Goal: Information Seeking & Learning: Compare options

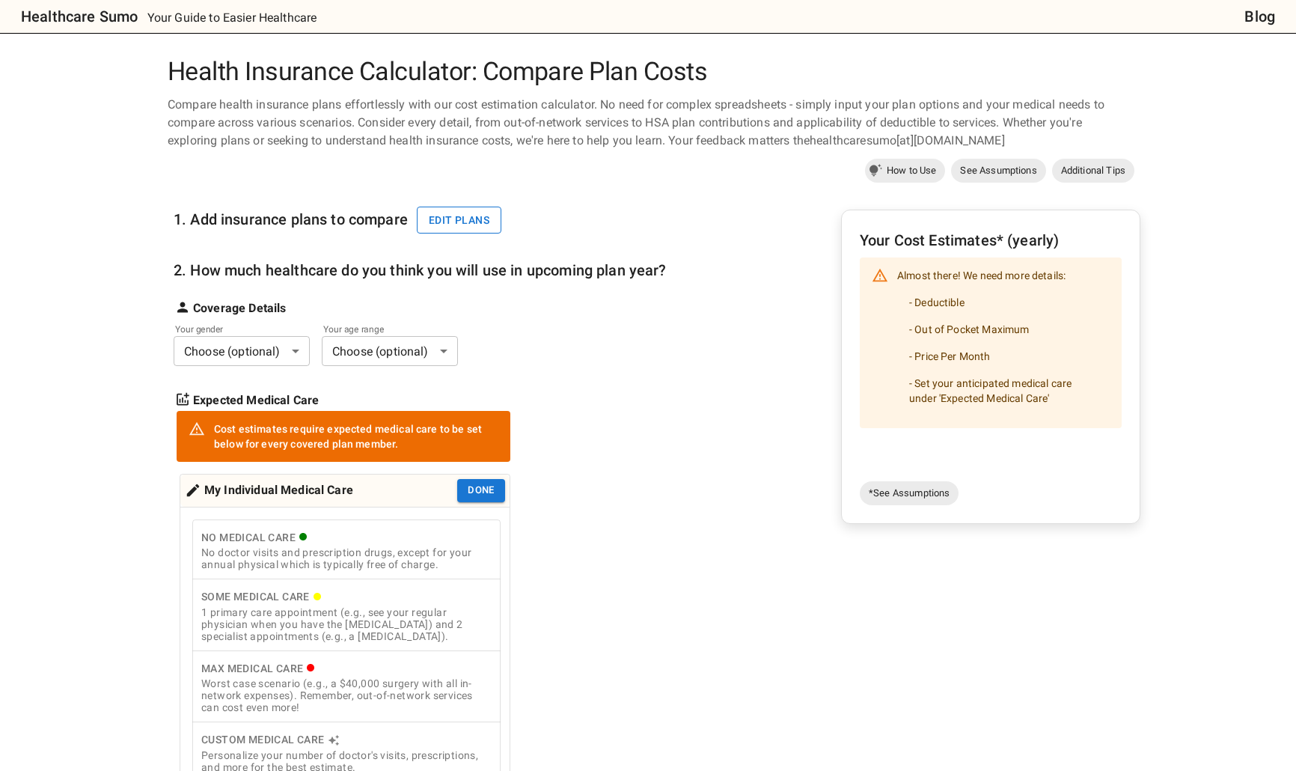
click at [472, 223] on button "Edit plans" at bounding box center [459, 221] width 85 height 28
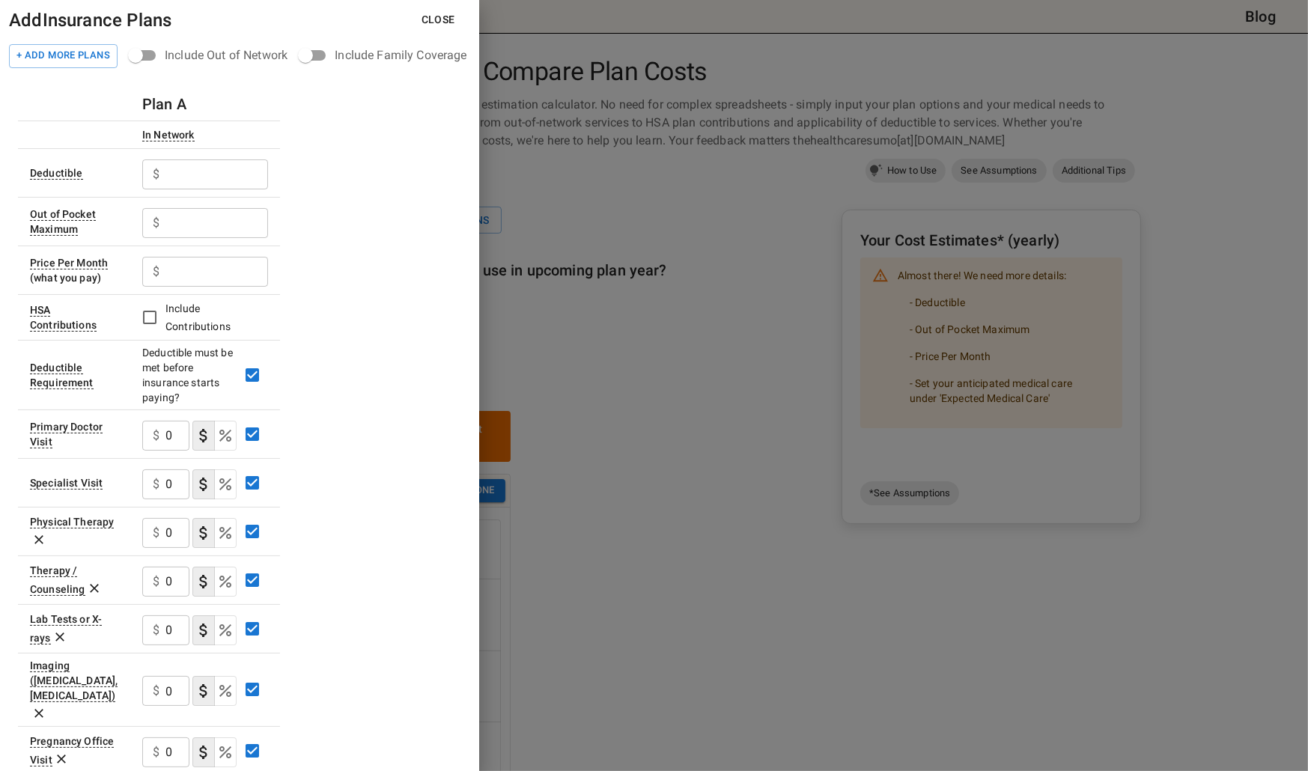
click at [652, 425] on div at bounding box center [654, 385] width 1308 height 771
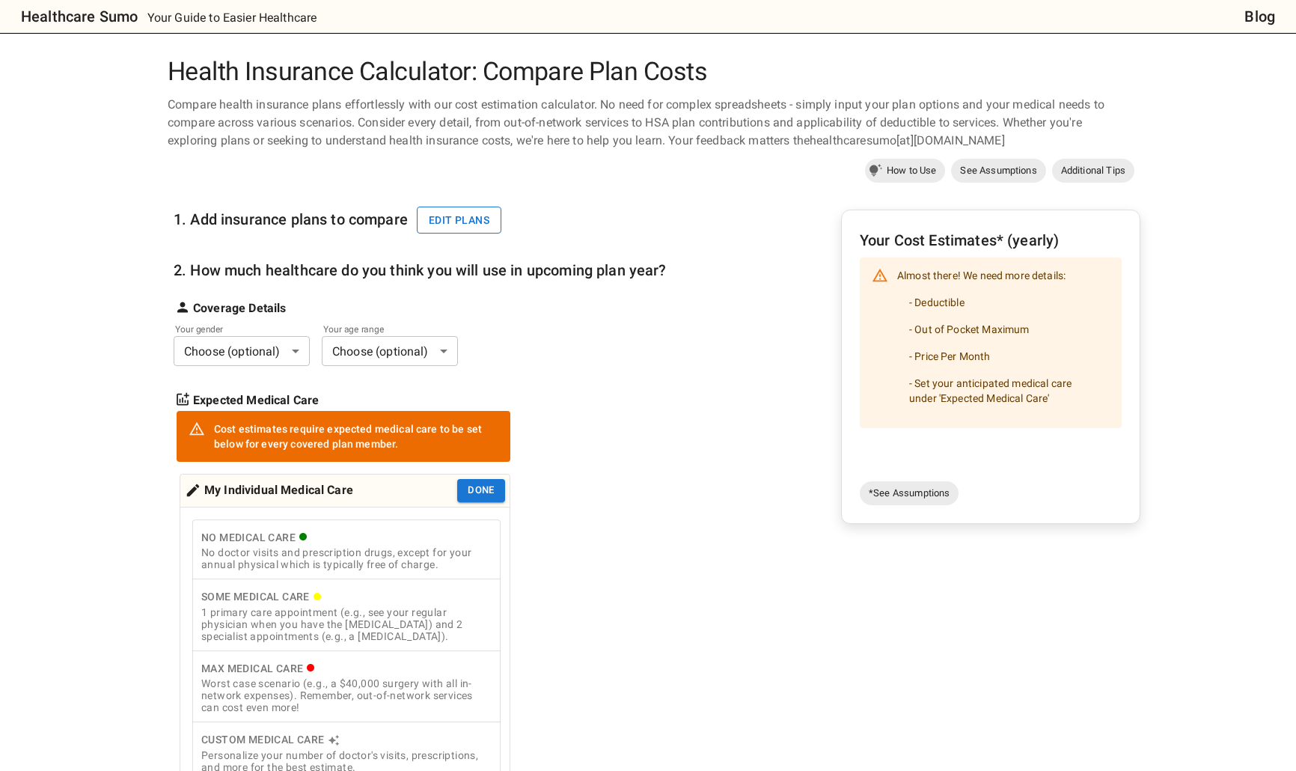
click at [484, 229] on button "Edit plans" at bounding box center [459, 221] width 85 height 28
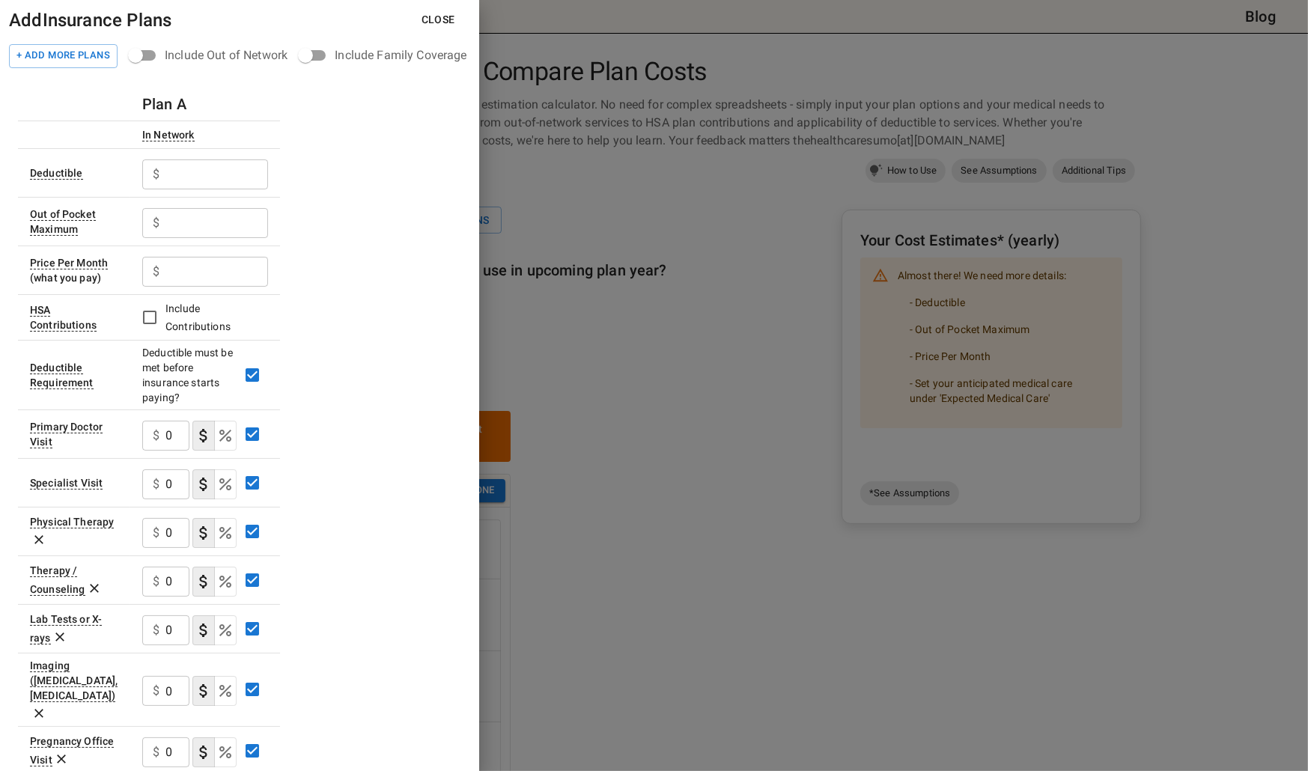
click at [170, 98] on h6 "Plan A" at bounding box center [164, 104] width 44 height 24
click at [173, 106] on h6 "Plan A" at bounding box center [164, 104] width 44 height 24
click at [156, 103] on h6 "Plan A" at bounding box center [164, 104] width 44 height 24
click at [188, 190] on div "$ ​" at bounding box center [205, 172] width 126 height 39
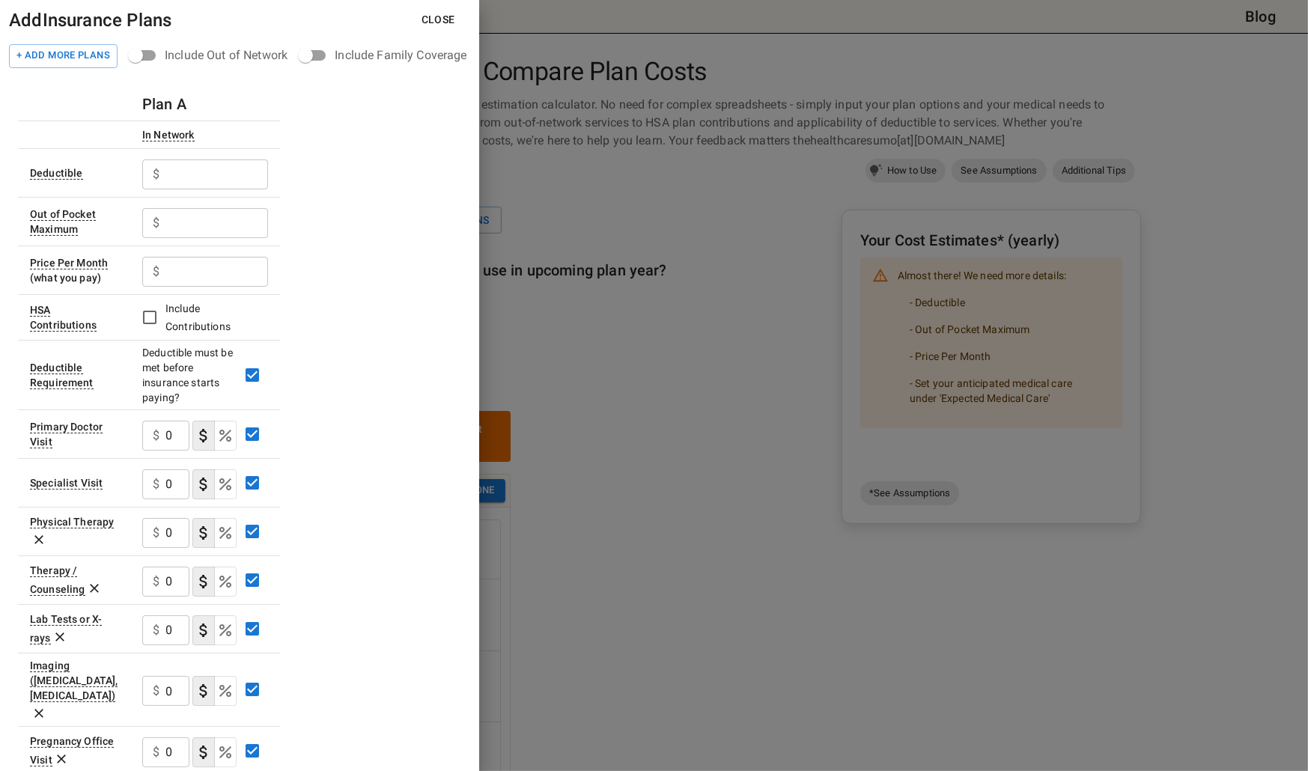
click at [189, 187] on input "text" at bounding box center [216, 174] width 103 height 30
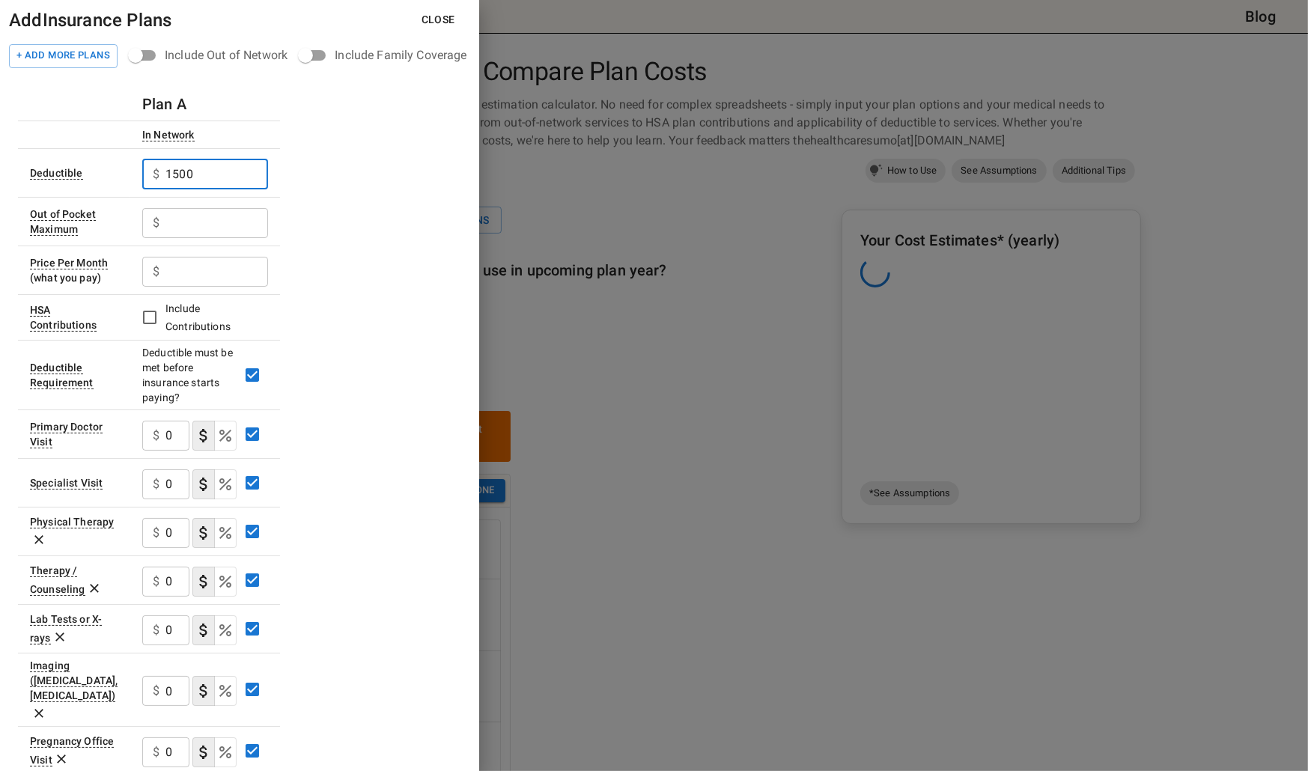
type input "1500"
click at [205, 218] on input "text" at bounding box center [216, 223] width 103 height 30
type input "3000"
click at [204, 261] on input "text" at bounding box center [216, 272] width 103 height 30
type input "80"
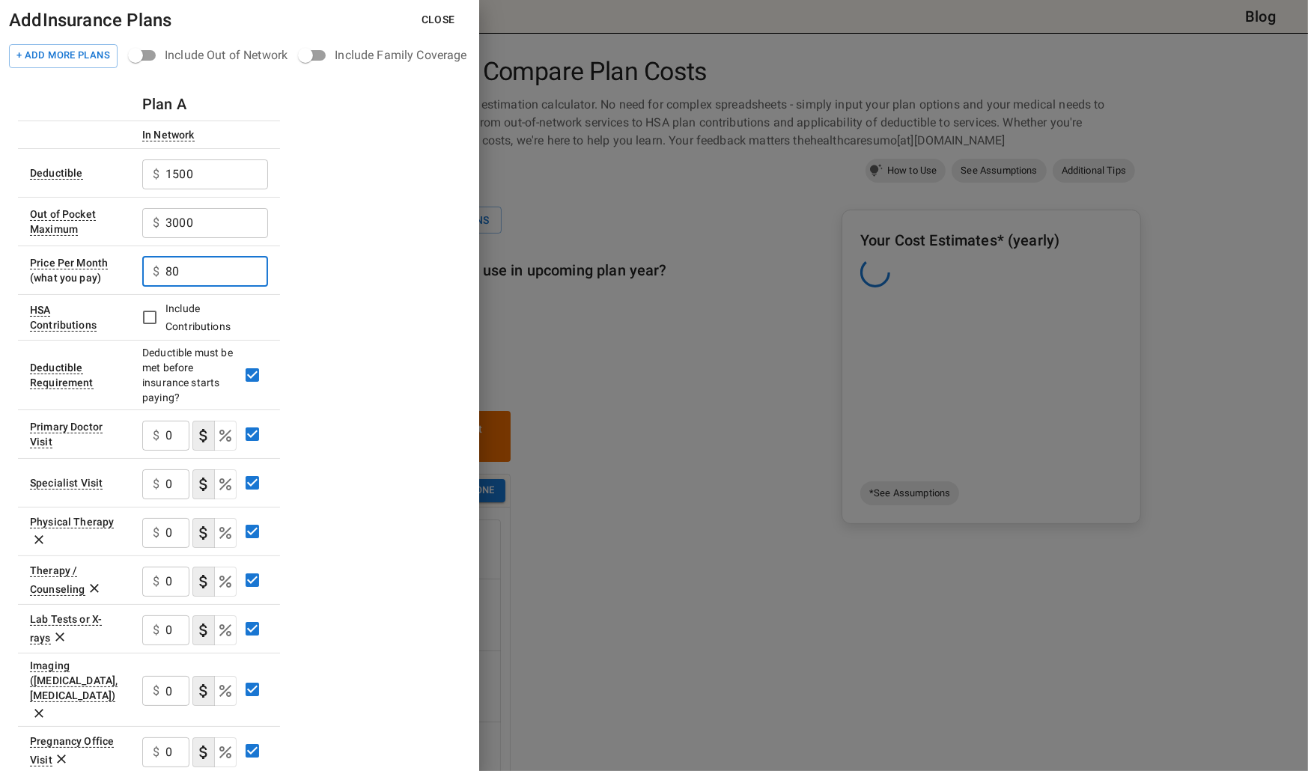
click at [356, 300] on div "Plan A In Network Deductible $ 1500 ​ Out of Pocket Maximum $ 3000 ​ Price Per …" at bounding box center [239, 651] width 443 height 1126
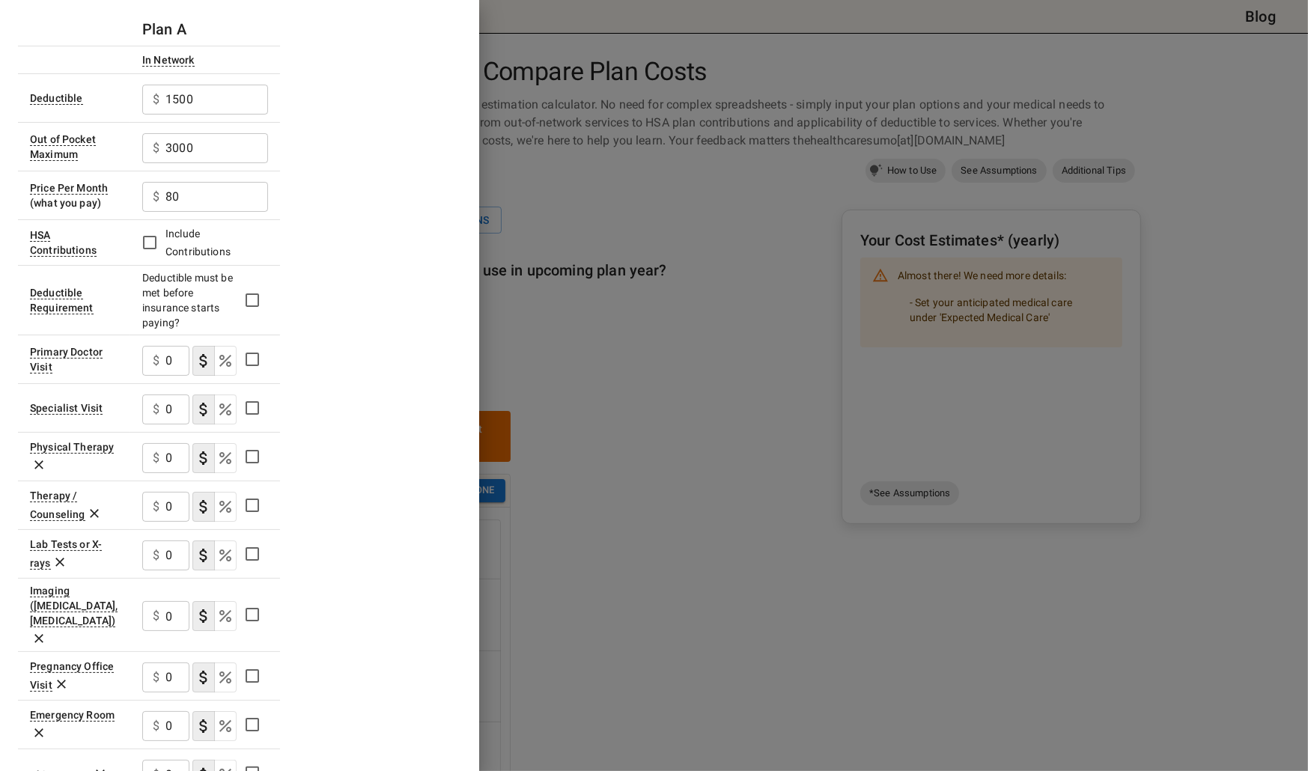
scroll to position [150, 0]
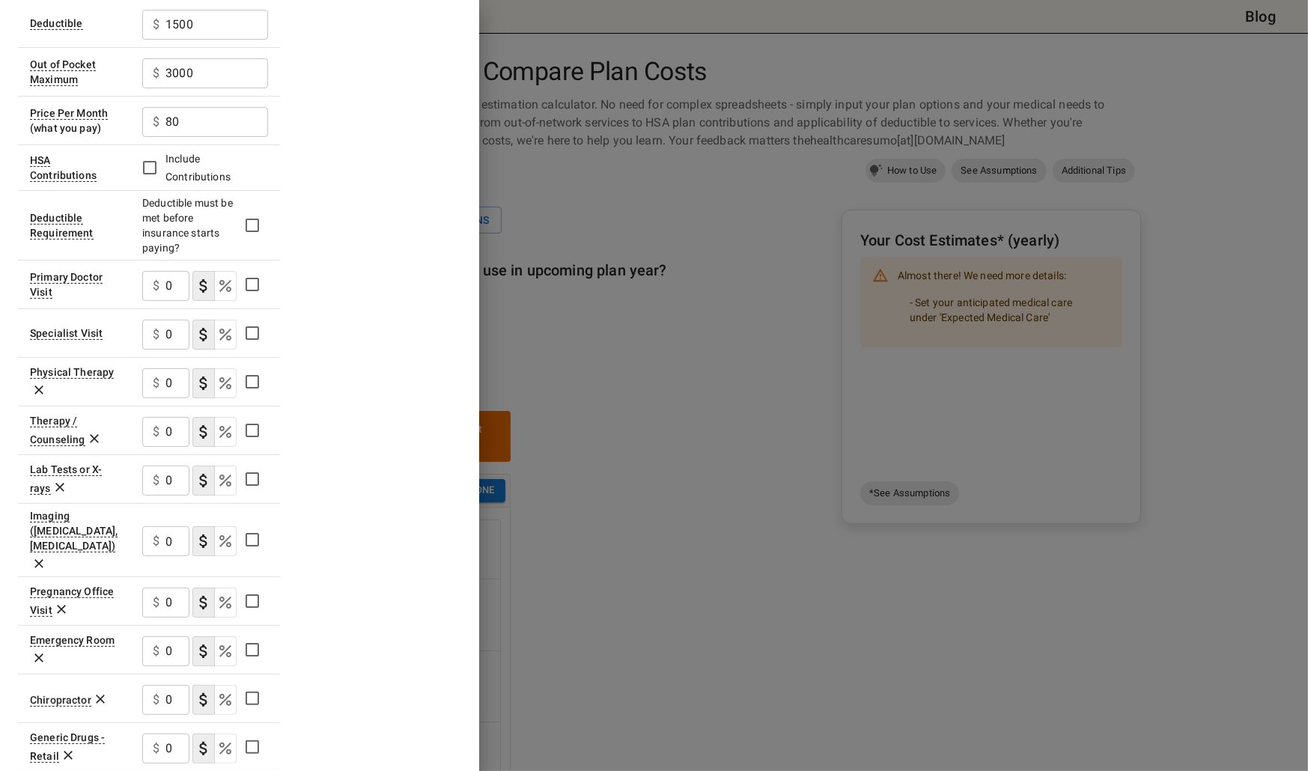
click at [180, 287] on input "0" at bounding box center [177, 286] width 24 height 30
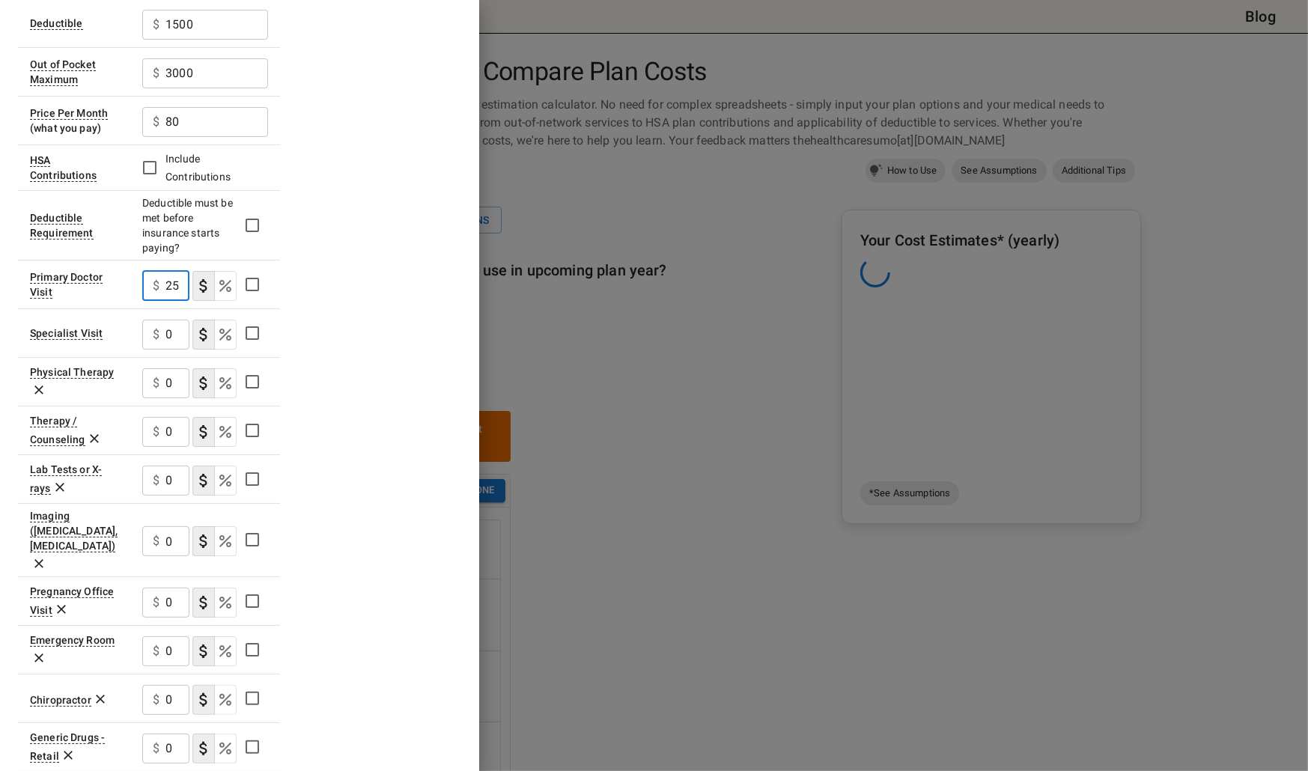
type input "25"
click at [174, 337] on input "0" at bounding box center [177, 335] width 24 height 30
type input "40"
click at [442, 417] on div "Plan A In Network Deductible $ 1500 ​ Out of Pocket Maximum $ 3000 ​ Price Per …" at bounding box center [239, 501] width 443 height 1126
click at [167, 385] on input "0" at bounding box center [177, 383] width 24 height 30
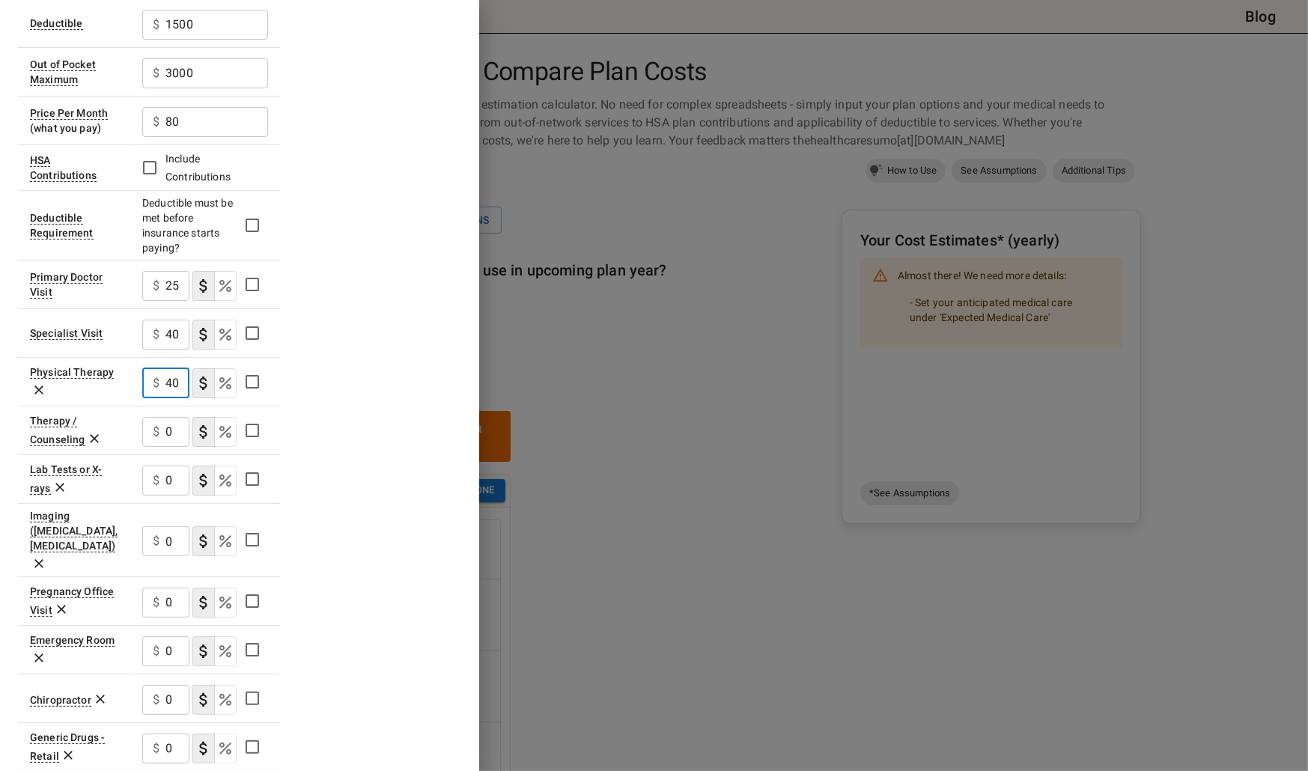
type input "40"
click at [411, 469] on div "Plan A In Network Deductible $ 1500 ​ Out of Pocket Maximum $ 3000 ​ Price Per …" at bounding box center [239, 501] width 443 height 1126
click at [174, 433] on input "0" at bounding box center [177, 432] width 24 height 30
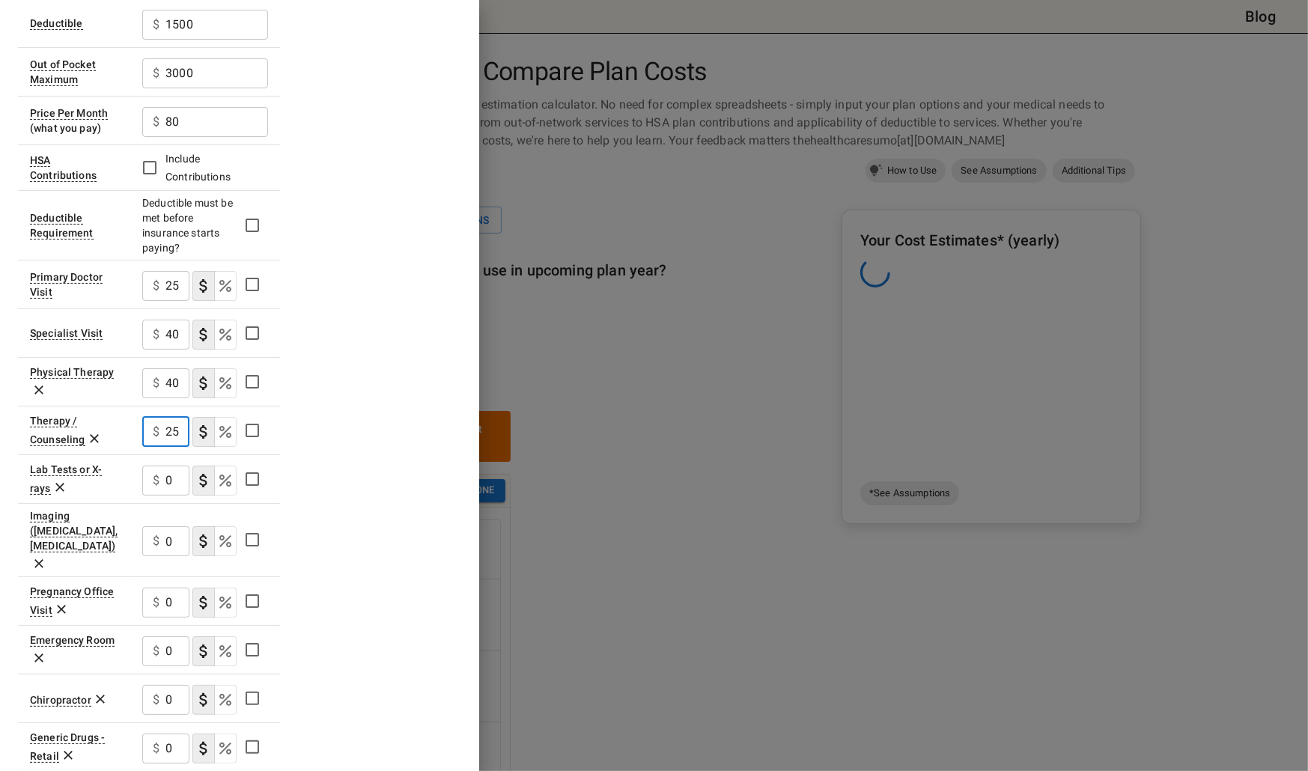
type input "25"
click at [413, 478] on div "Plan A In Network Deductible $ 1500 ​ Out of Pocket Maximum $ 3000 ​ Price Per …" at bounding box center [239, 501] width 443 height 1126
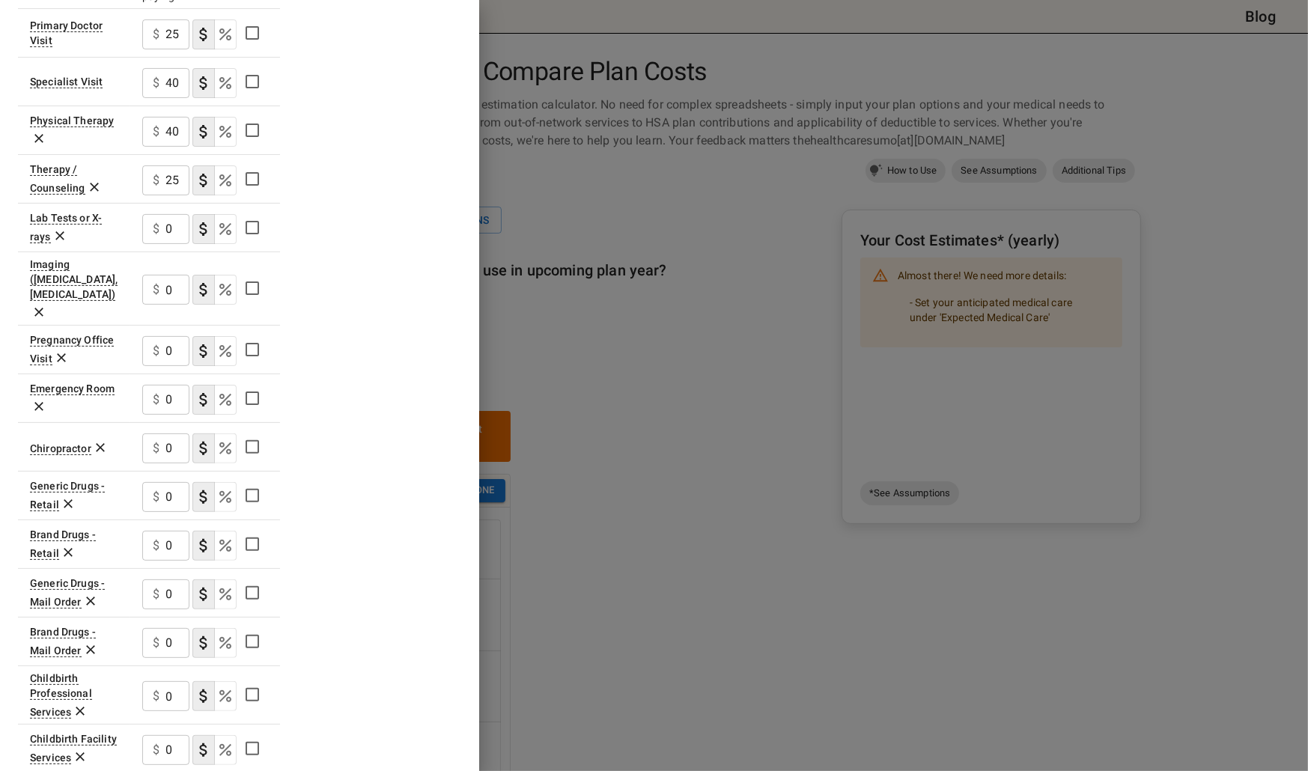
scroll to position [431, 0]
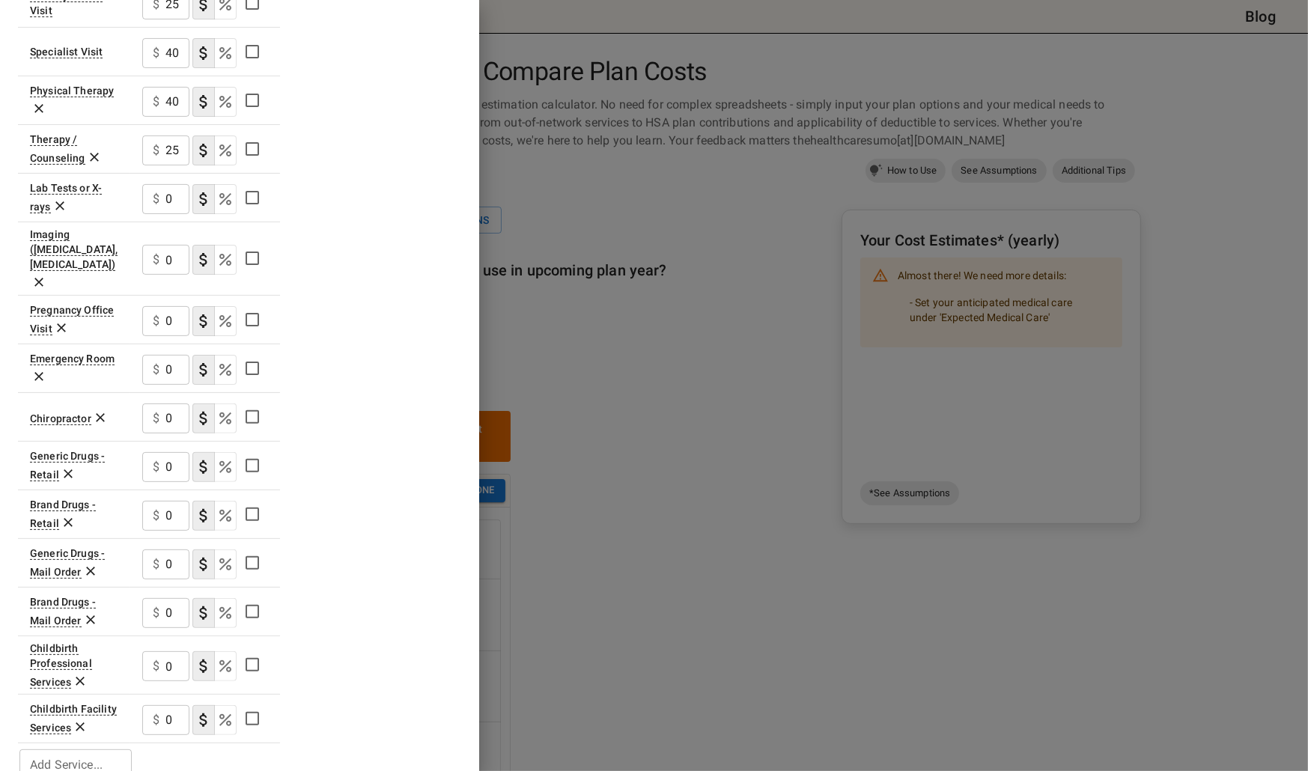
click at [170, 452] on input "0" at bounding box center [177, 467] width 24 height 30
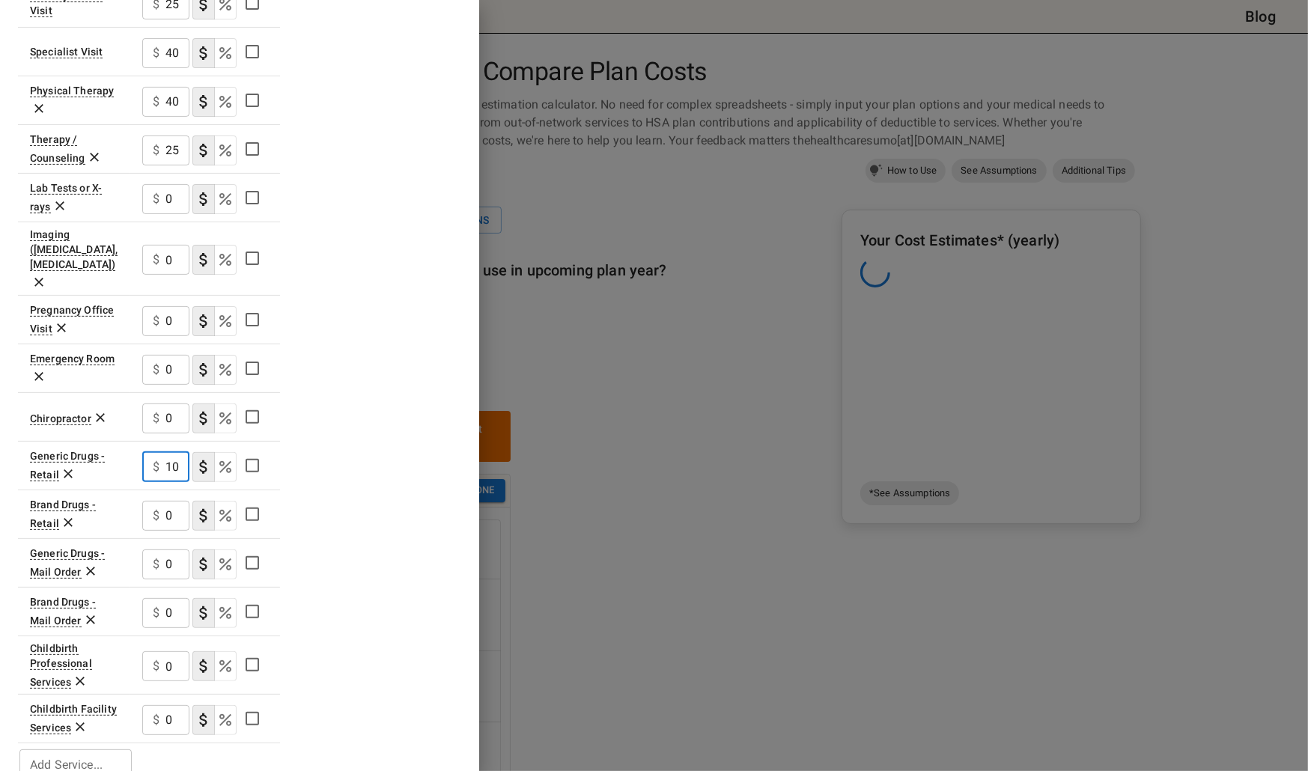
type input "10"
click at [431, 533] on div "Plan A In Network Deductible $ 1500 ​ Out of Pocket Maximum $ 3000 ​ Price Per …" at bounding box center [239, 219] width 443 height 1126
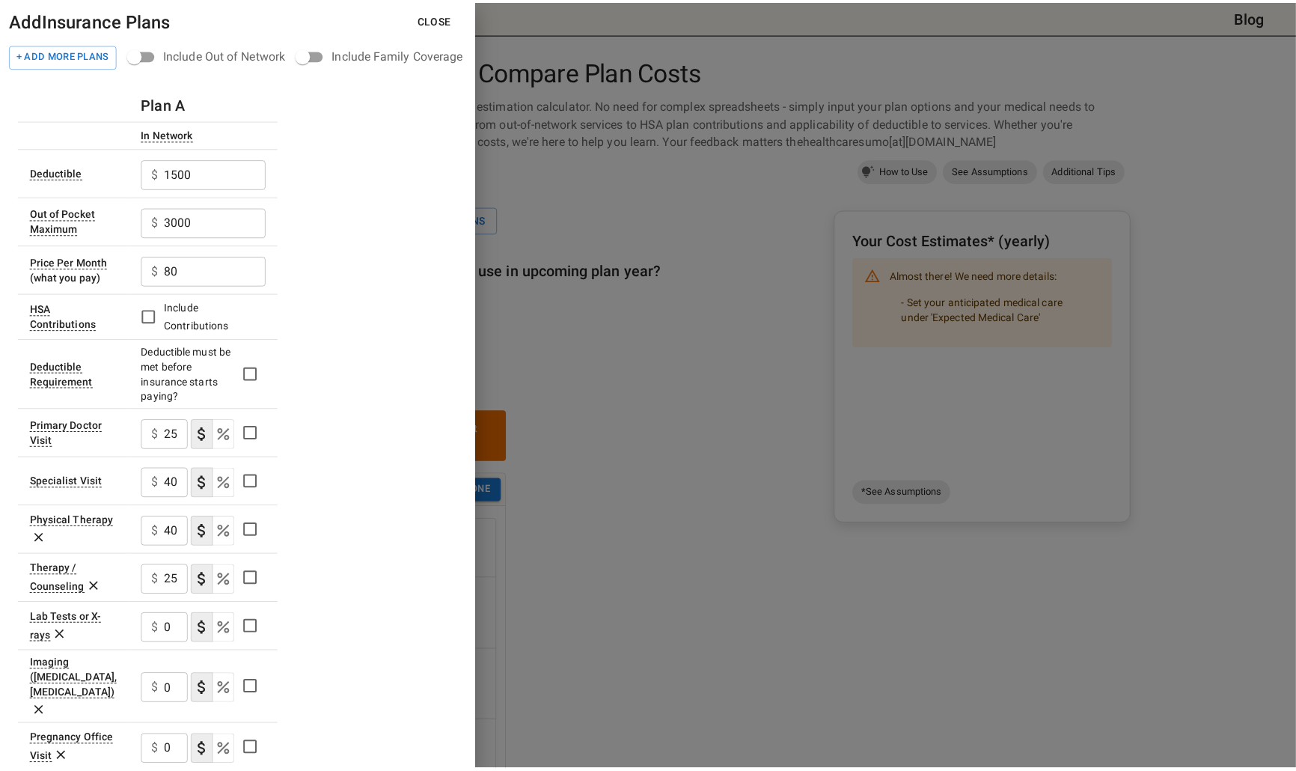
scroll to position [0, 0]
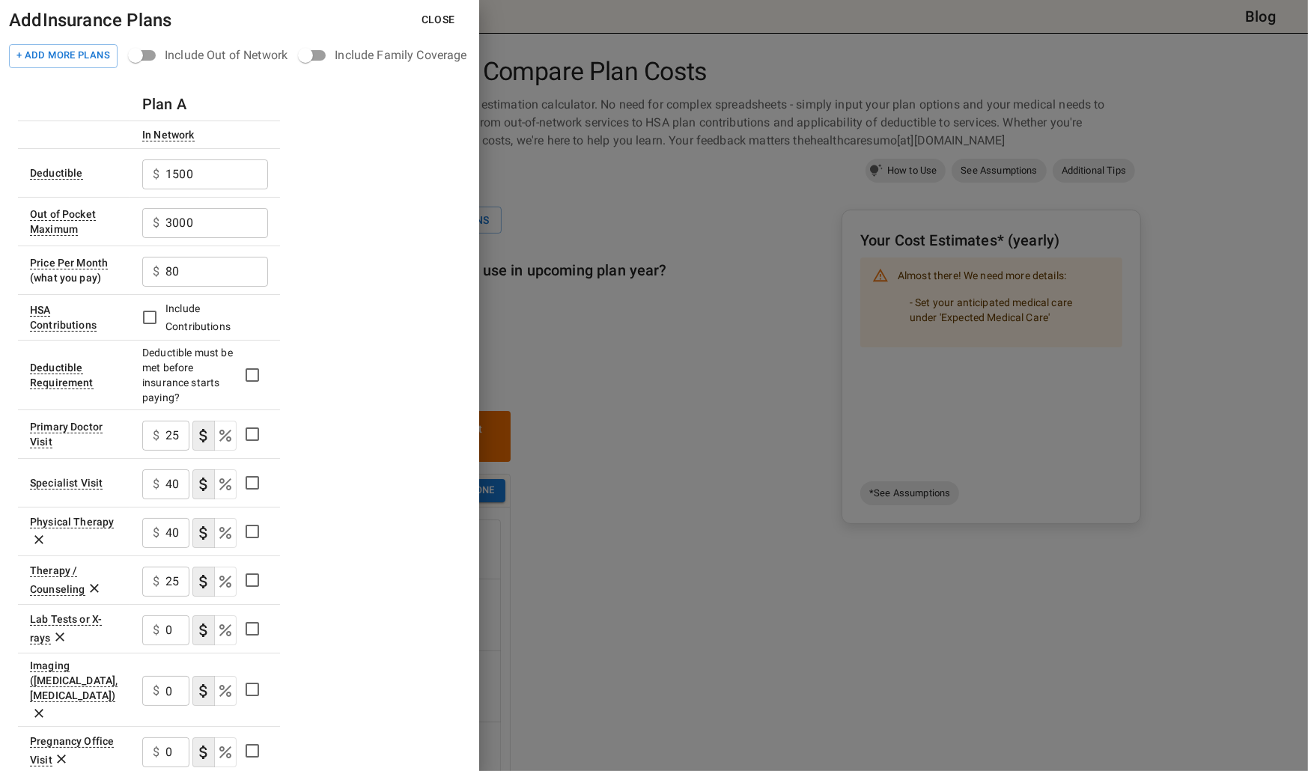
click at [428, 25] on button "Close" at bounding box center [438, 20] width 58 height 28
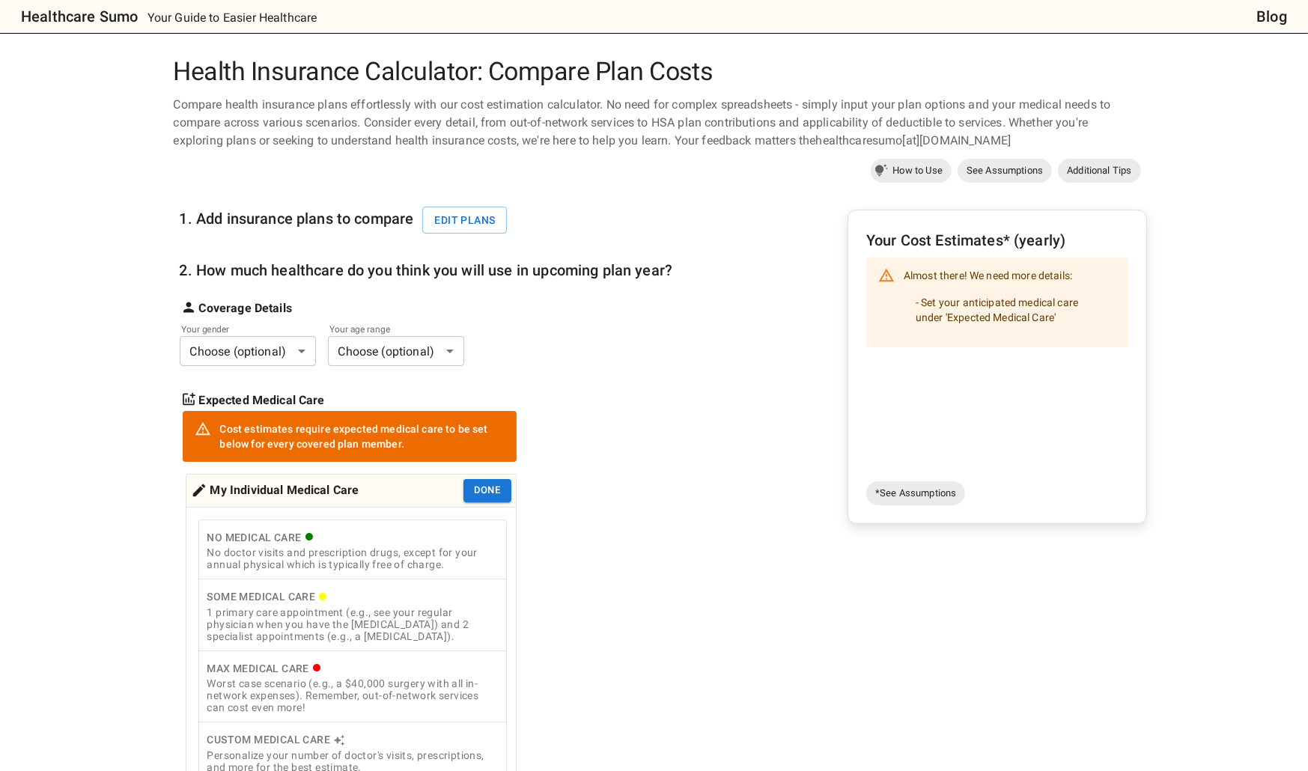
click at [267, 353] on body "Healthcare Sumo Your Guide to Easier Healthcare Blog Health Insurance Calculato…" at bounding box center [654, 702] width 1308 height 1404
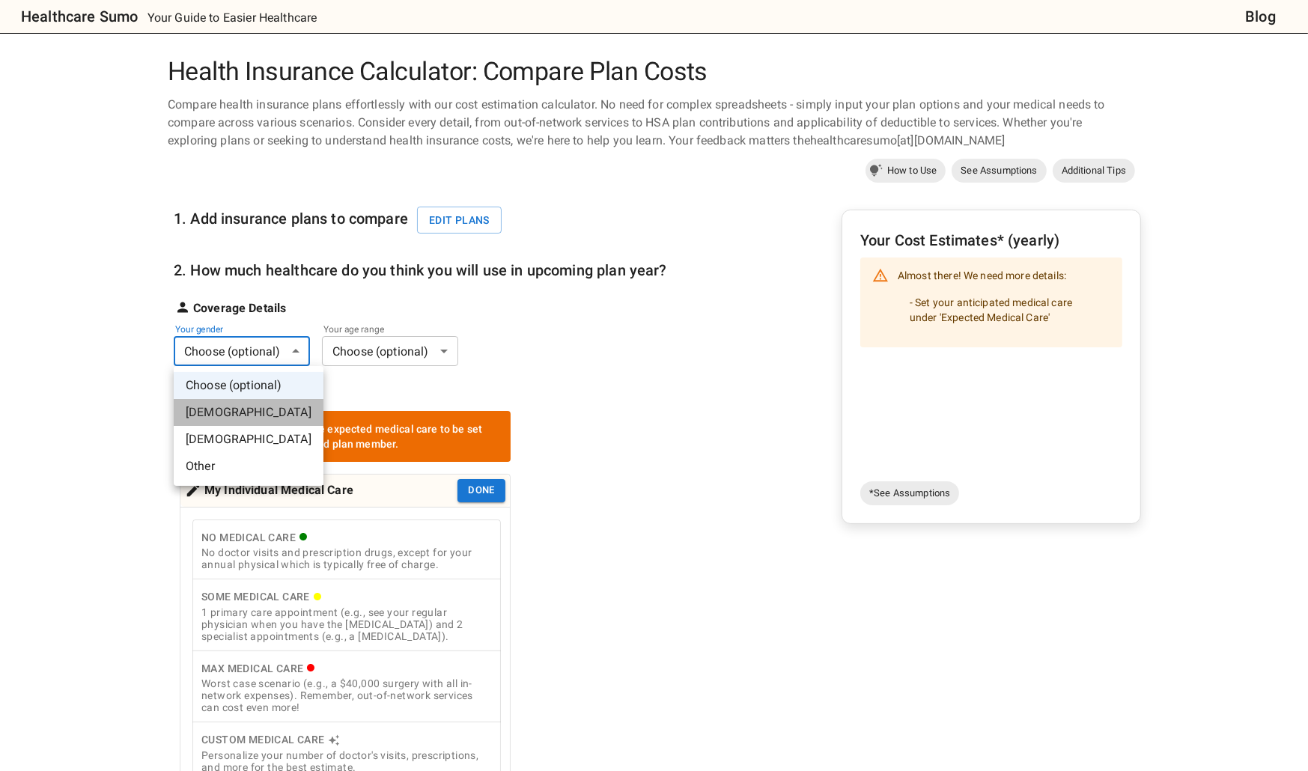
click at [252, 417] on li "[DEMOGRAPHIC_DATA]" at bounding box center [249, 412] width 150 height 27
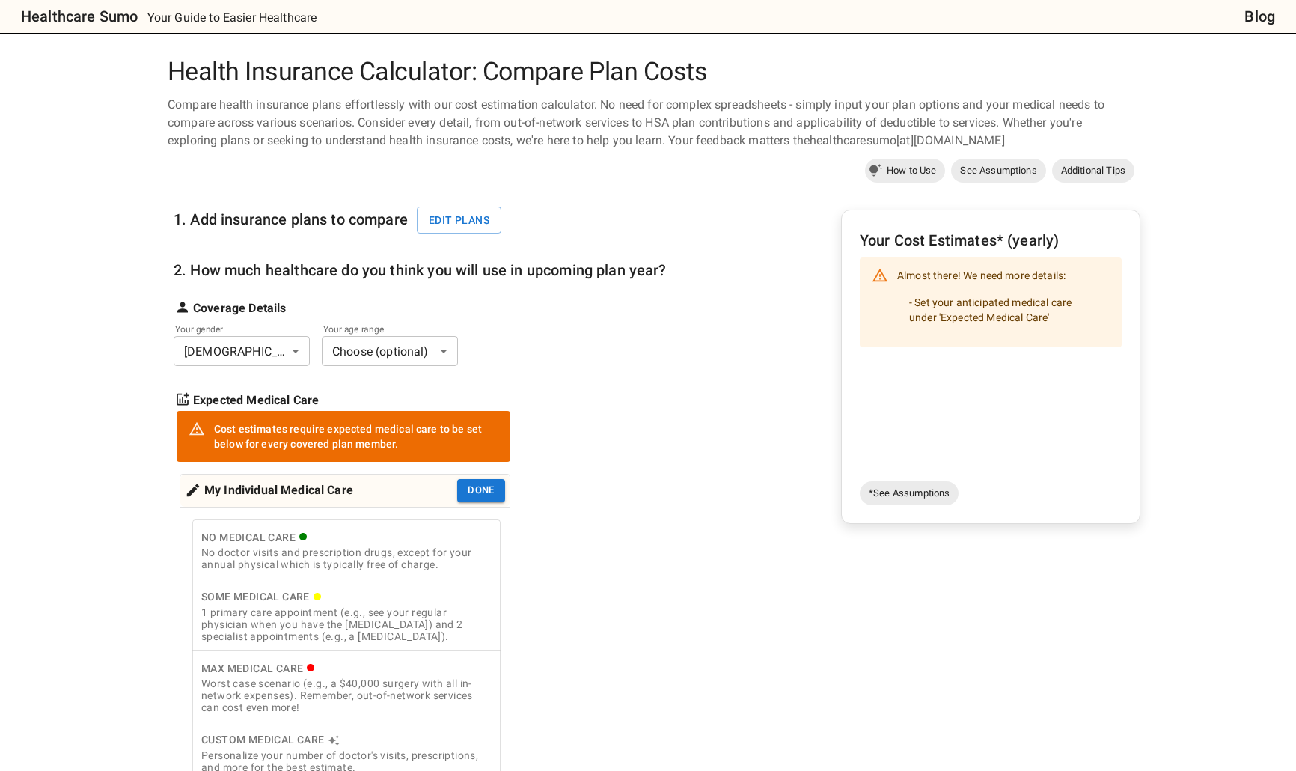
click at [384, 355] on body "Healthcare Sumo Your Guide to Easier Healthcare Blog Health Insurance Calculato…" at bounding box center [648, 702] width 1296 height 1404
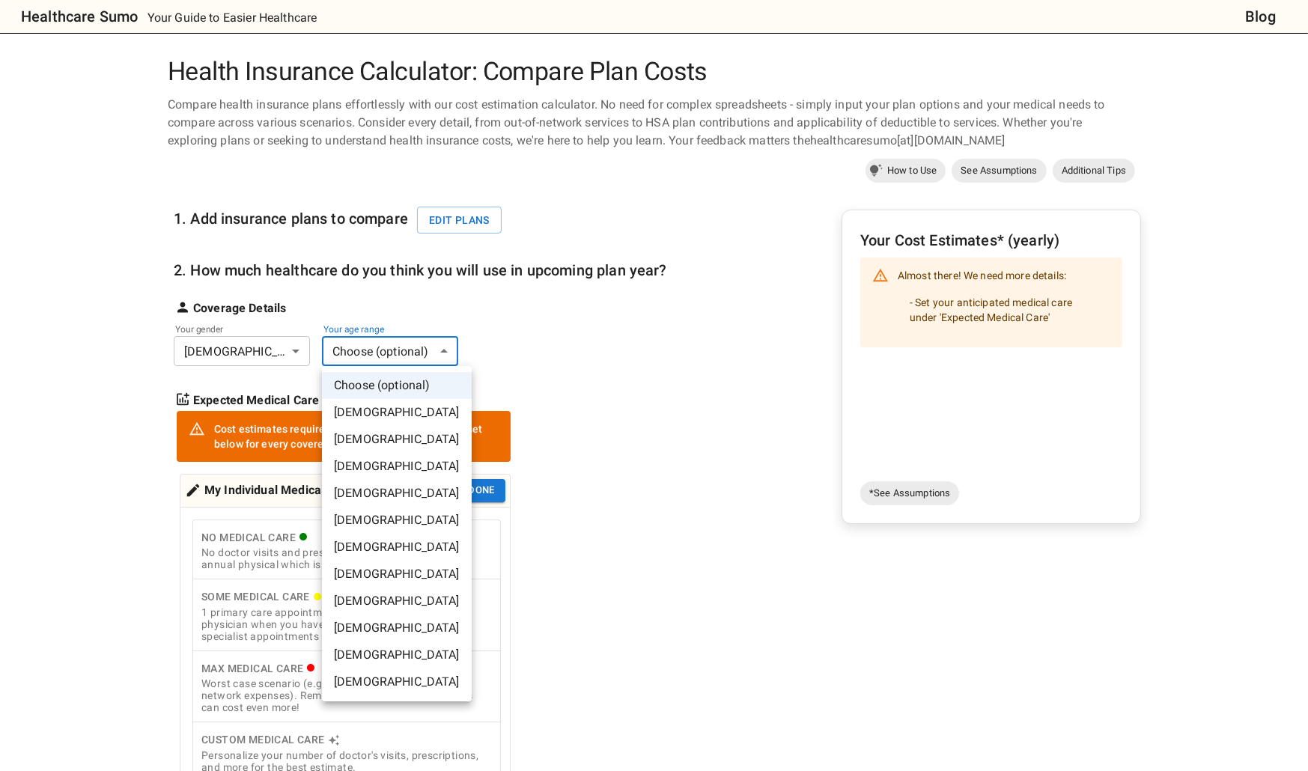
click at [391, 467] on li "[DEMOGRAPHIC_DATA]" at bounding box center [397, 466] width 150 height 27
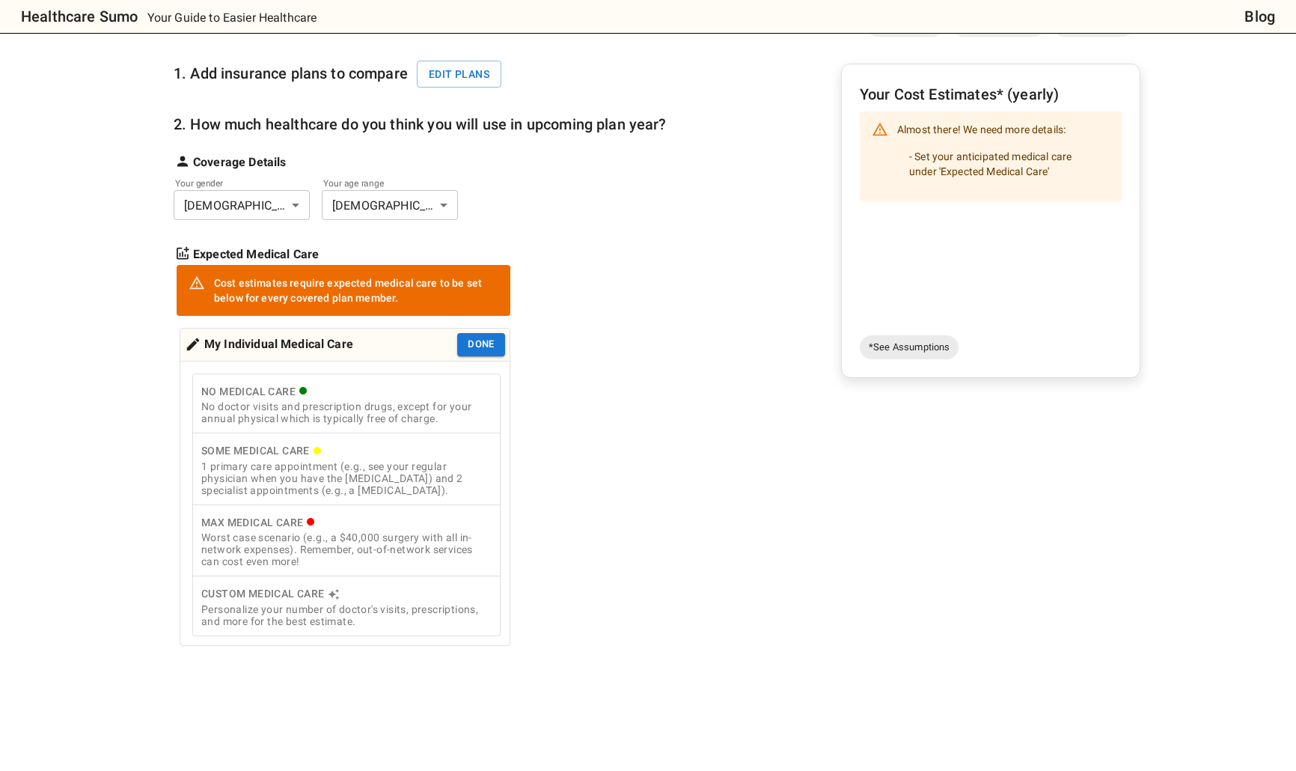
scroll to position [150, 0]
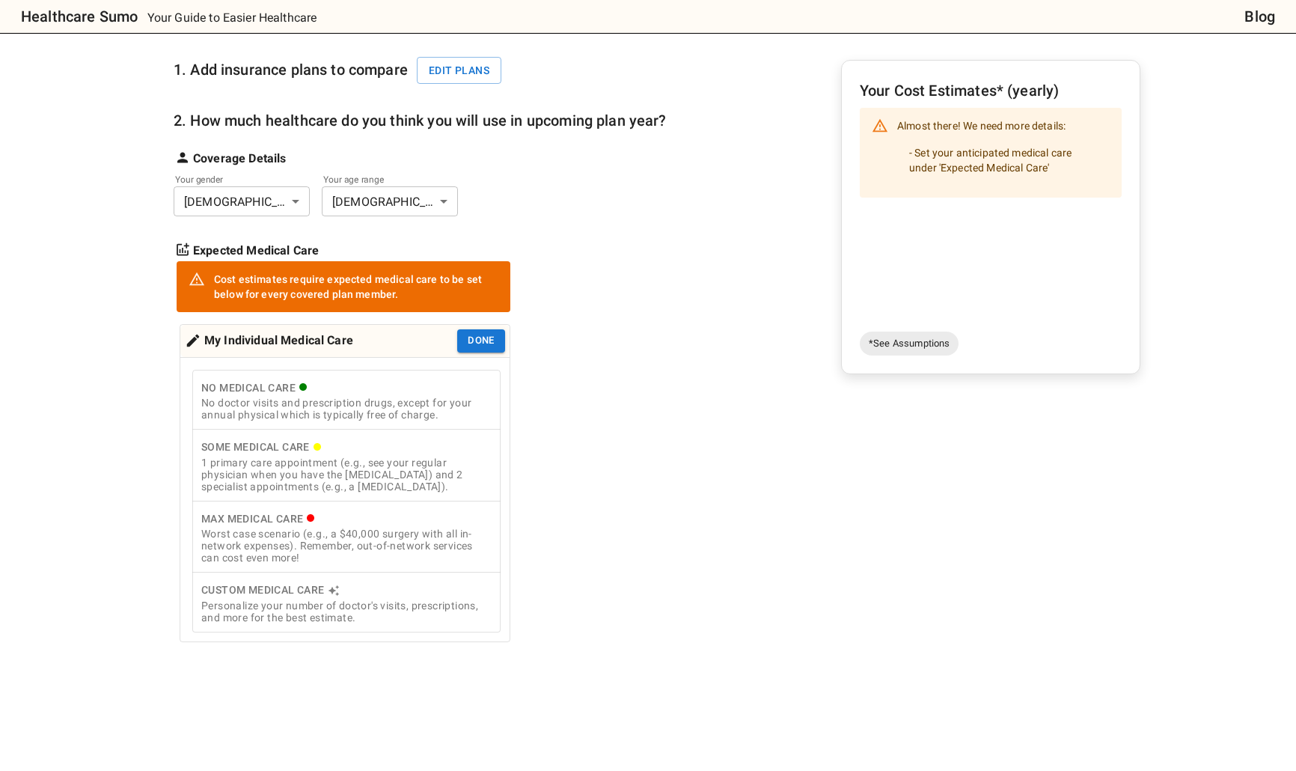
click at [401, 605] on div "Personalize your number of doctor's visits, prescriptions, and more for the bes…" at bounding box center [346, 612] width 290 height 24
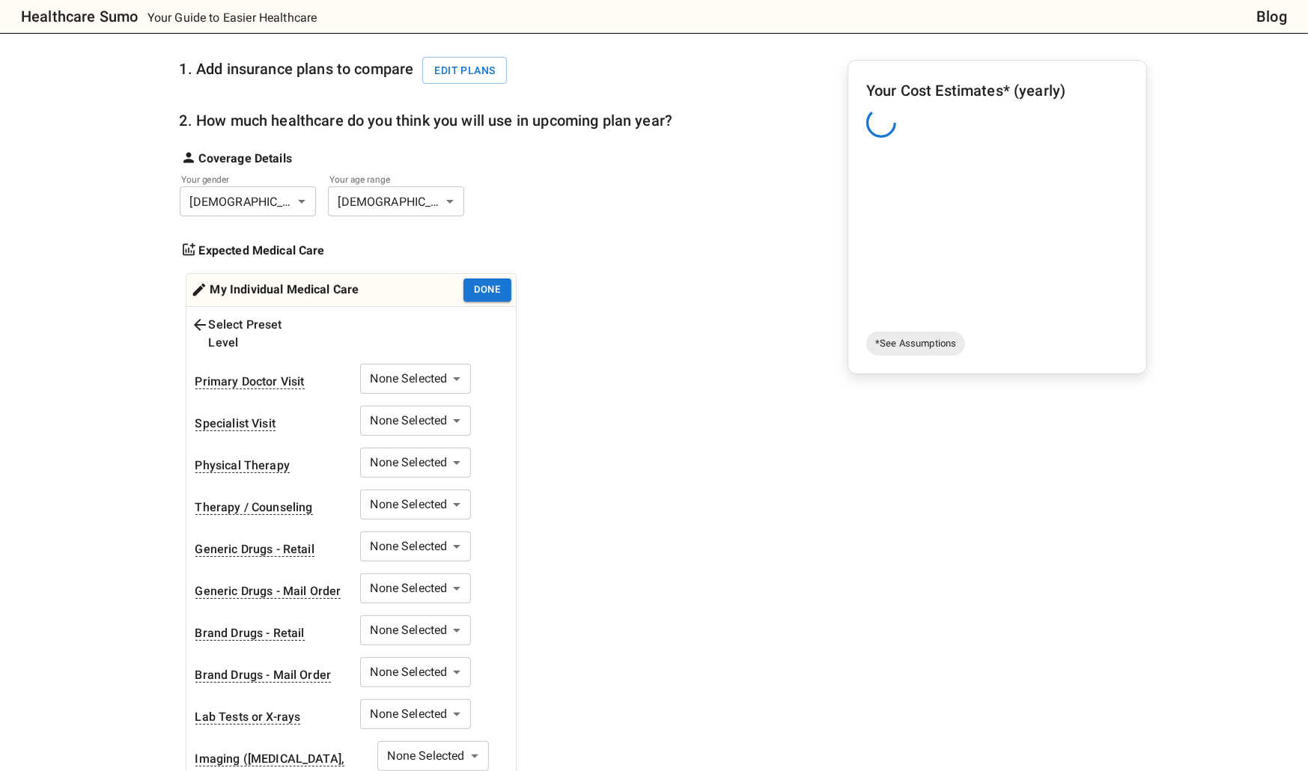
click at [427, 362] on body "Healthcare Sumo Your Guide to Easier Healthcare Blog Health Insurance Calculato…" at bounding box center [654, 726] width 1308 height 1752
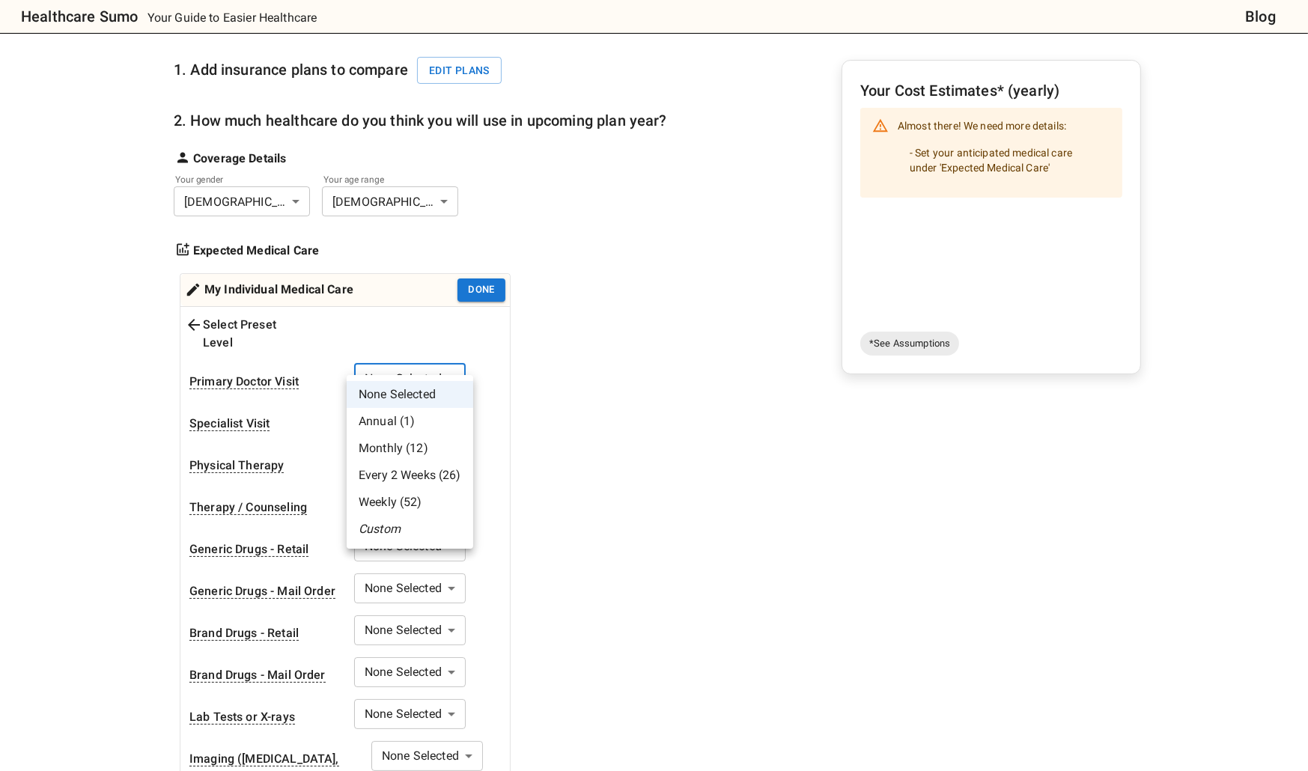
click at [454, 505] on li "Weekly (52)" at bounding box center [410, 502] width 126 height 27
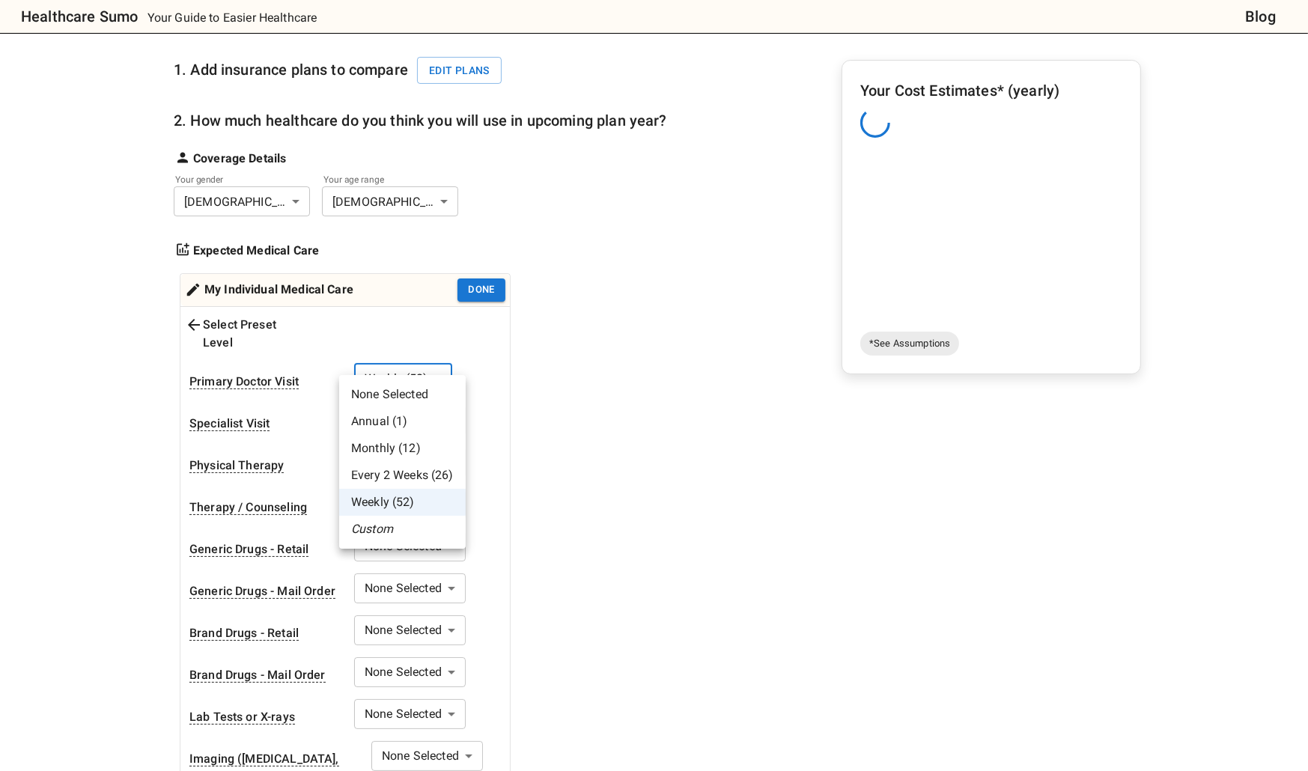
click at [424, 348] on body "Healthcare Sumo Your Guide to Easier Healthcare Blog Health Insurance Calculato…" at bounding box center [654, 726] width 1308 height 1752
click at [422, 427] on li "Annual (1)" at bounding box center [402, 421] width 126 height 27
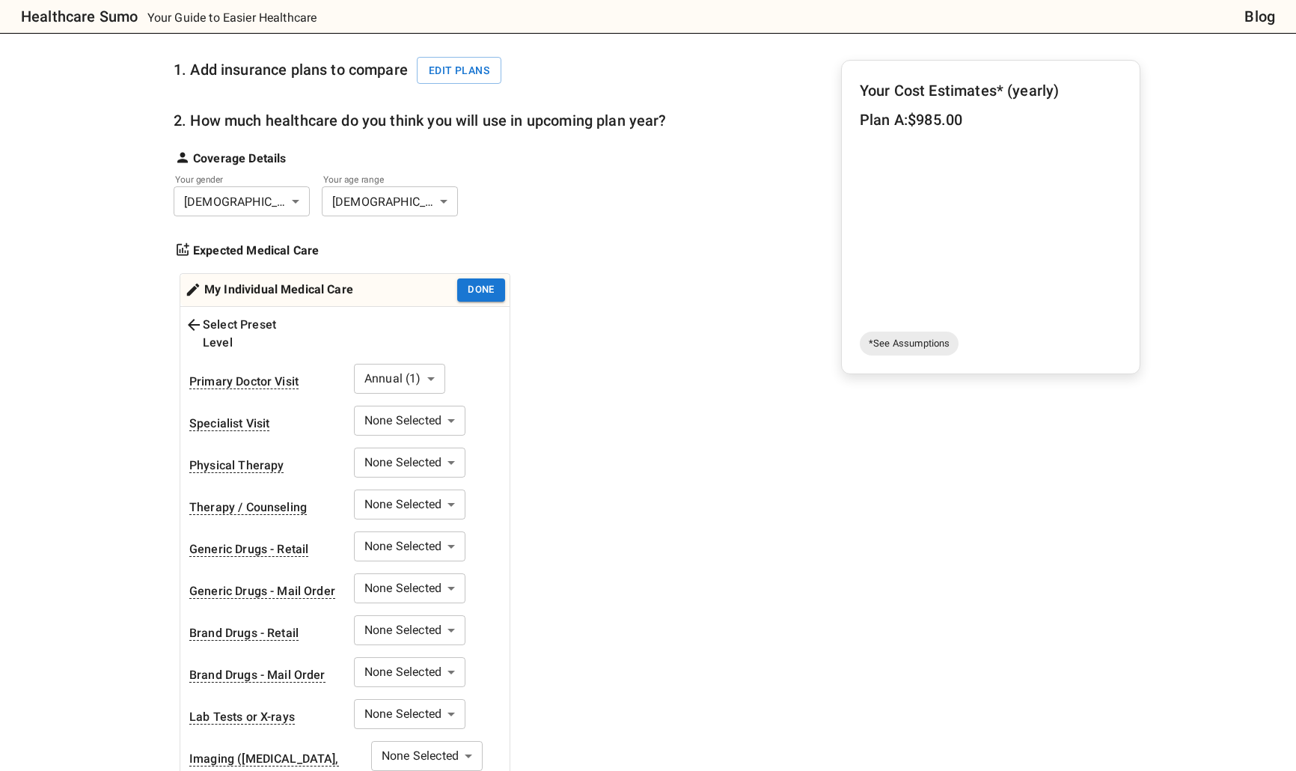
click at [415, 491] on body "Healthcare Sumo Your Guide to Easier Healthcare Blog Health Insurance Calculato…" at bounding box center [648, 726] width 1296 height 1752
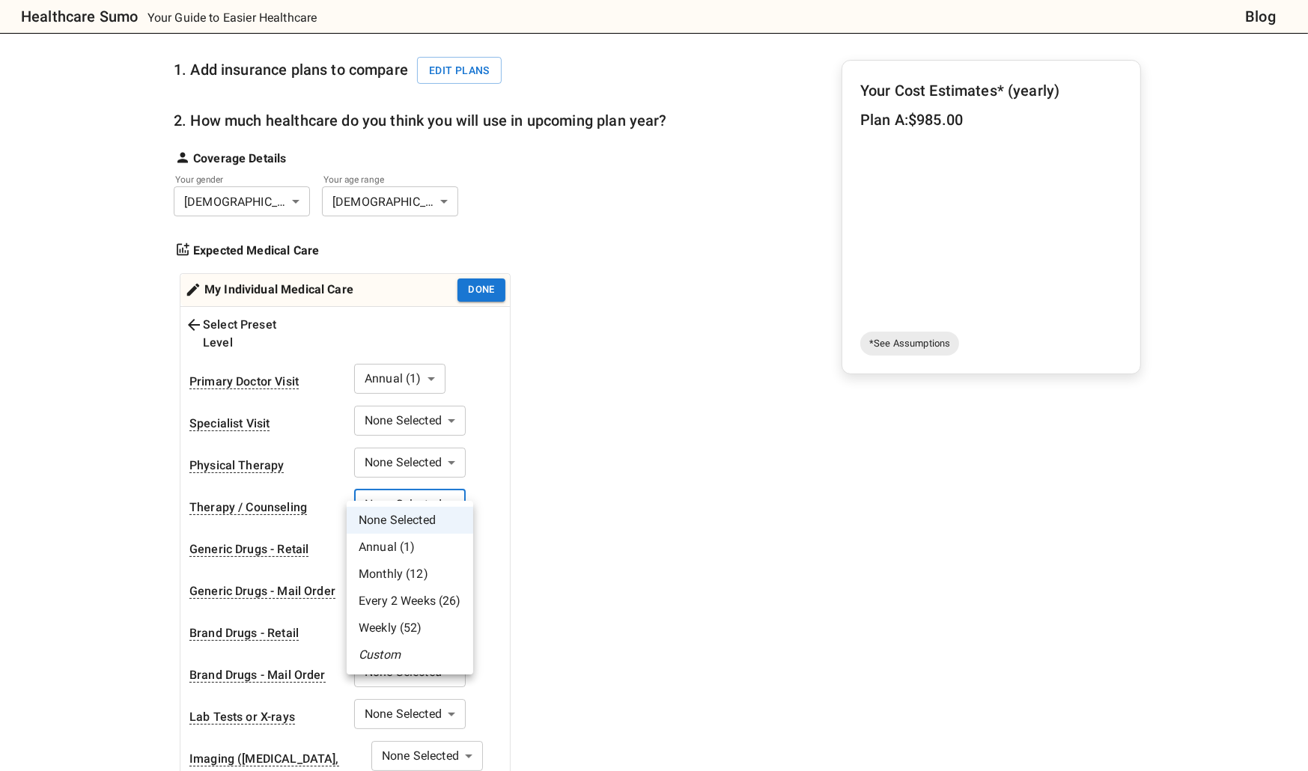
click at [412, 632] on li "Weekly (52)" at bounding box center [410, 628] width 126 height 27
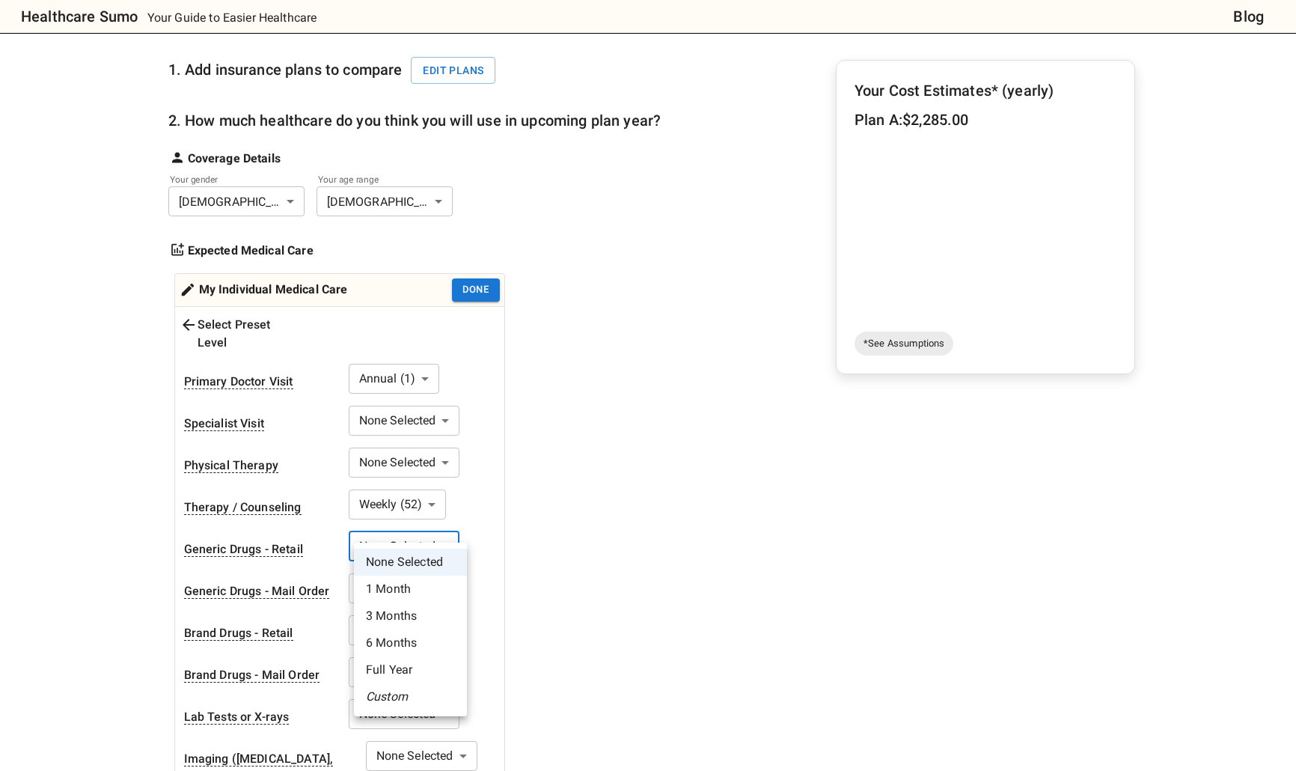
click at [406, 525] on body "Healthcare Sumo Your Guide to Easier Healthcare Blog Health Insurance Calculato…" at bounding box center [648, 726] width 1296 height 1752
click at [414, 592] on li "1 Month" at bounding box center [410, 589] width 113 height 27
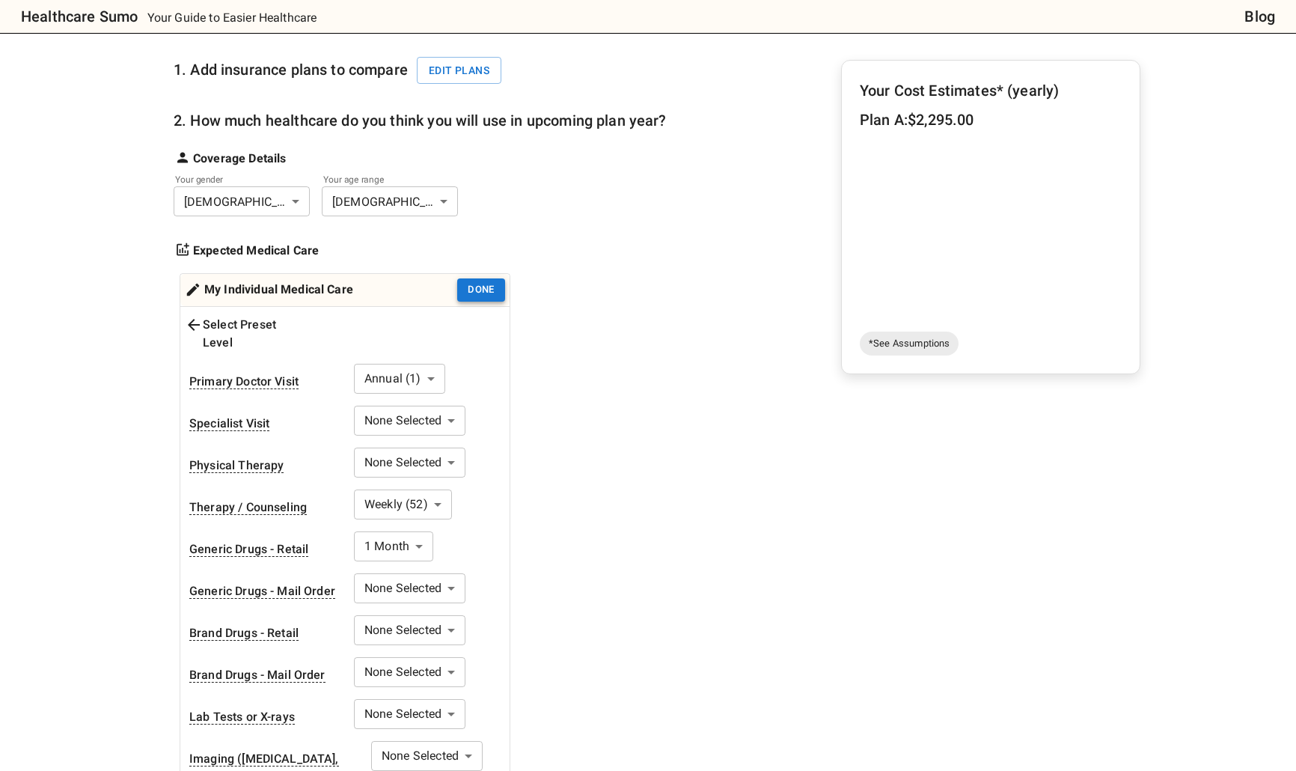
click at [493, 294] on button "Done" at bounding box center [481, 289] width 48 height 23
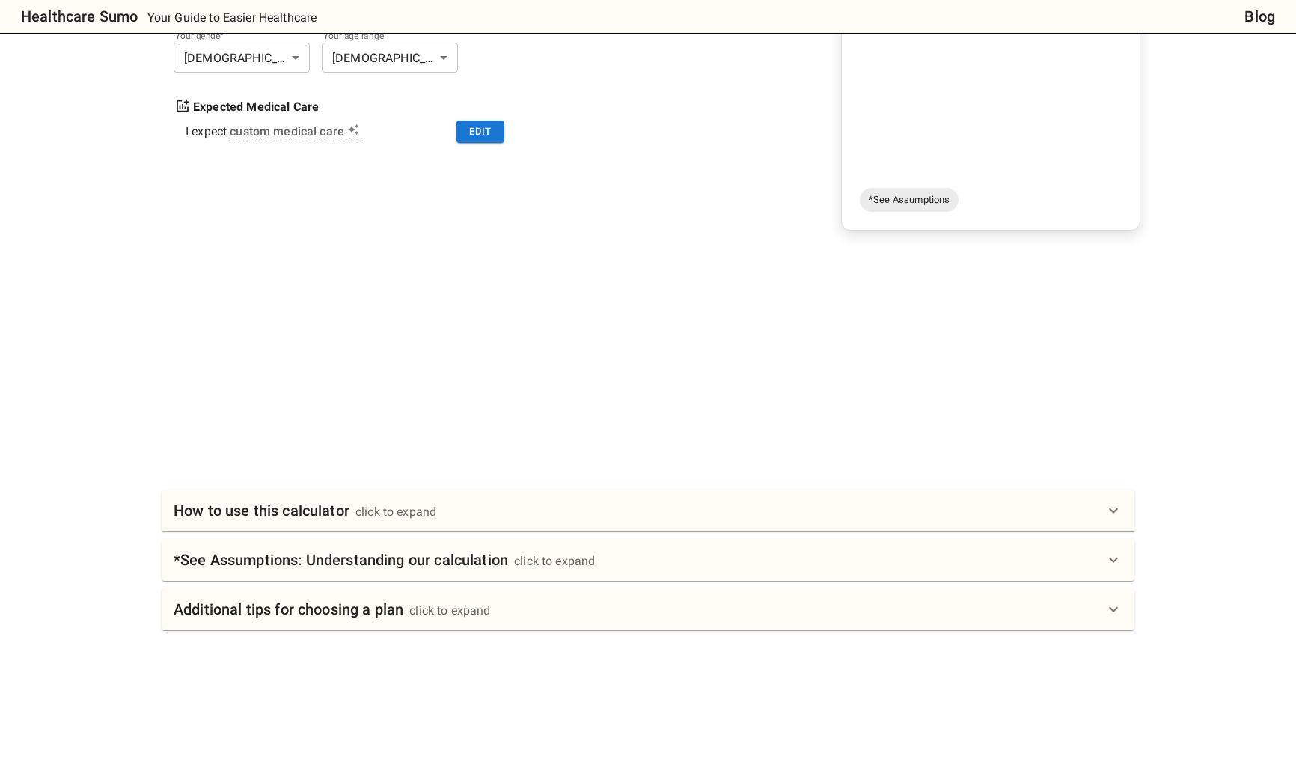
scroll to position [75, 0]
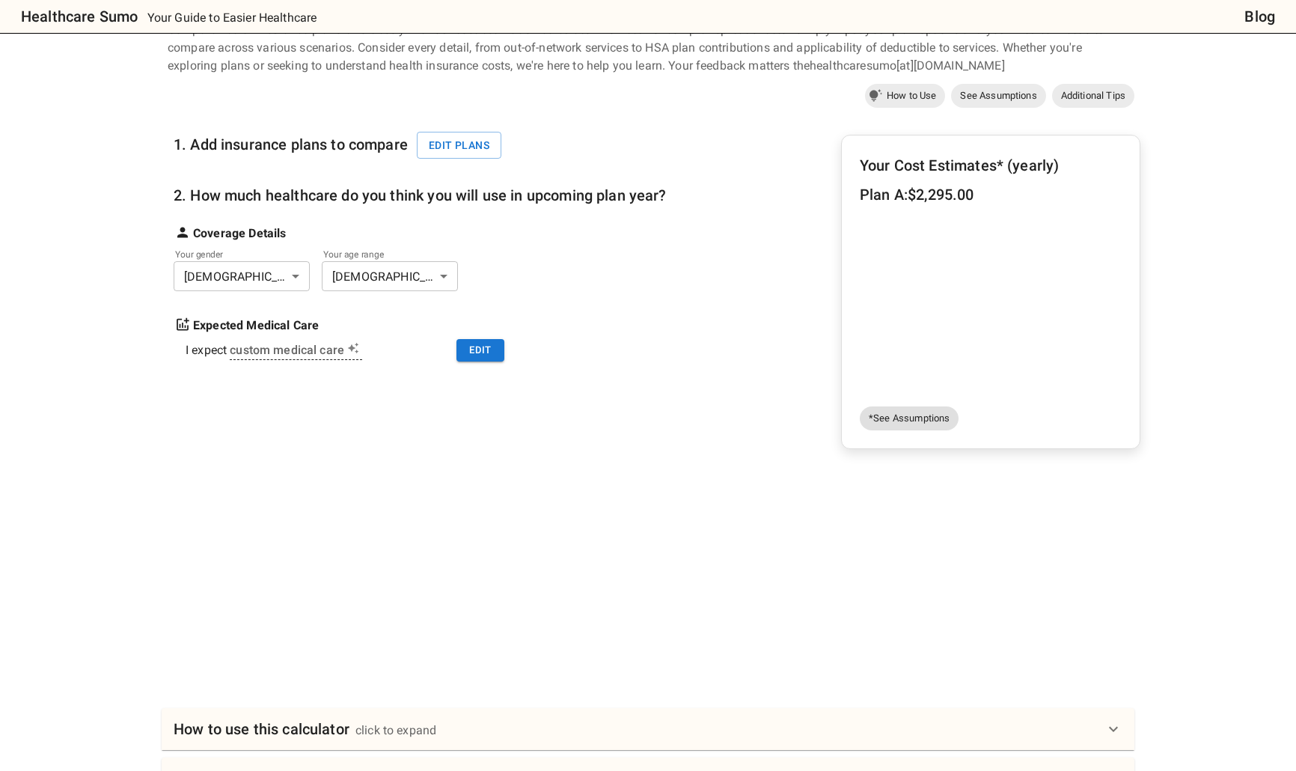
click at [909, 421] on span "*See Assumptions" at bounding box center [909, 418] width 99 height 15
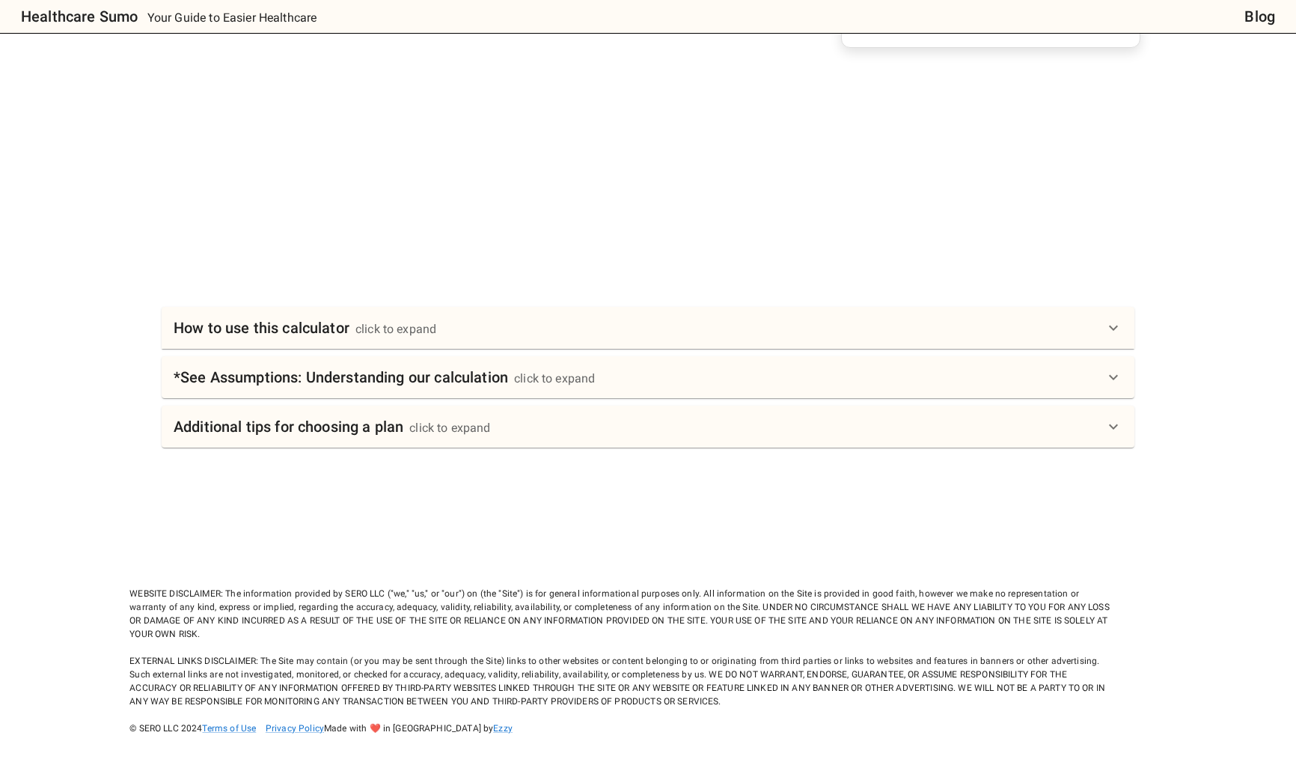
click at [213, 385] on h6 "*See Assumptions: Understanding our calculation" at bounding box center [341, 377] width 335 height 24
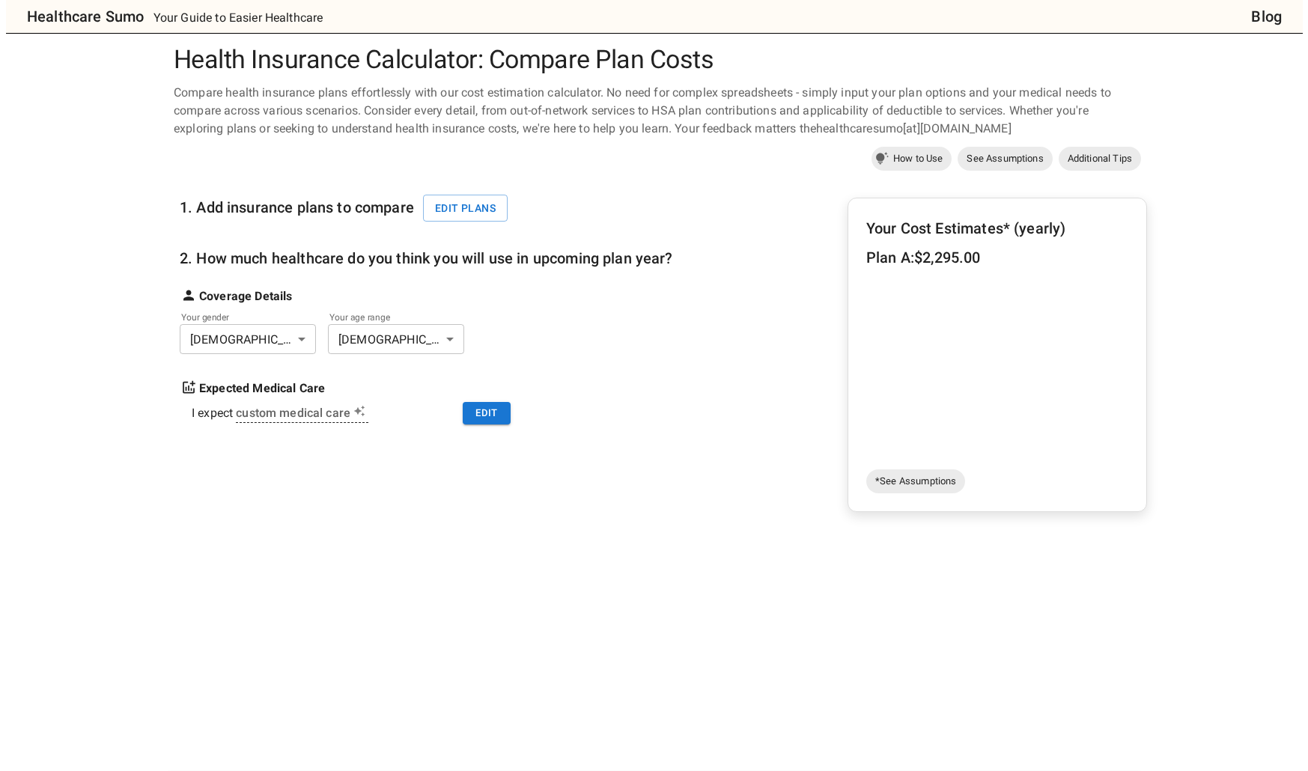
scroll to position [0, 0]
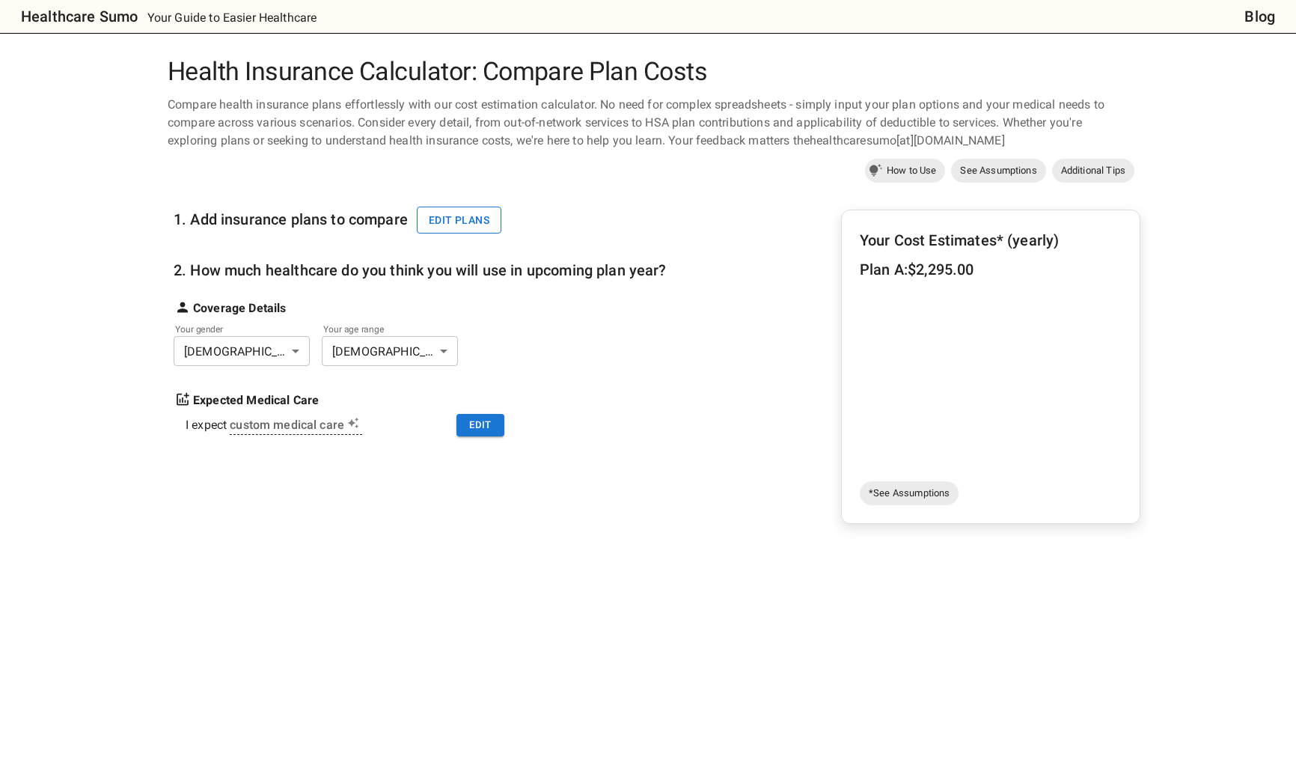
click at [465, 217] on button "Edit plans" at bounding box center [459, 221] width 85 height 28
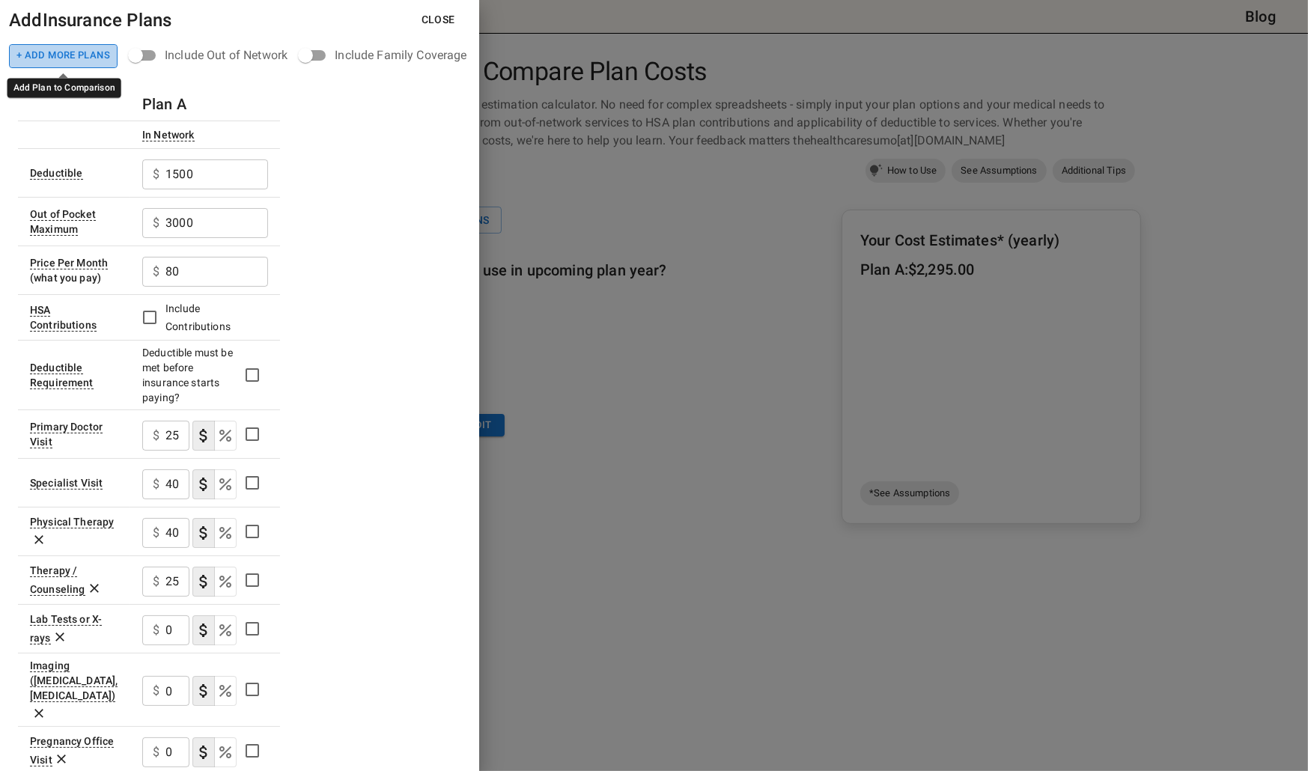
click at [51, 56] on button "+ Add More Plans" at bounding box center [63, 56] width 109 height 24
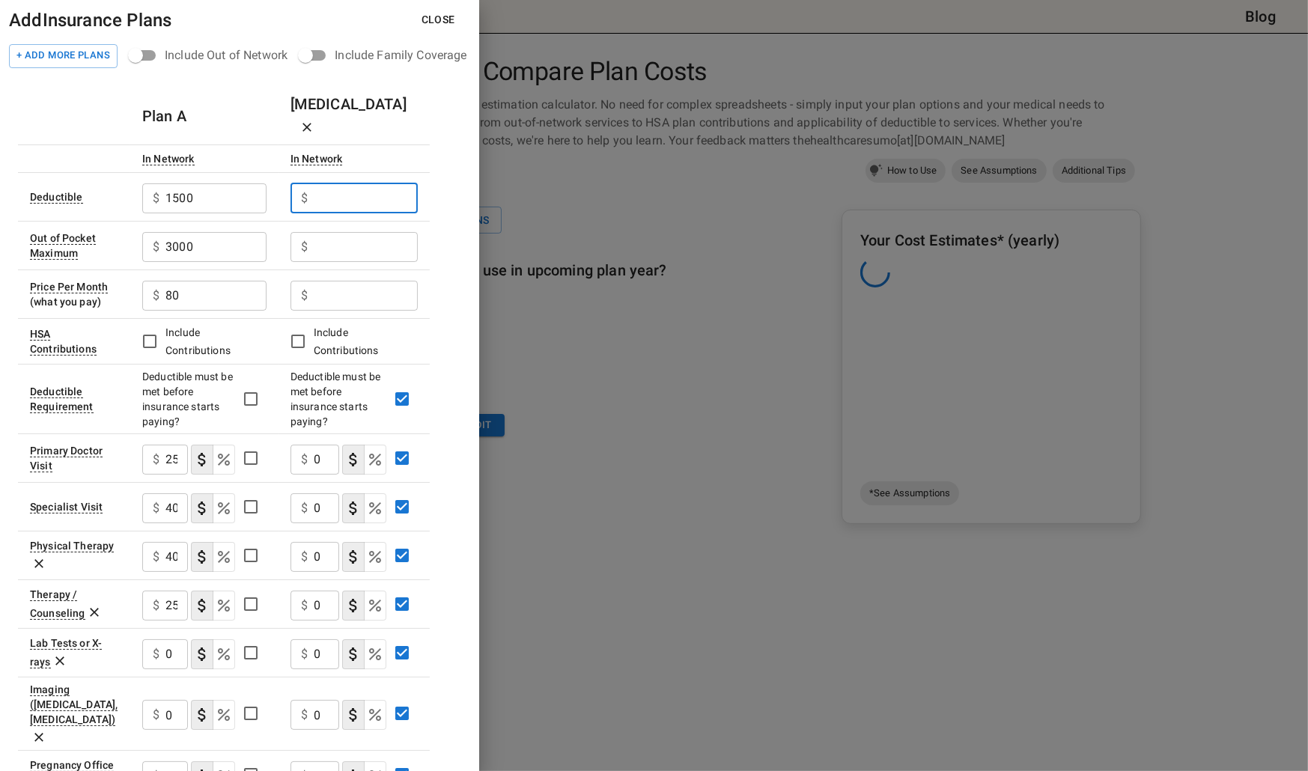
click at [351, 183] on input "text" at bounding box center [366, 198] width 104 height 30
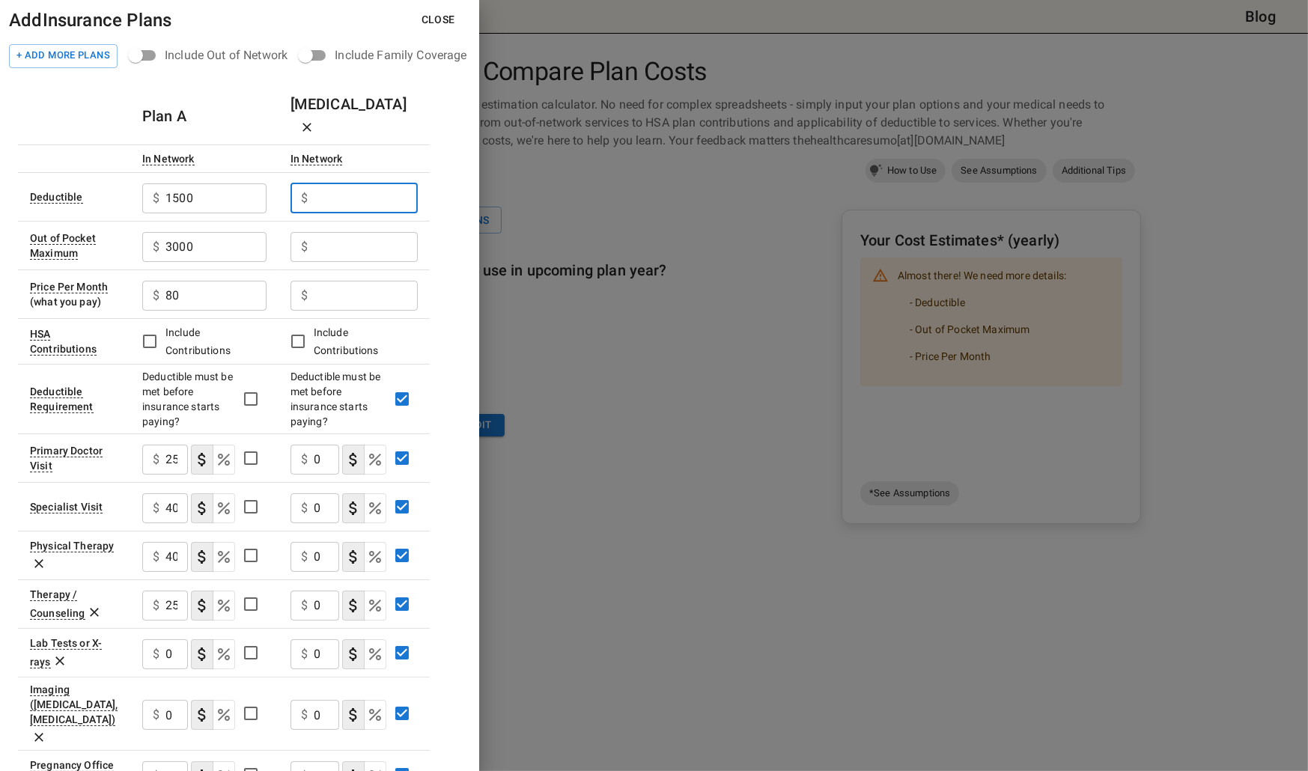
click at [362, 183] on input "text" at bounding box center [366, 198] width 104 height 30
type input "1550"
drag, startPoint x: 215, startPoint y: 172, endPoint x: 171, endPoint y: 172, distance: 44.2
click at [171, 183] on input "1500" at bounding box center [215, 198] width 101 height 30
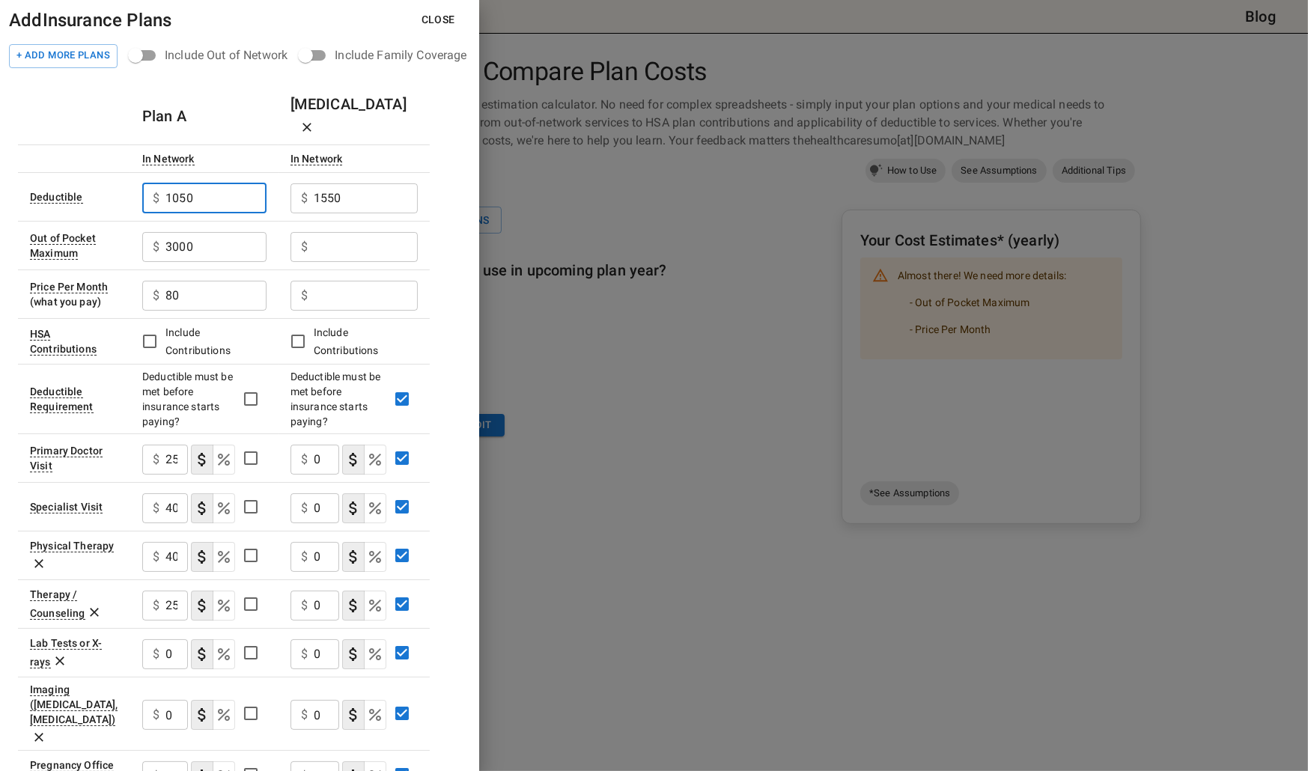
type input "1050"
click at [378, 232] on input "text" at bounding box center [366, 247] width 104 height 30
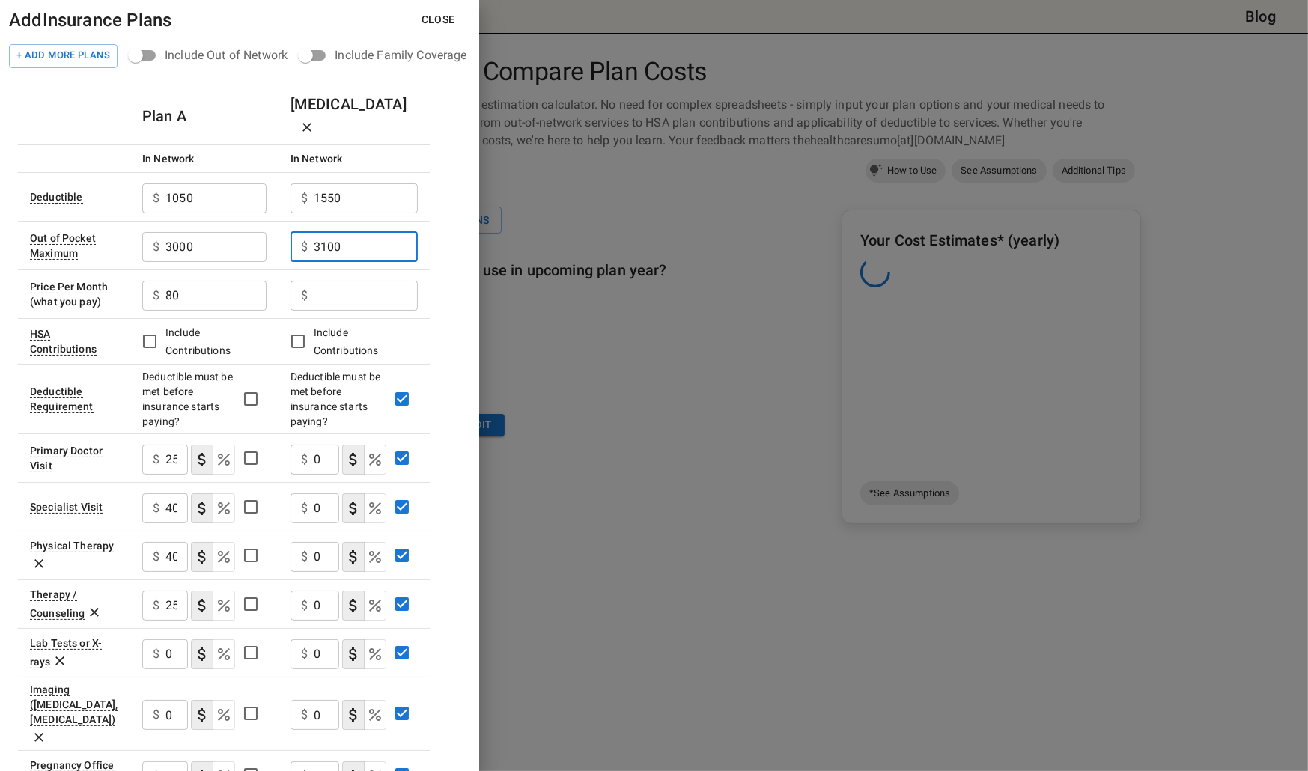
type input "3100"
click at [207, 232] on input "3000" at bounding box center [215, 247] width 101 height 30
type input "3100"
click at [386, 281] on input "text" at bounding box center [366, 296] width 104 height 30
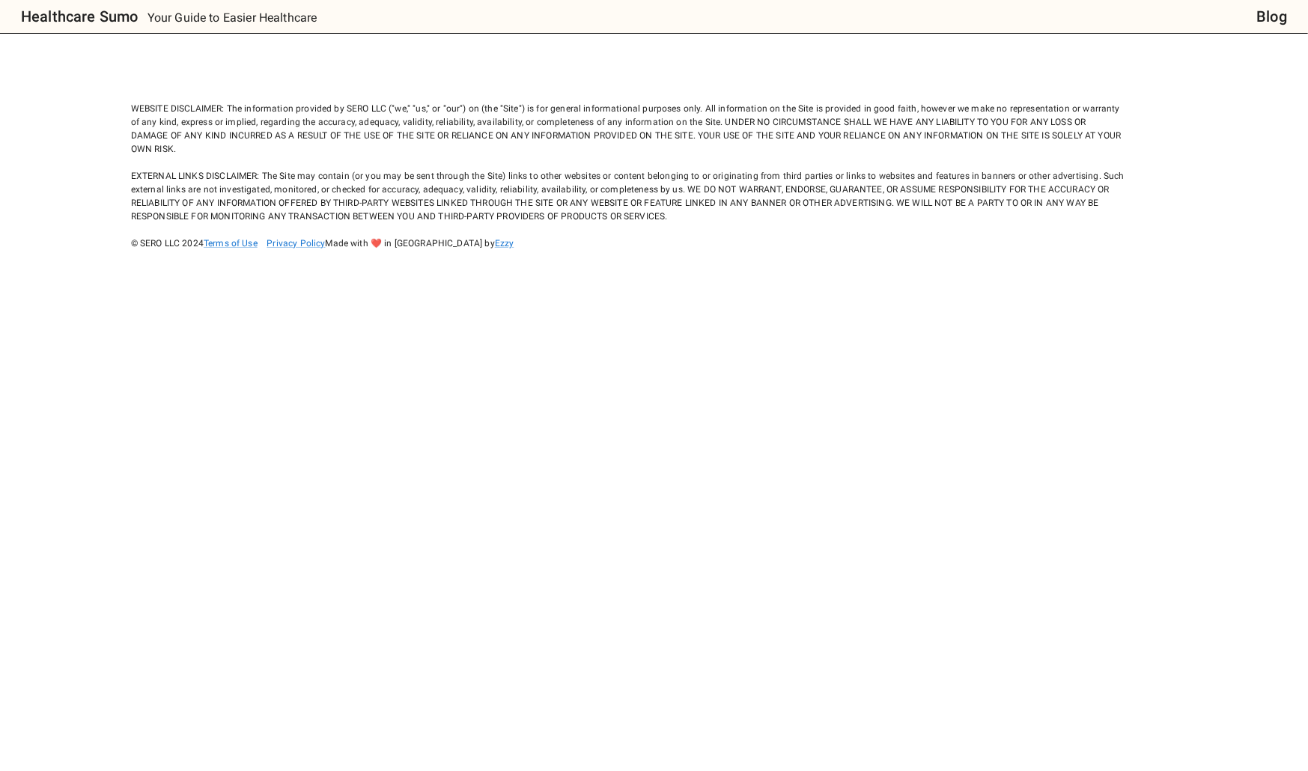
click at [284, 119] on div "WEBSITE DISCLAIMER: The information provided by SERO LLC ("we," "us," or "our")…" at bounding box center [628, 162] width 994 height 175
drag, startPoint x: 284, startPoint y: 119, endPoint x: 390, endPoint y: 124, distance: 106.4
click at [390, 124] on div "WEBSITE DISCLAIMER: The information provided by SERO LLC ("we," "us," or "our")…" at bounding box center [628, 162] width 994 height 175
drag, startPoint x: 390, startPoint y: 124, endPoint x: 415, endPoint y: 178, distance: 60.3
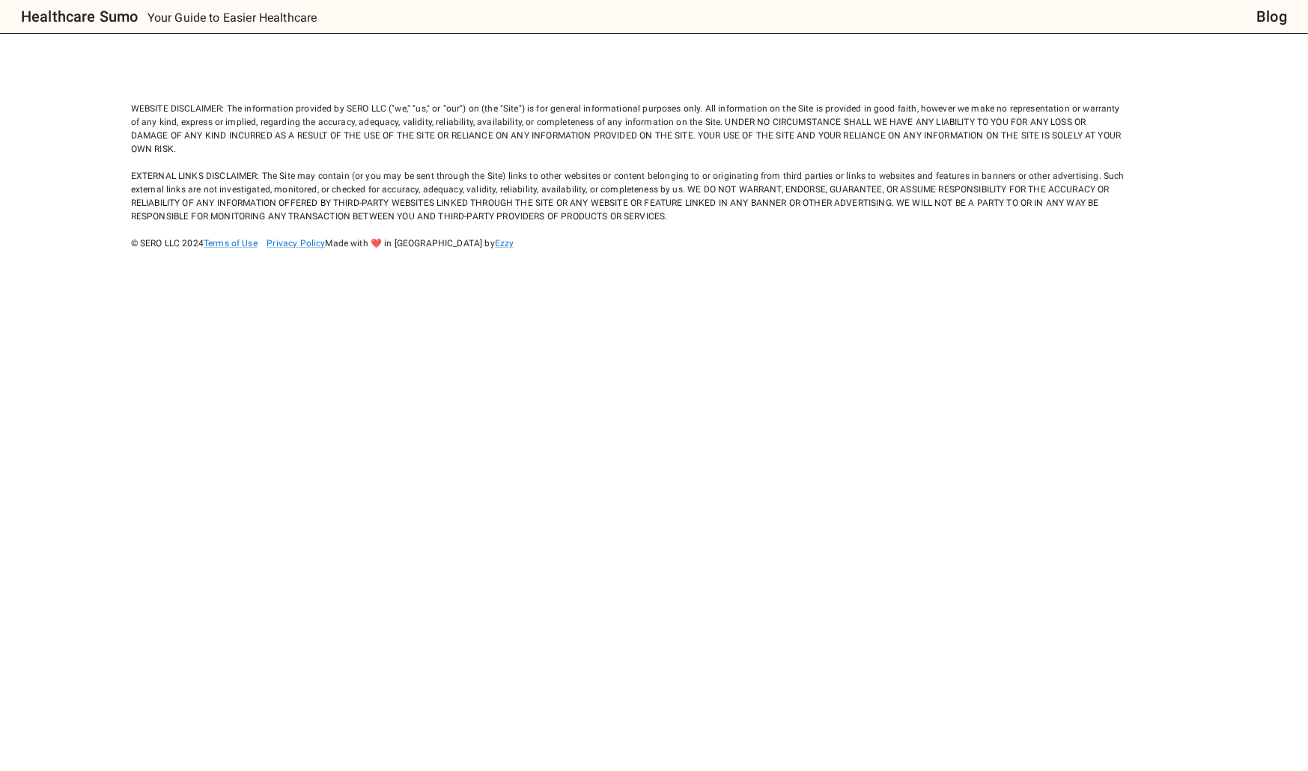
click at [442, 181] on div "WEBSITE DISCLAIMER: The information provided by SERO LLC ("we," "us," or "our")…" at bounding box center [628, 162] width 994 height 175
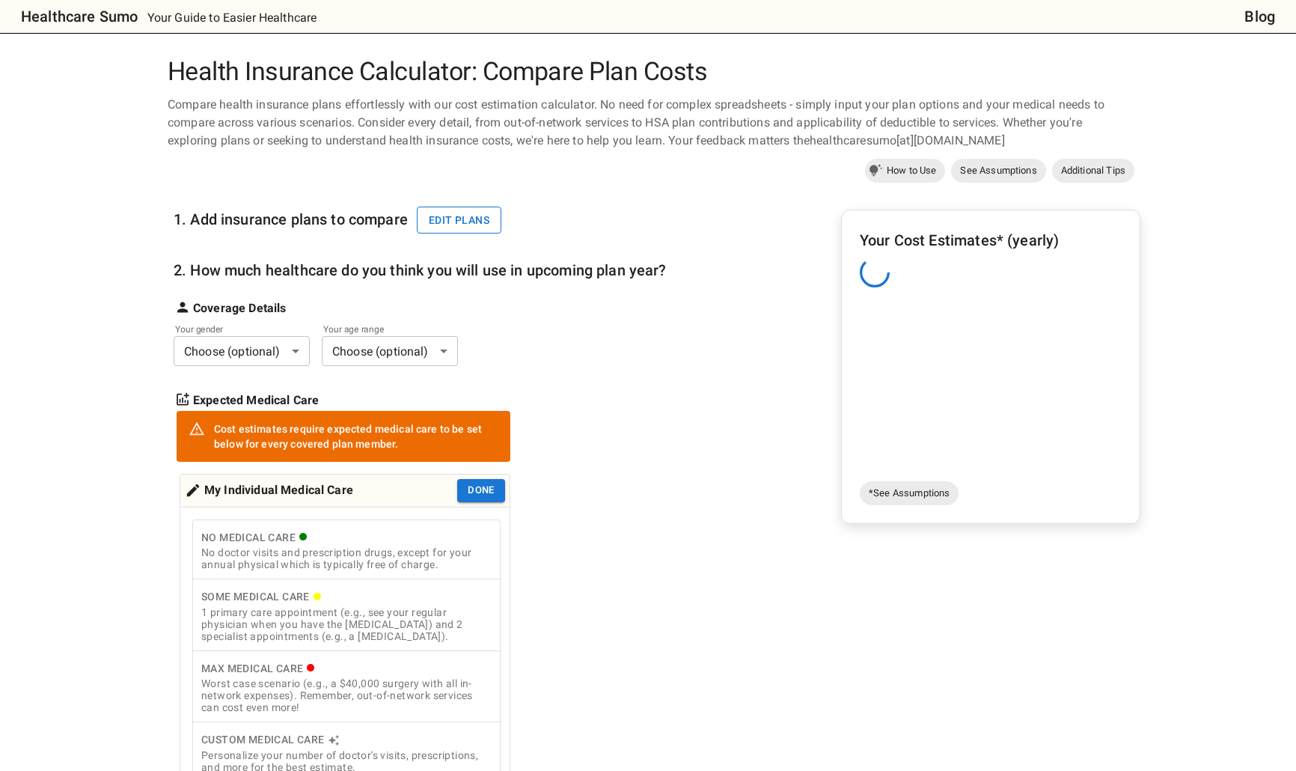
click at [481, 227] on button "Edit plans" at bounding box center [459, 221] width 85 height 28
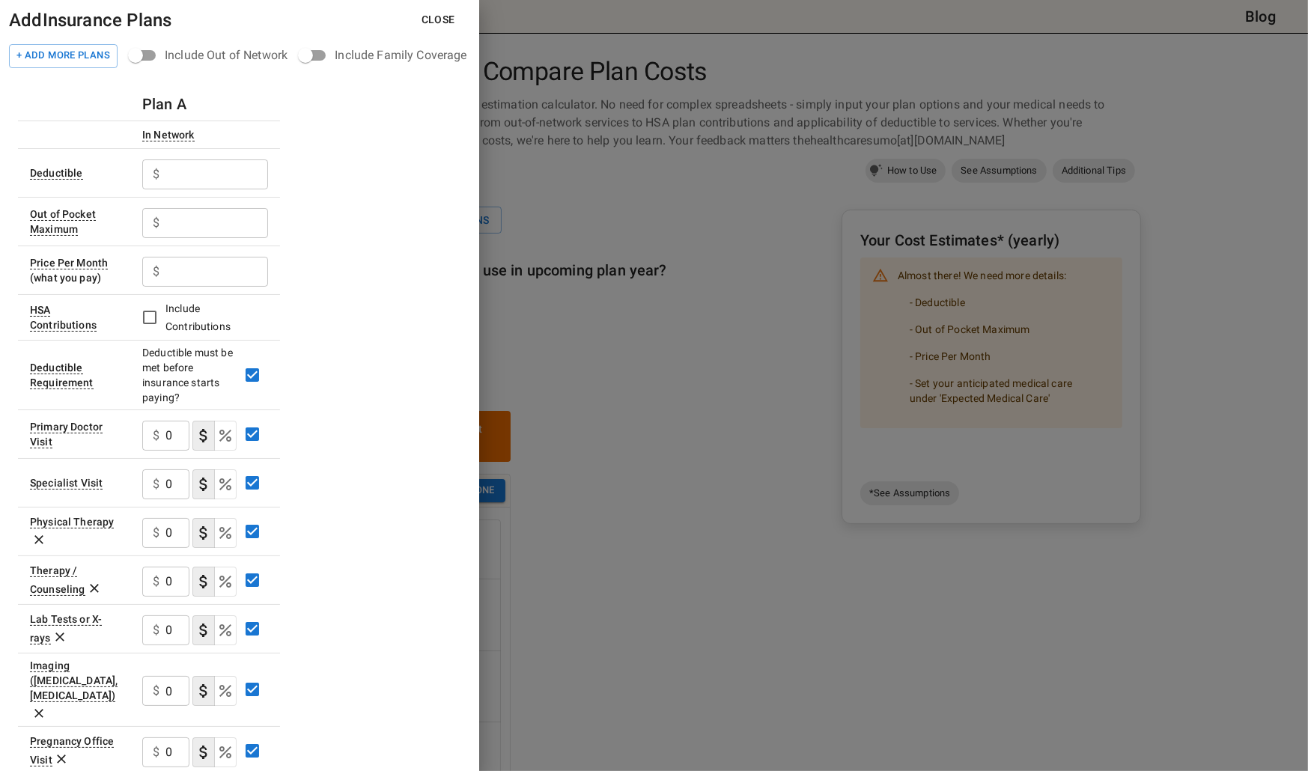
click at [598, 293] on div at bounding box center [654, 385] width 1308 height 771
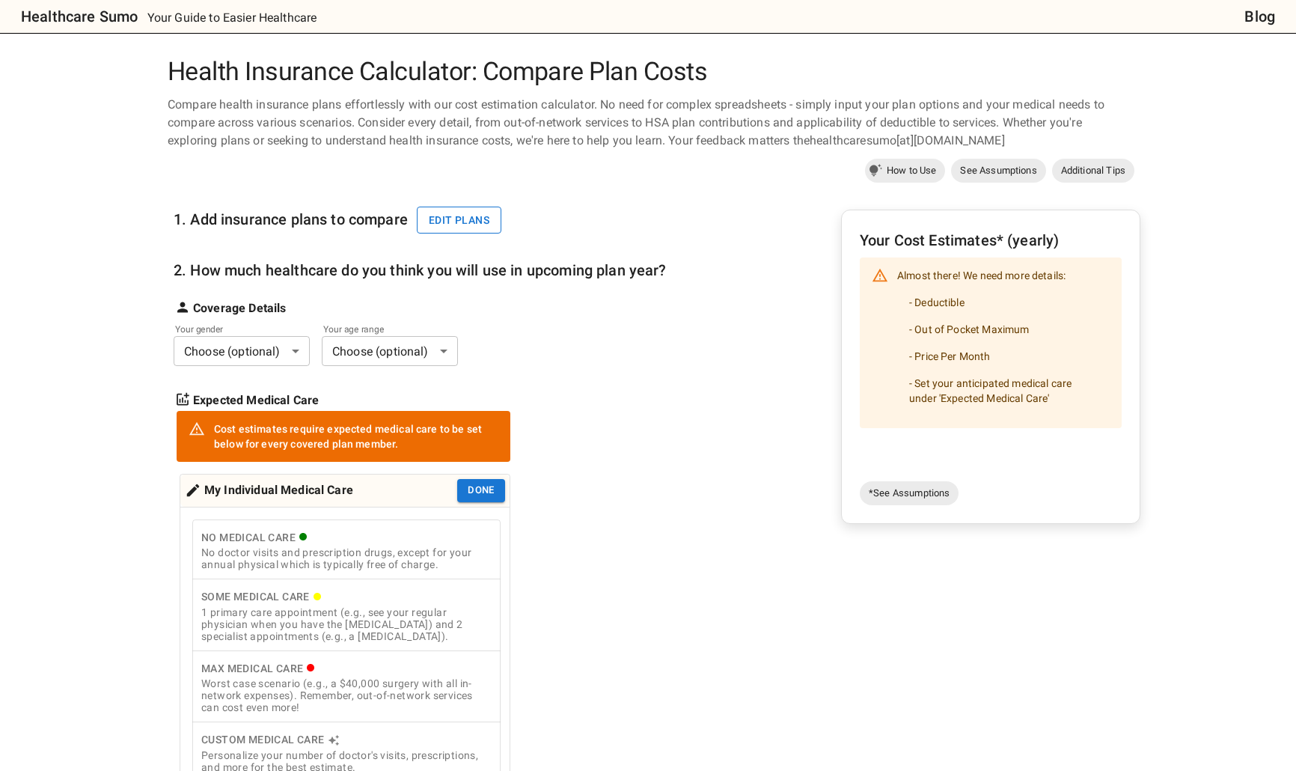
click at [439, 214] on button "Edit plans" at bounding box center [459, 221] width 85 height 28
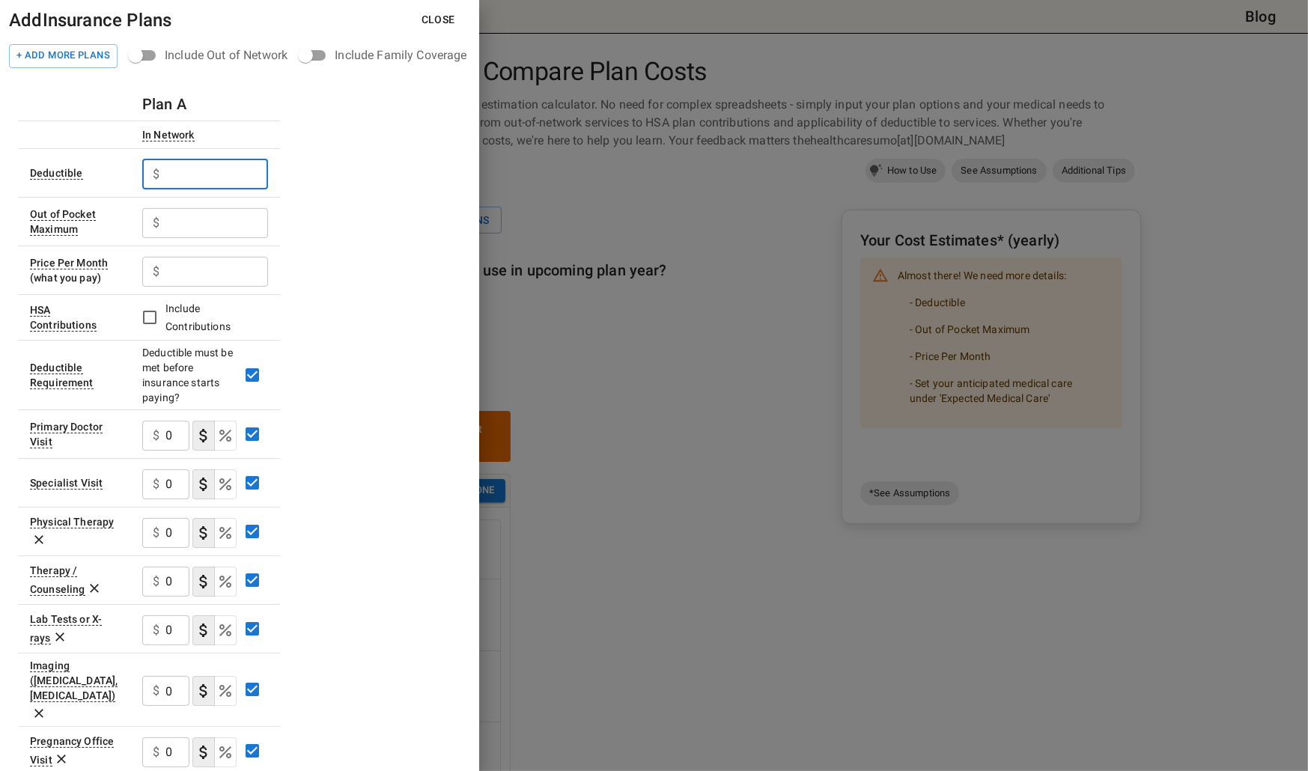
click at [203, 168] on input "text" at bounding box center [216, 174] width 103 height 30
click at [161, 280] on div "$ ​" at bounding box center [205, 272] width 126 height 30
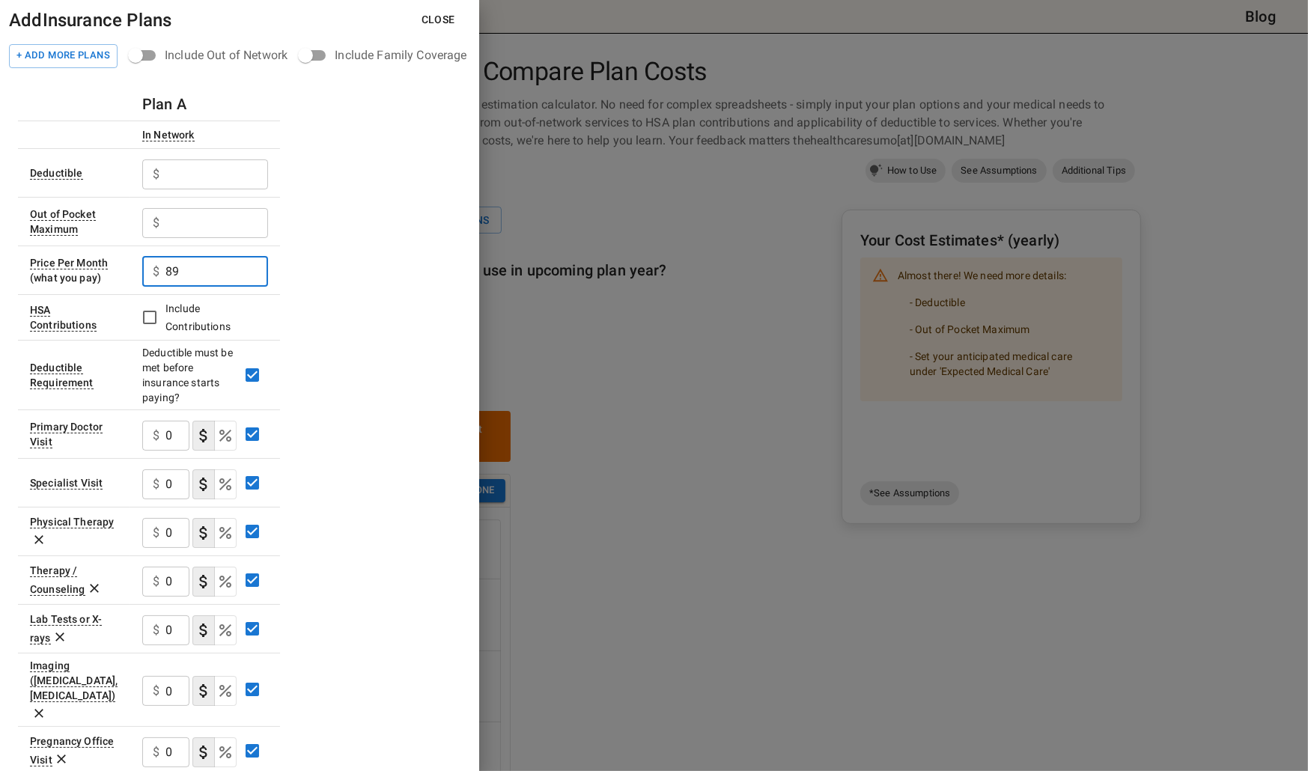
type input "89"
click at [200, 178] on input "text" at bounding box center [216, 174] width 103 height 30
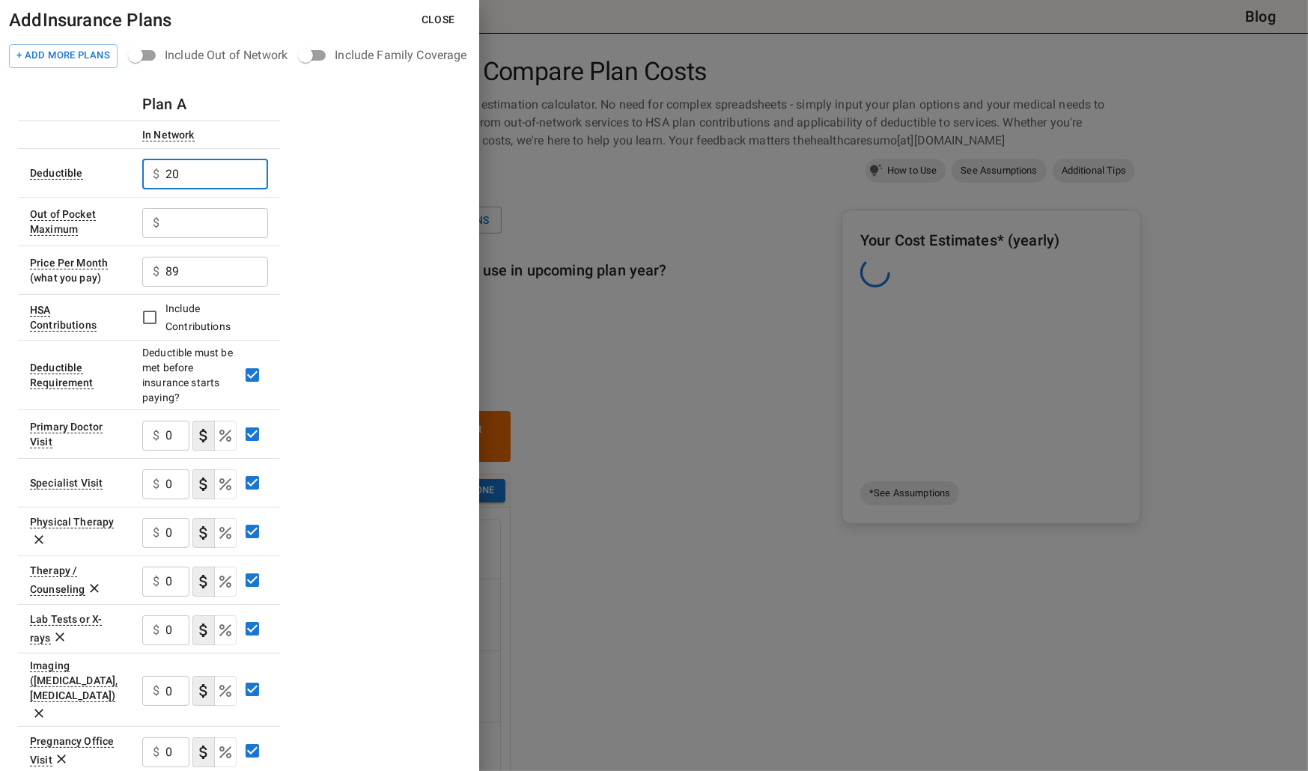
type input "2"
type input "1050"
click at [196, 230] on input "text" at bounding box center [216, 223] width 103 height 30
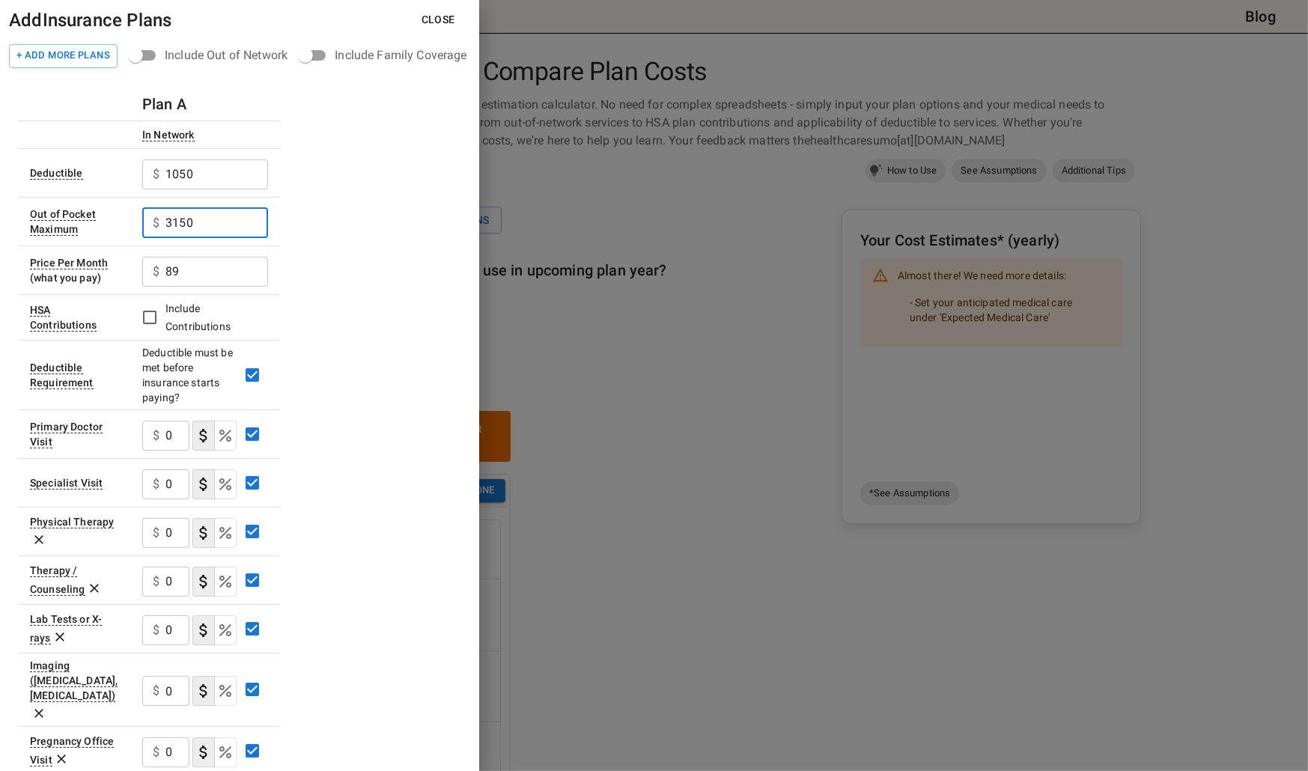
type input "3150"
click at [353, 294] on div "Plan A In Network Deductible $ 1050 ​ Out of Pocket Maximum $ 3150 ​ Price Per …" at bounding box center [239, 651] width 443 height 1126
click at [165, 435] on input "0" at bounding box center [177, 436] width 24 height 30
type input "250"
click at [177, 487] on input "0" at bounding box center [177, 484] width 24 height 30
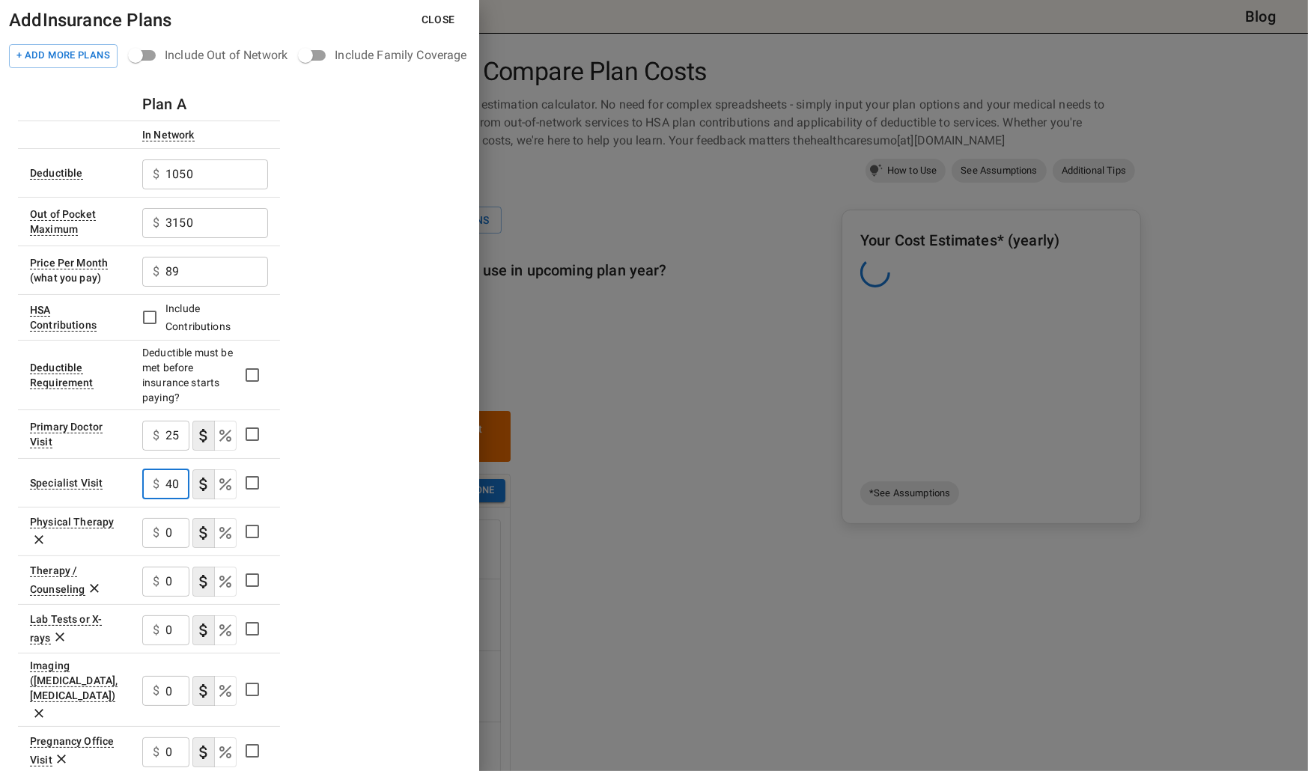
type input "40"
click at [168, 529] on input "0" at bounding box center [177, 533] width 24 height 30
type input "250"
click at [162, 583] on div "$ 0 ​" at bounding box center [165, 582] width 47 height 30
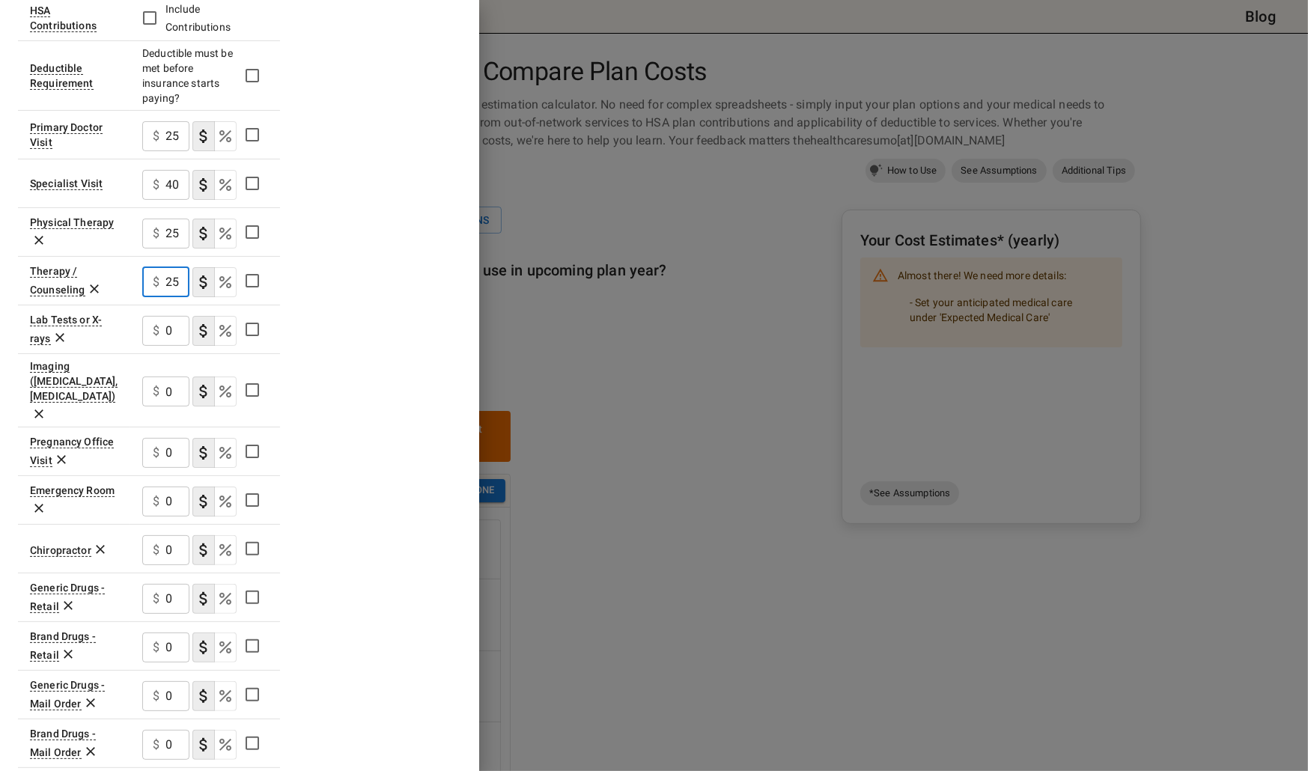
scroll to position [374, 0]
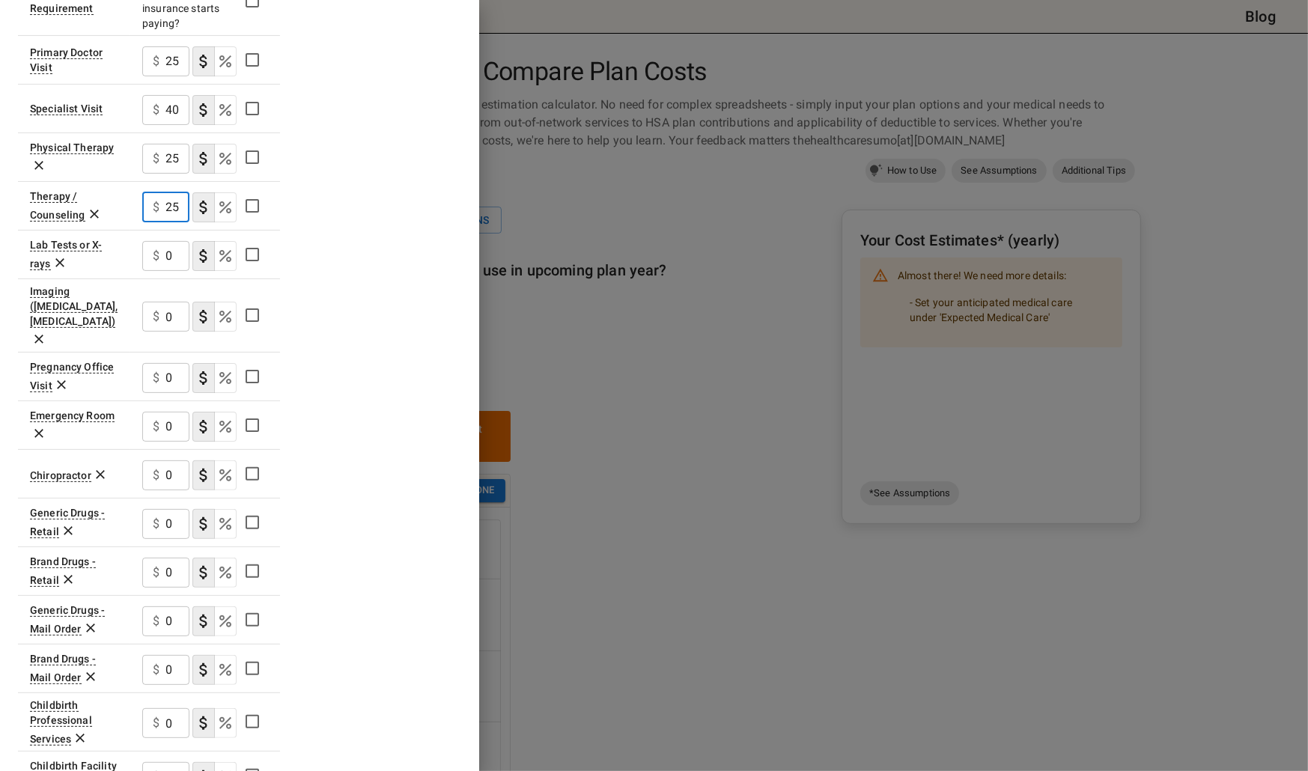
type input "25"
click at [170, 509] on input "0" at bounding box center [177, 524] width 24 height 30
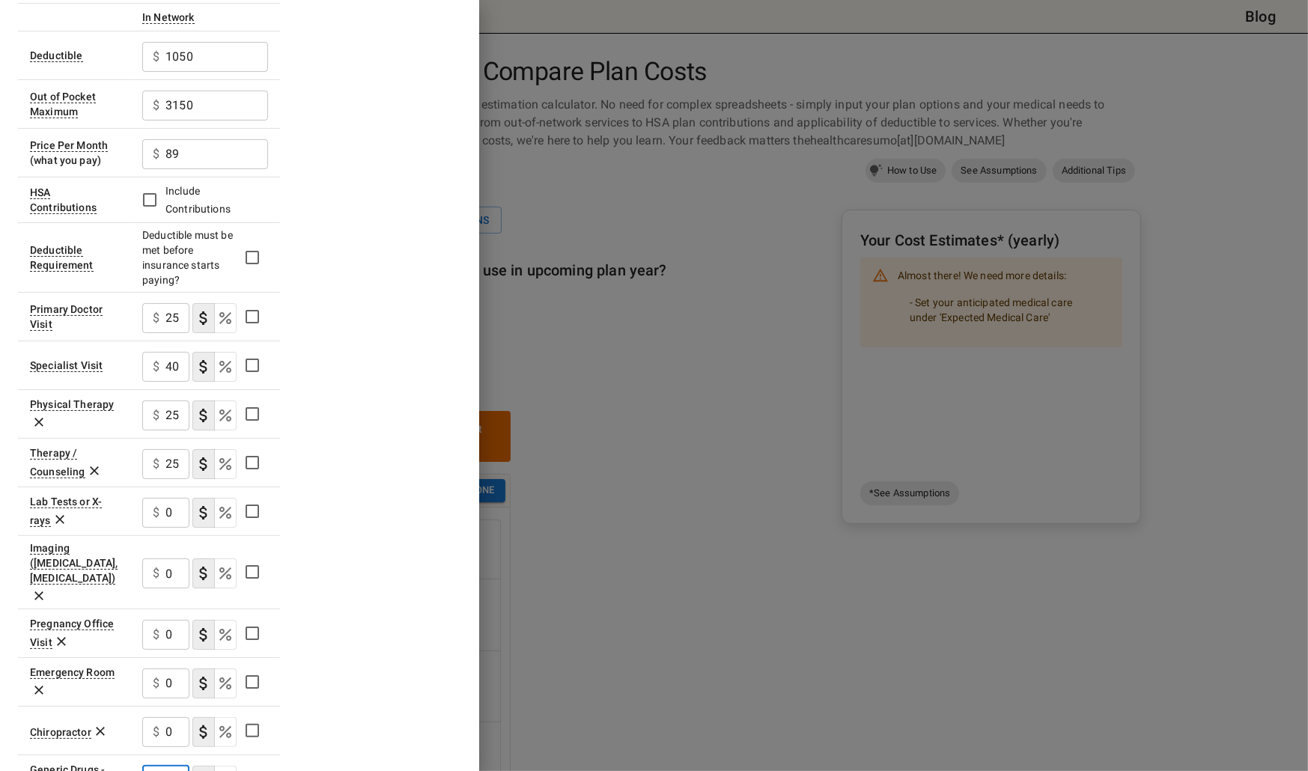
scroll to position [0, 0]
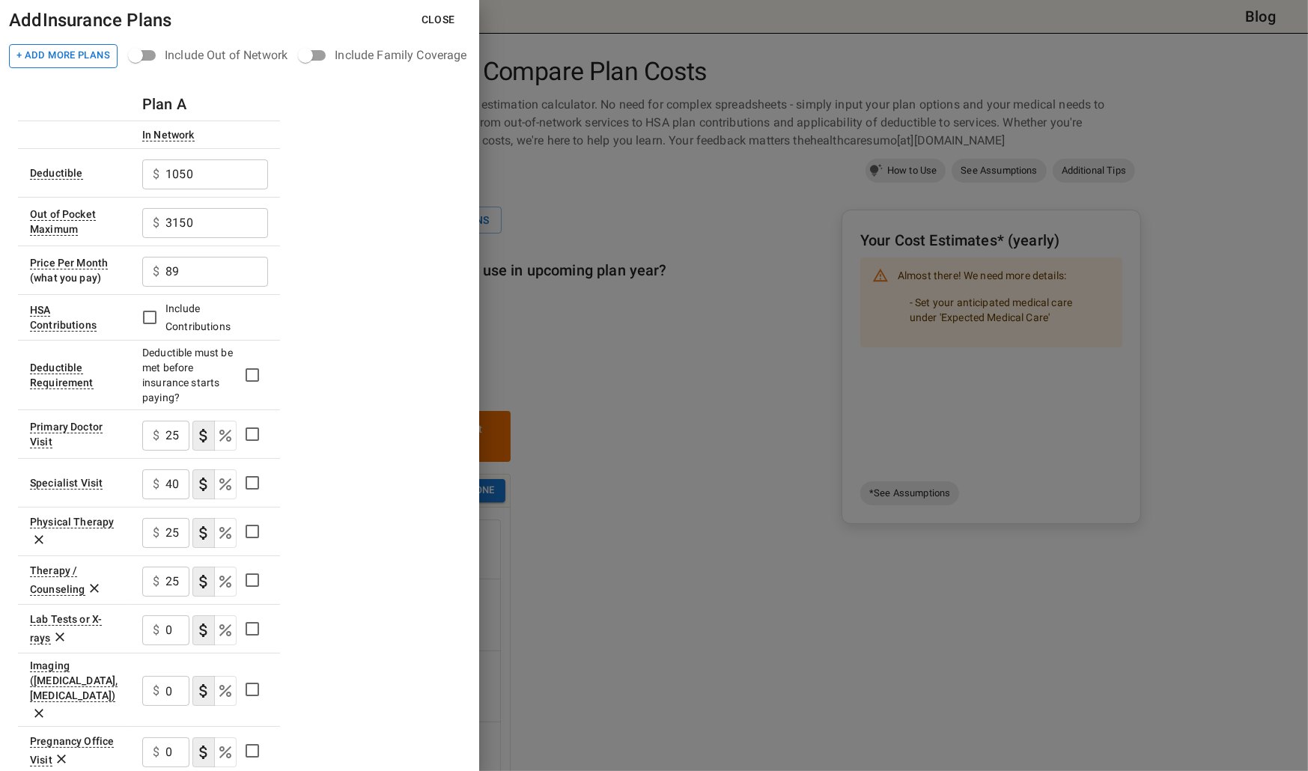
type input "20"
click at [37, 58] on button "+ Add More Plans" at bounding box center [63, 56] width 109 height 24
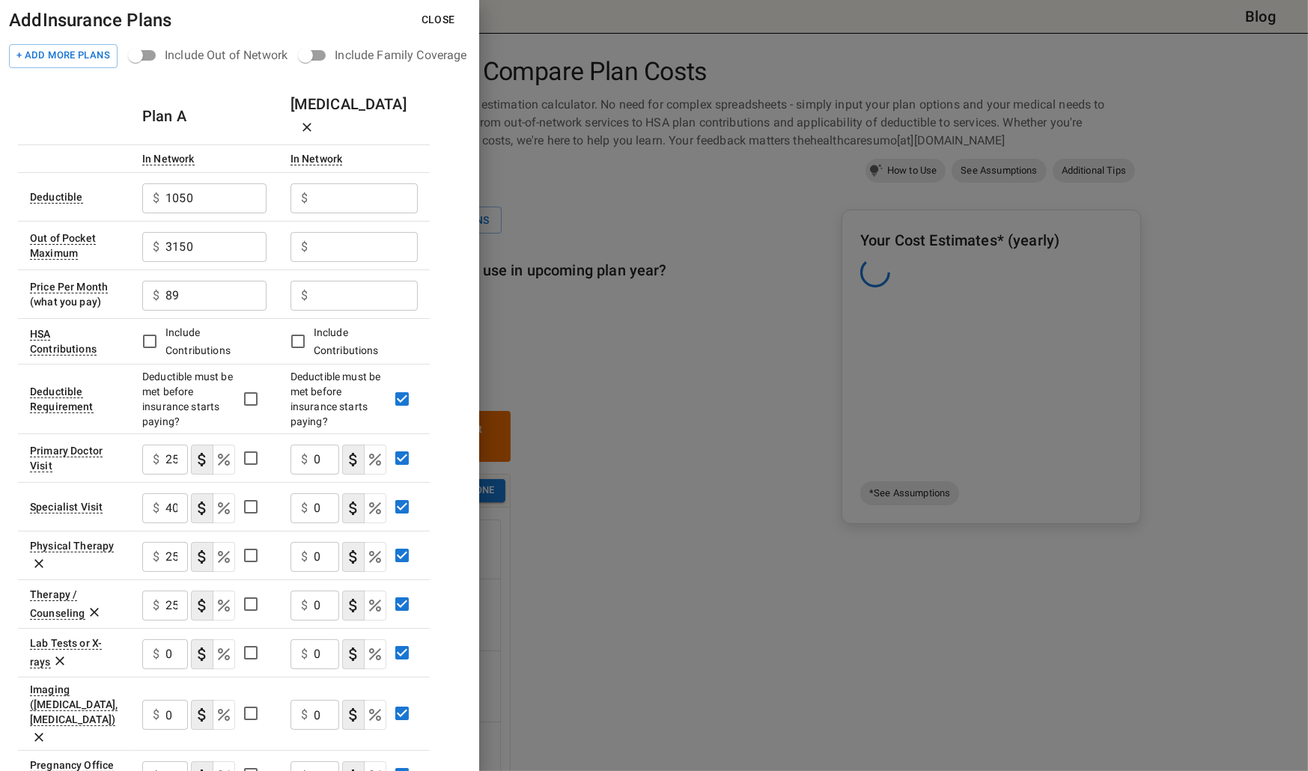
click at [338, 183] on input "text" at bounding box center [366, 198] width 104 height 30
type input "1550"
click at [347, 232] on input "text" at bounding box center [366, 247] width 104 height 30
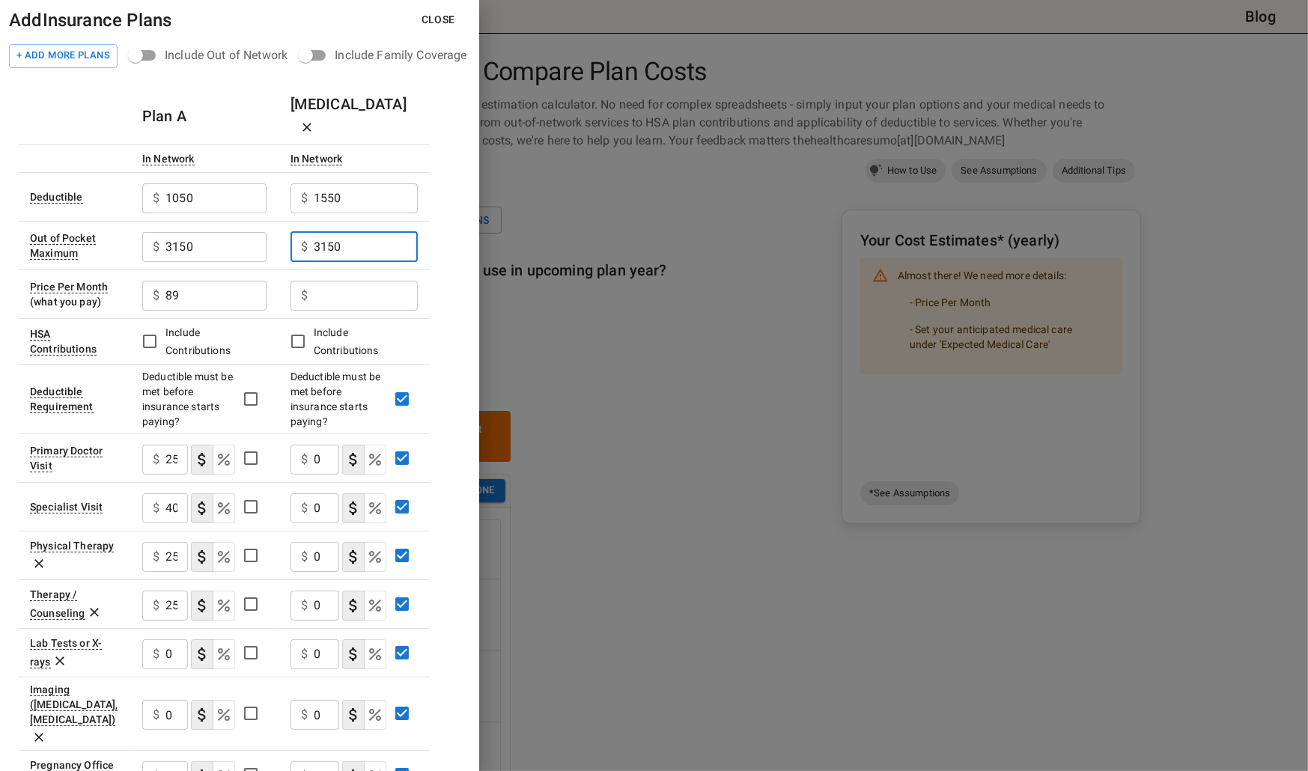
type input "3150"
click at [365, 281] on input "text" at bounding box center [366, 296] width 104 height 30
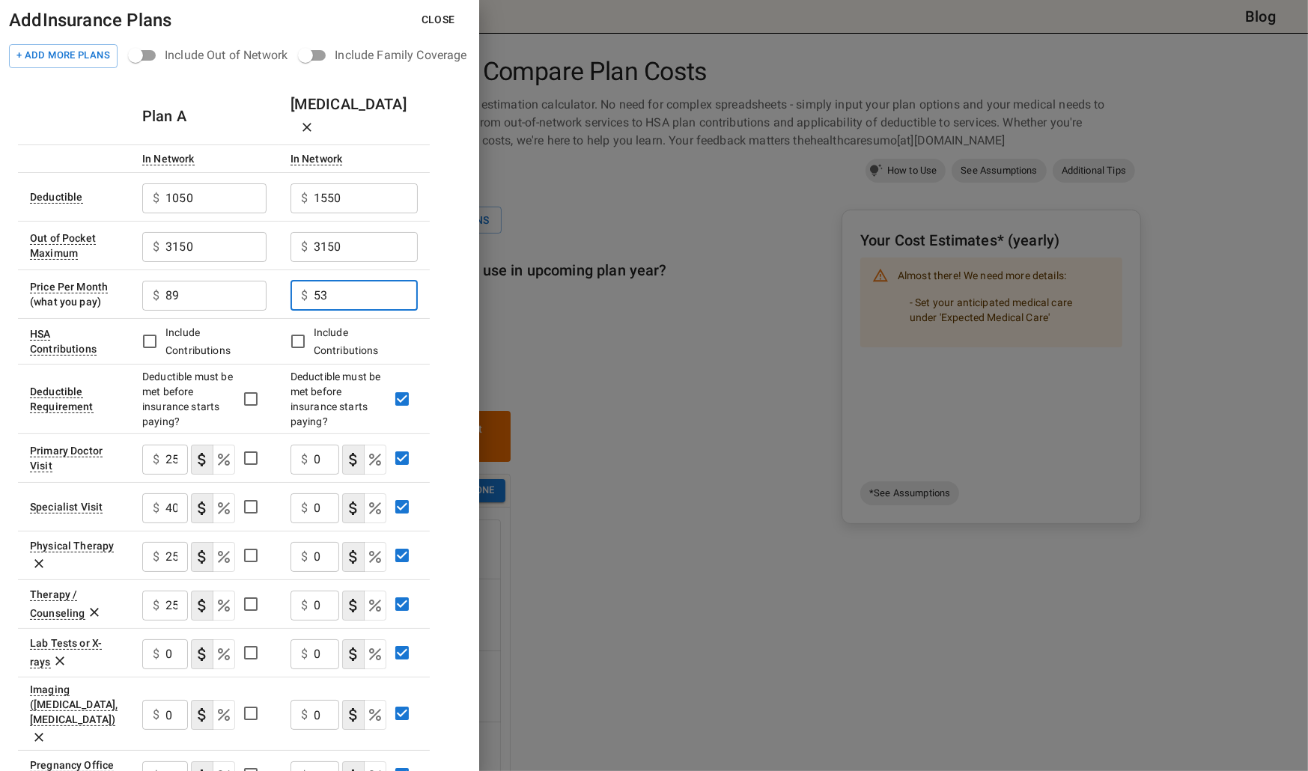
type input "53"
click at [469, 382] on div "Add Insurance Plans Close + Add More Plans Include Out of Network Include Famil…" at bounding box center [239, 385] width 479 height 771
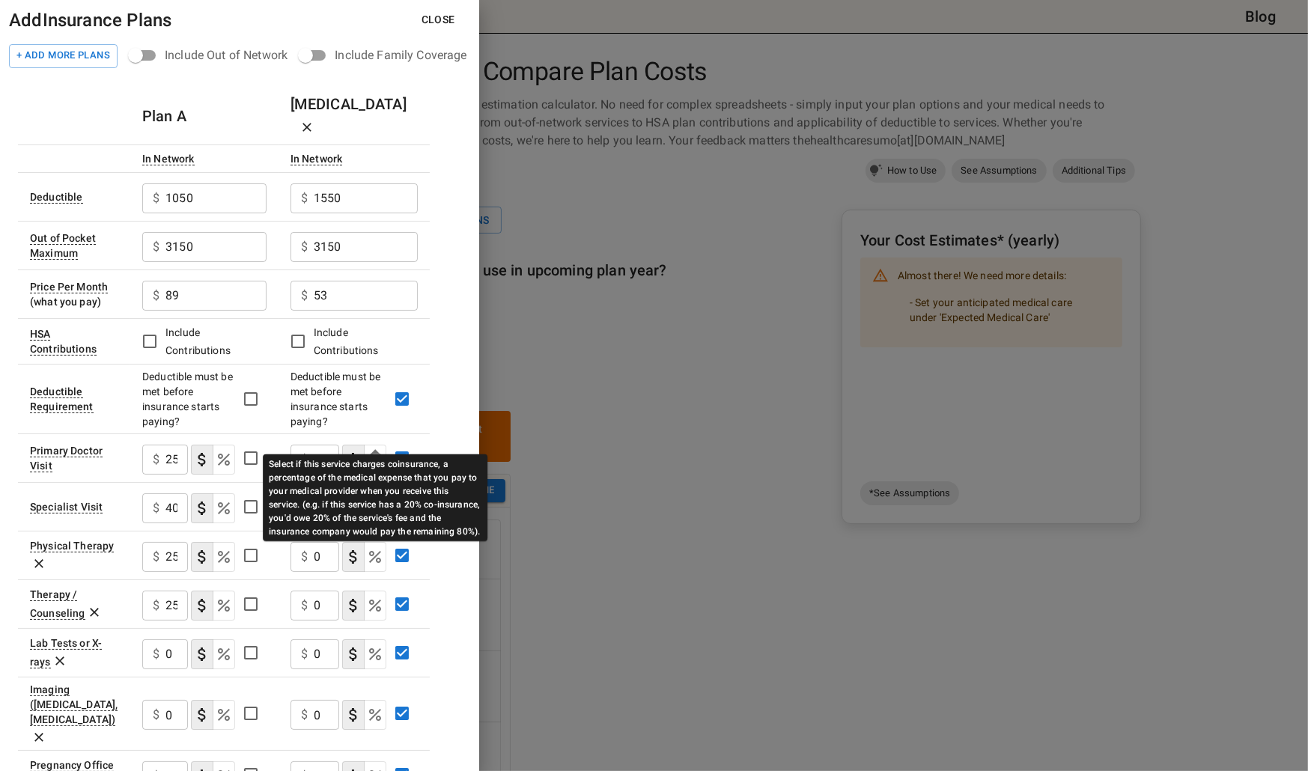
click at [383, 451] on icon "Select if this service charges coinsurance, a percentage of the medical expense…" at bounding box center [375, 460] width 18 height 18
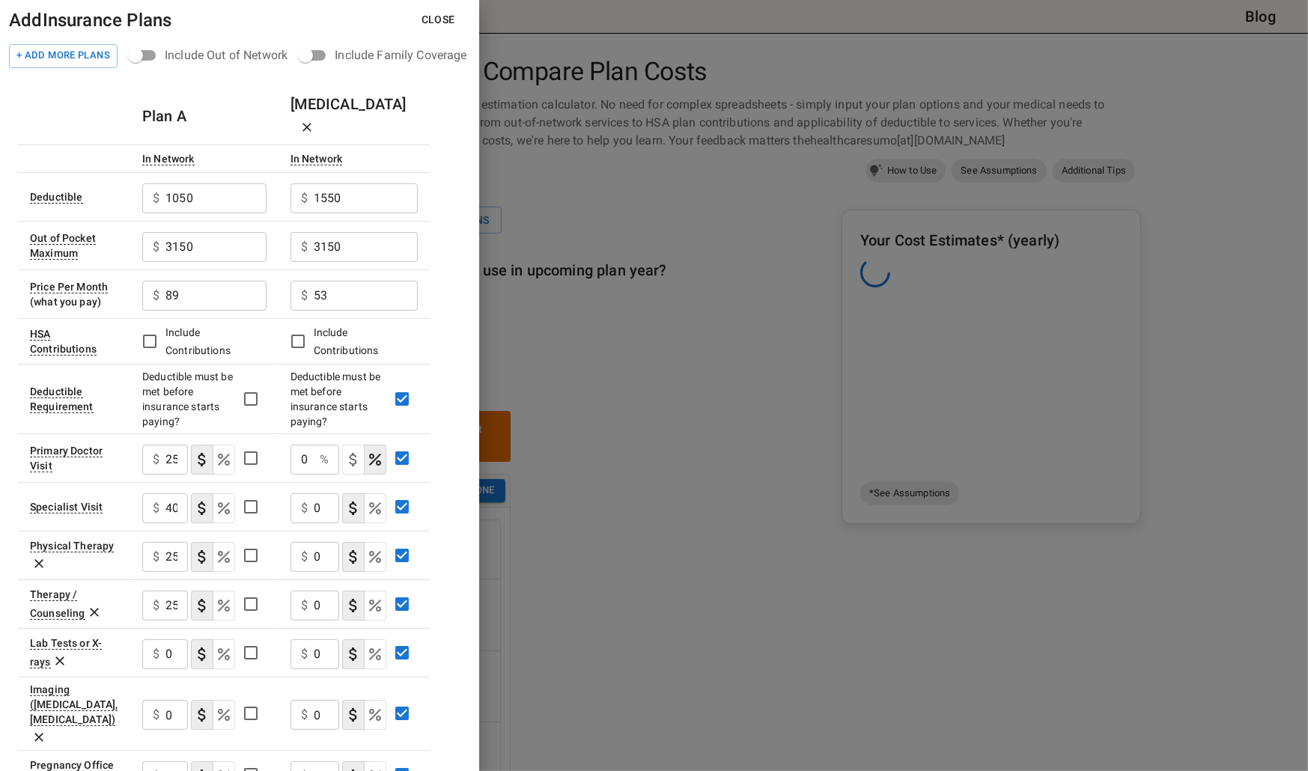
click at [316, 445] on div "0 % ​" at bounding box center [314, 460] width 49 height 30
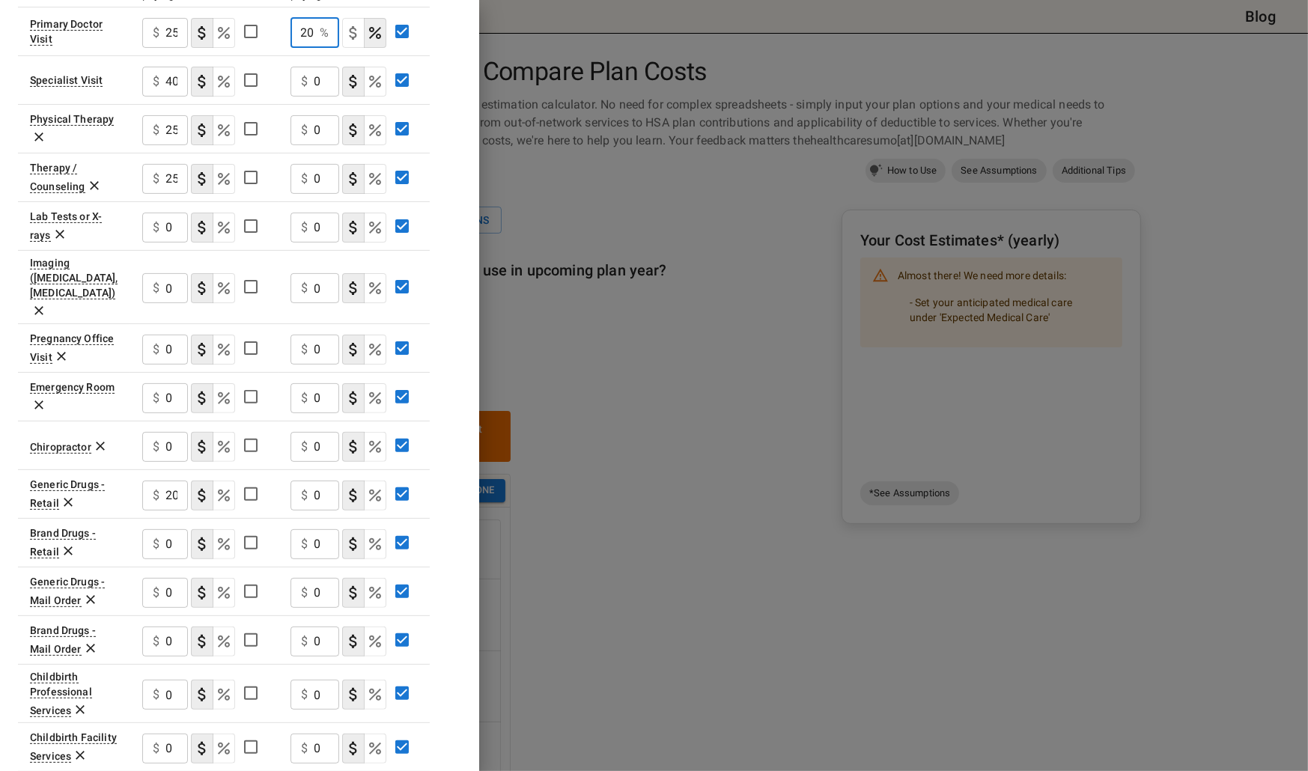
scroll to position [431, 0]
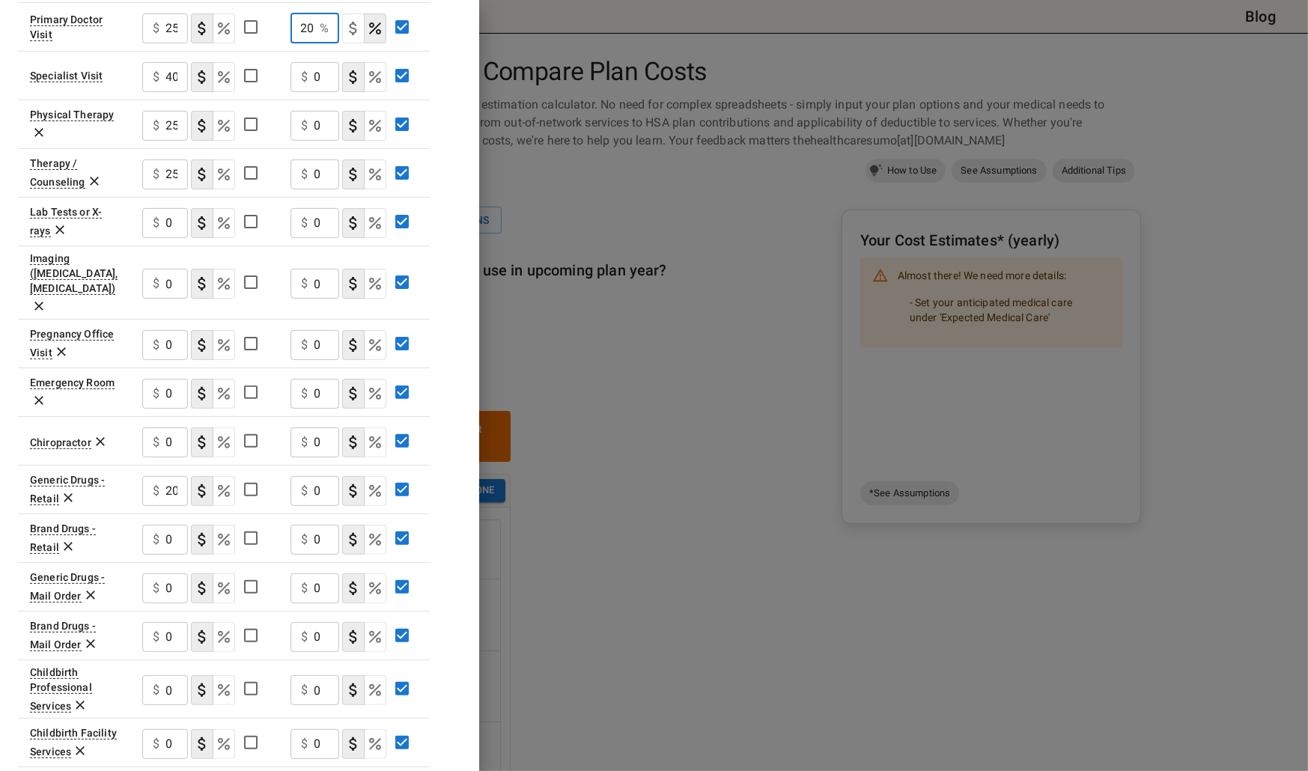
type input "20"
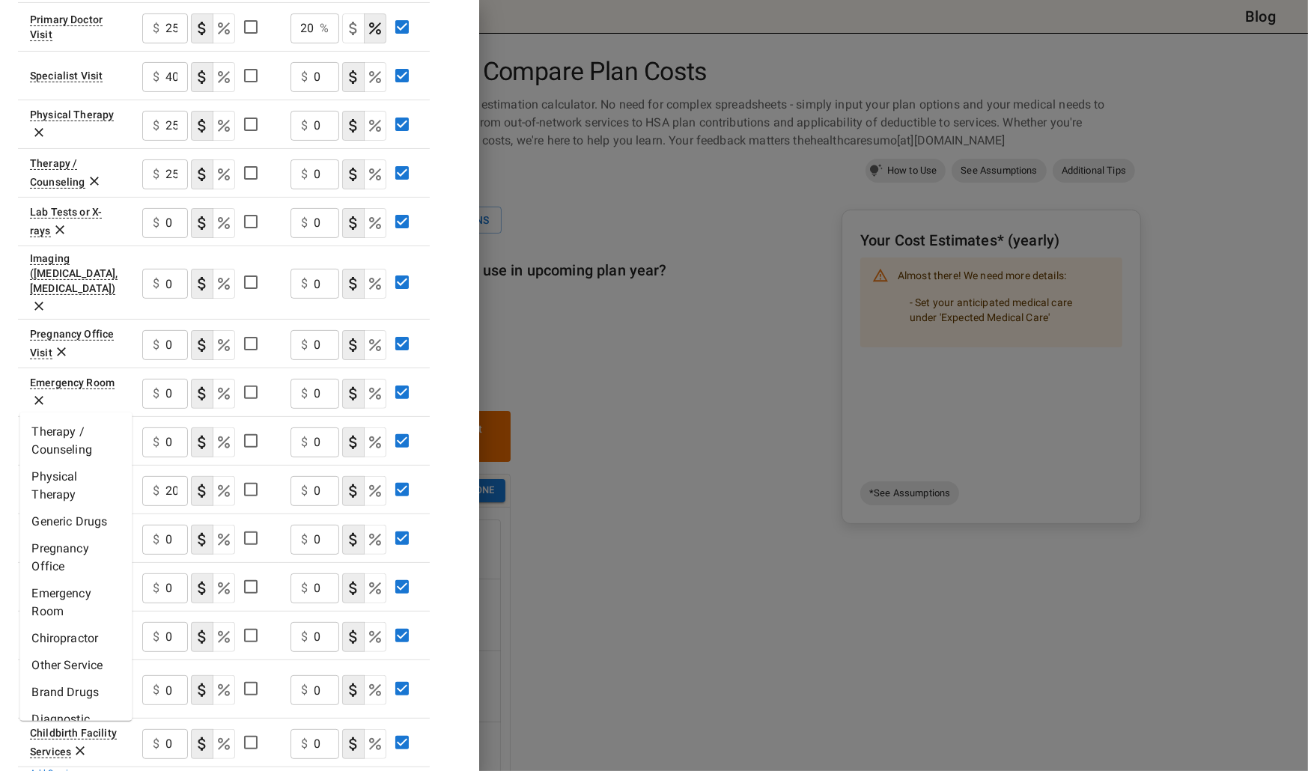
scroll to position [0, 0]
type input "*****"
click at [236, 728] on table "Plan A [MEDICAL_DATA] In Network In Network Deductible $ 1050 ​ $ 1550 ​ Out of…" at bounding box center [224, 231] width 412 height 1150
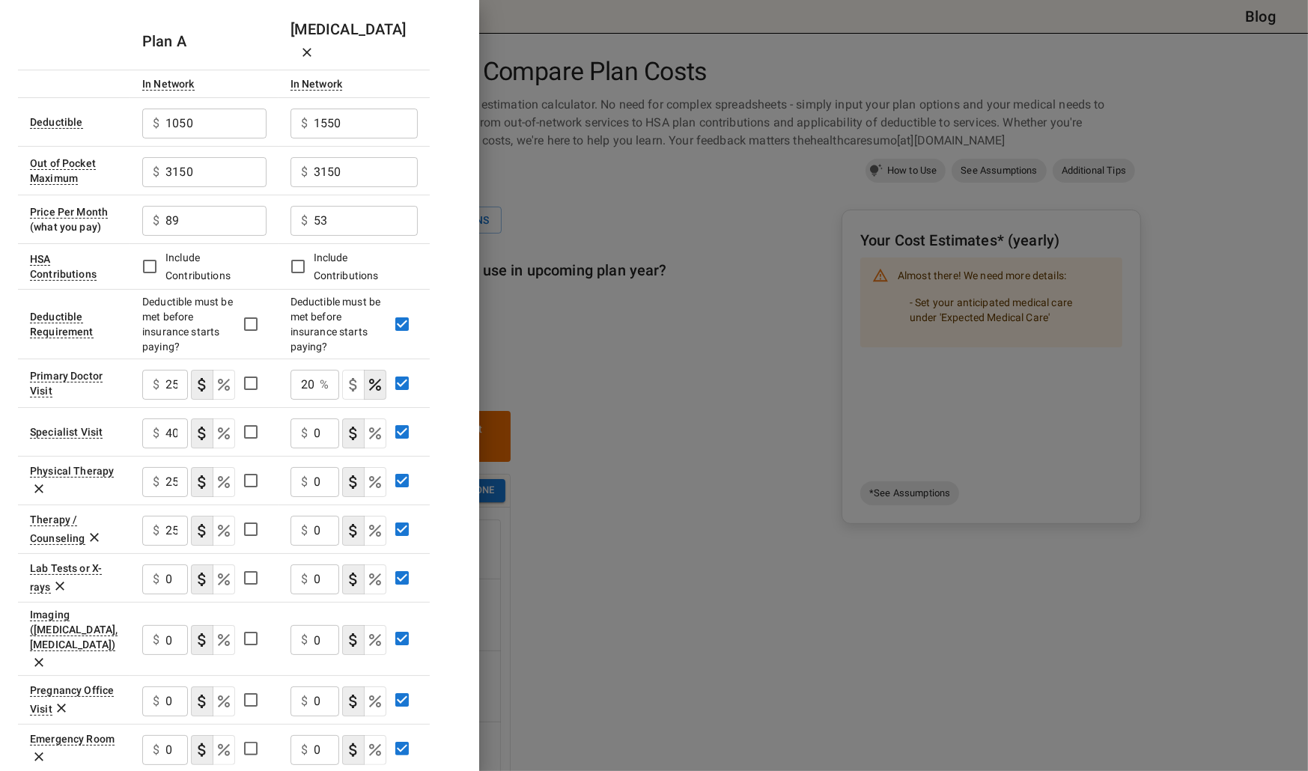
scroll to position [150, 0]
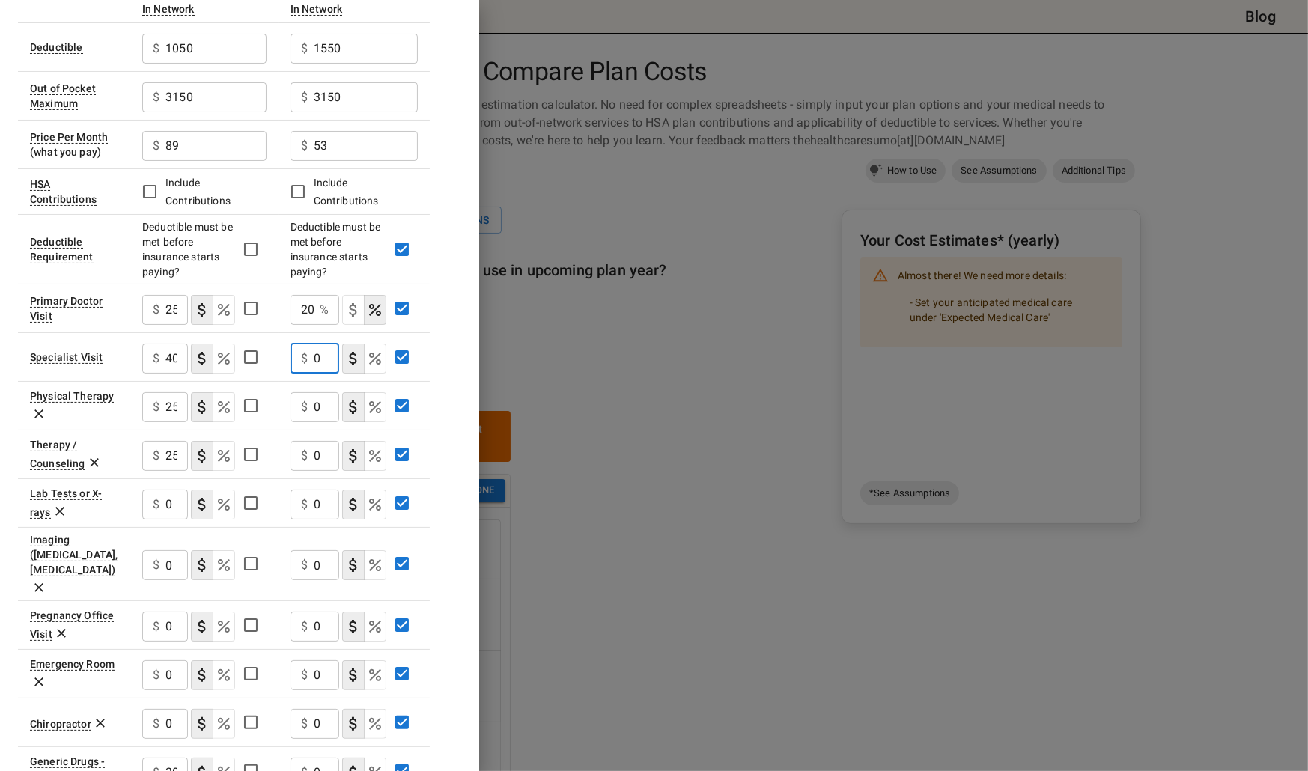
click at [327, 344] on input "0" at bounding box center [326, 359] width 25 height 30
type input "20"
click at [323, 392] on input "0" at bounding box center [326, 407] width 25 height 30
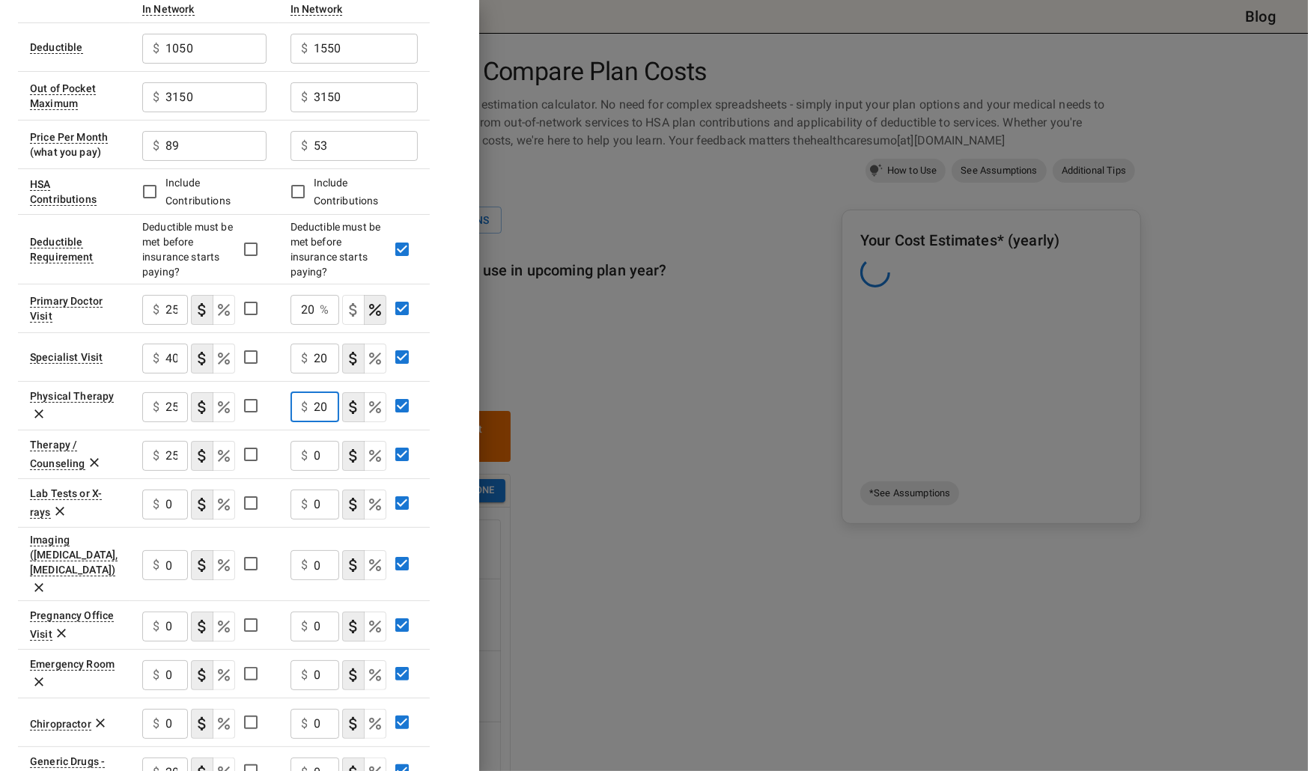
type input "20"
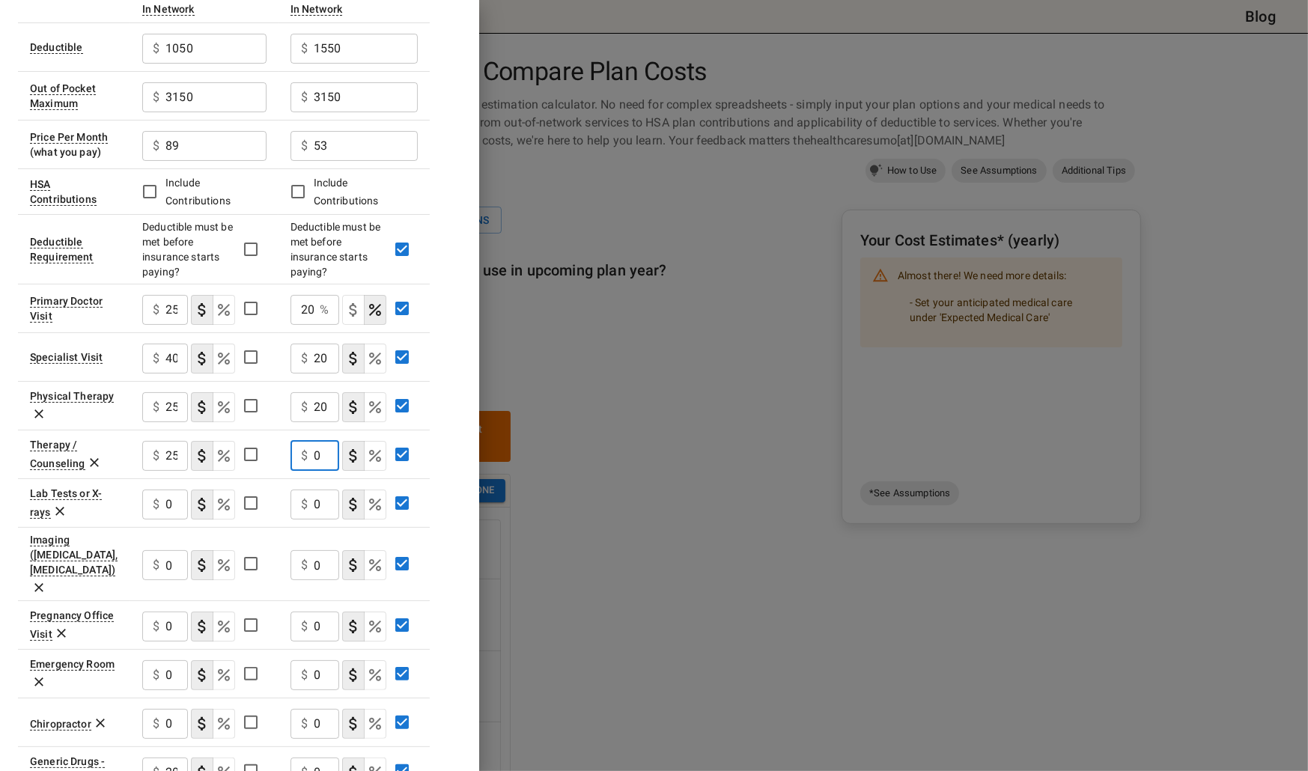
click at [322, 441] on input "0" at bounding box center [326, 456] width 25 height 30
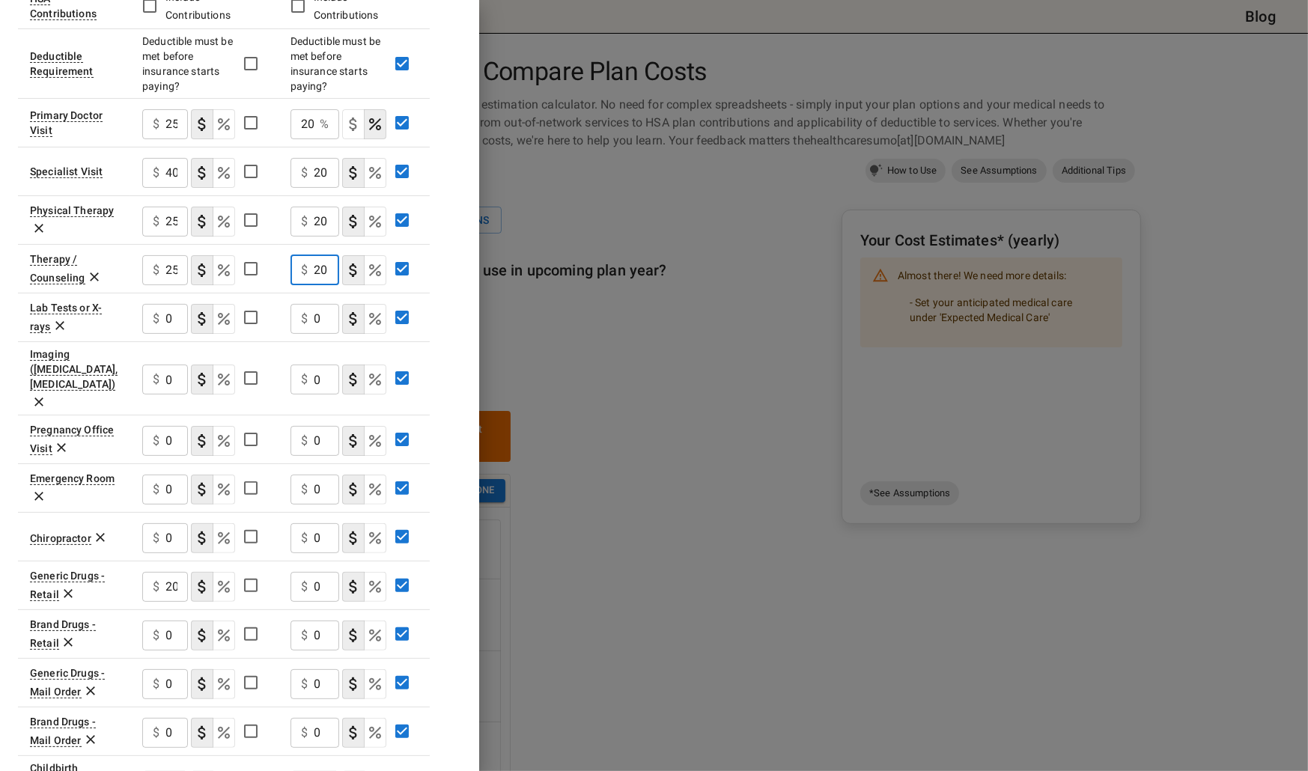
scroll to position [374, 0]
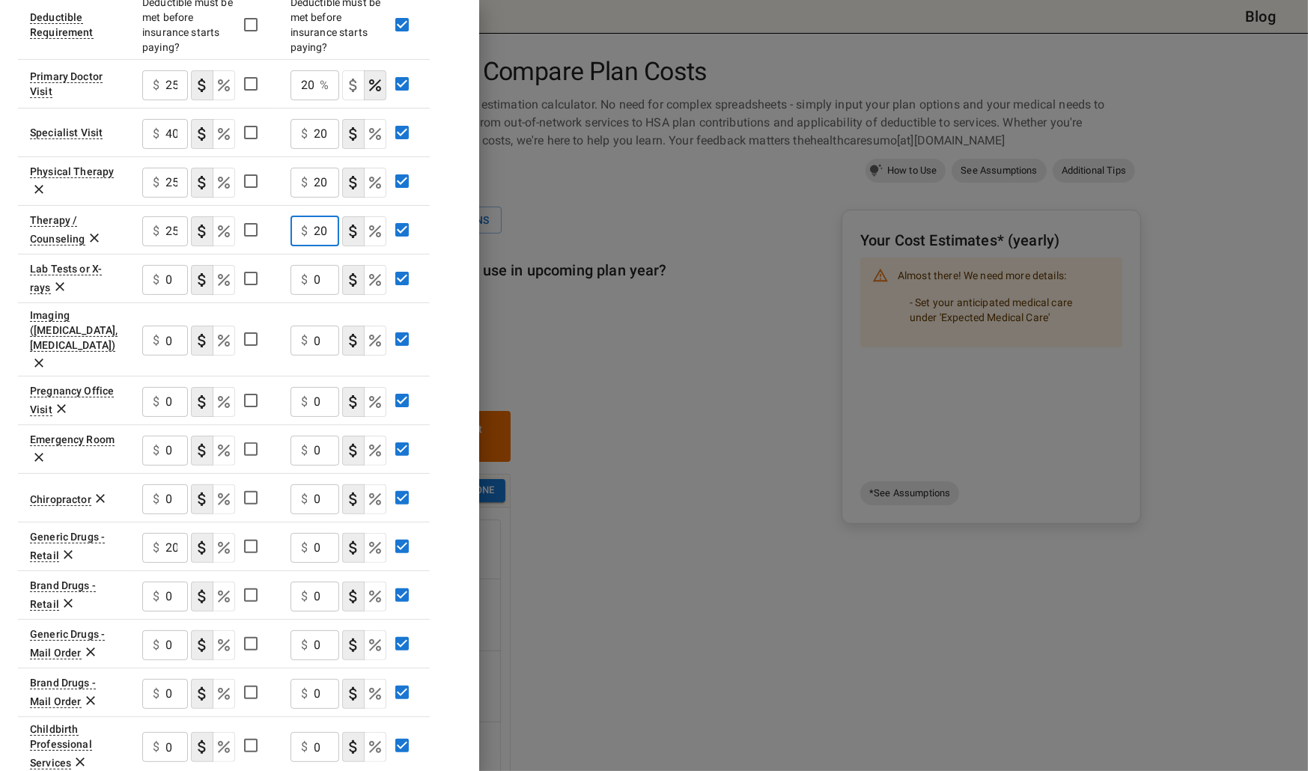
type input "20"
click at [326, 533] on input "0" at bounding box center [326, 548] width 25 height 30
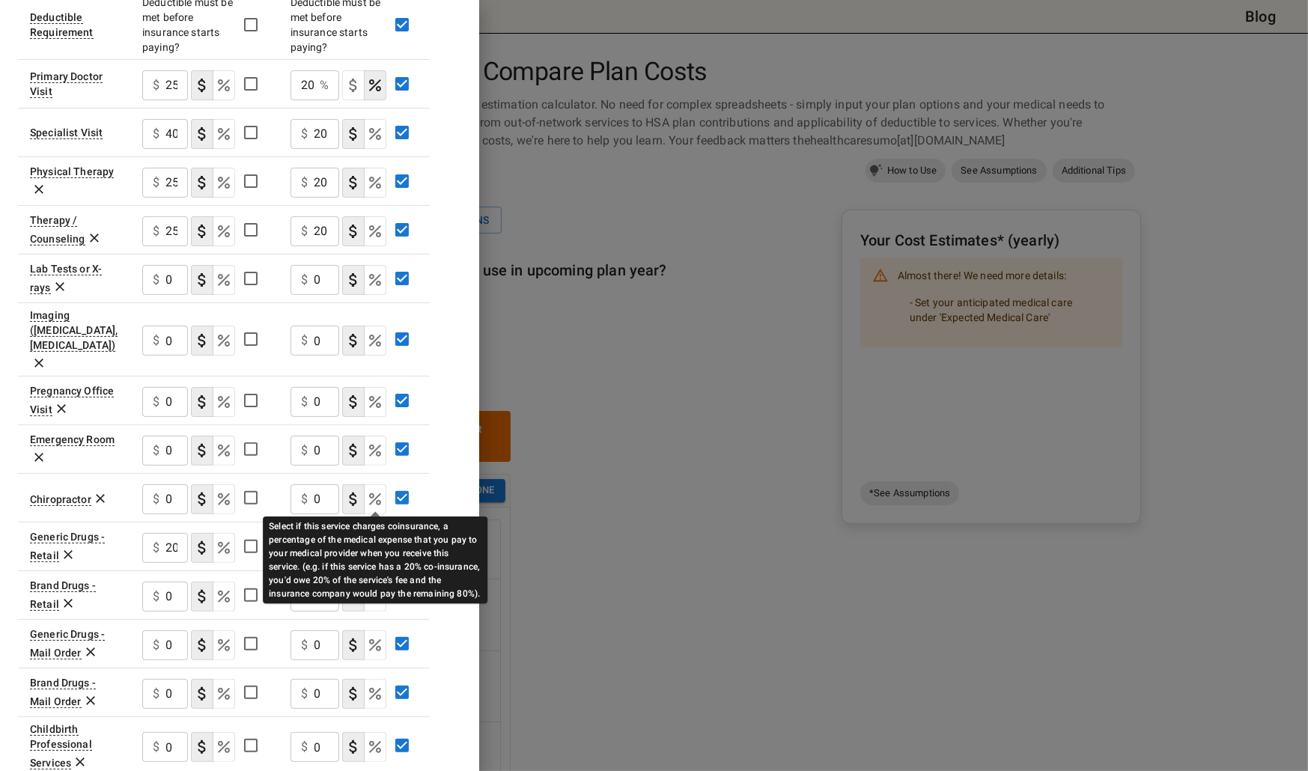
click at [368, 539] on icon "Select if this service charges coinsurance, a percentage of the medical expense…" at bounding box center [375, 548] width 18 height 18
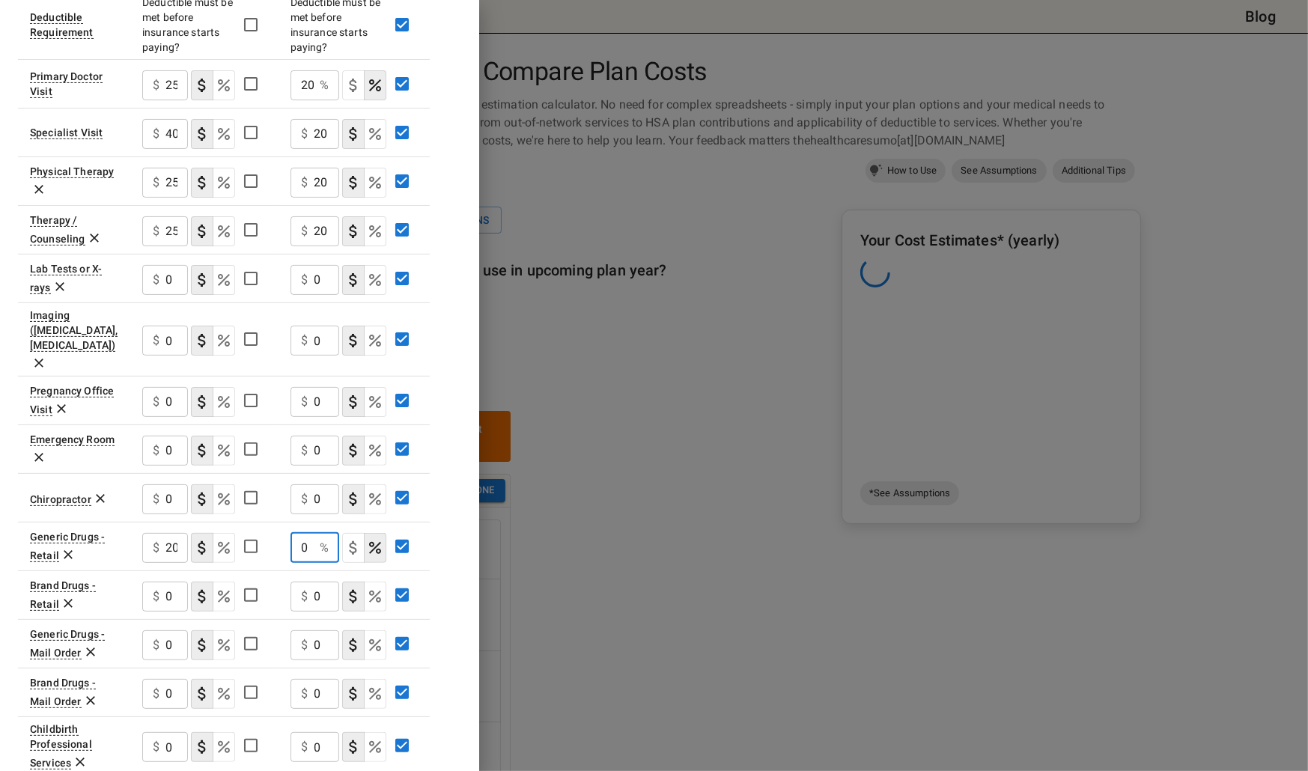
click at [311, 533] on input "0" at bounding box center [301, 548] width 23 height 30
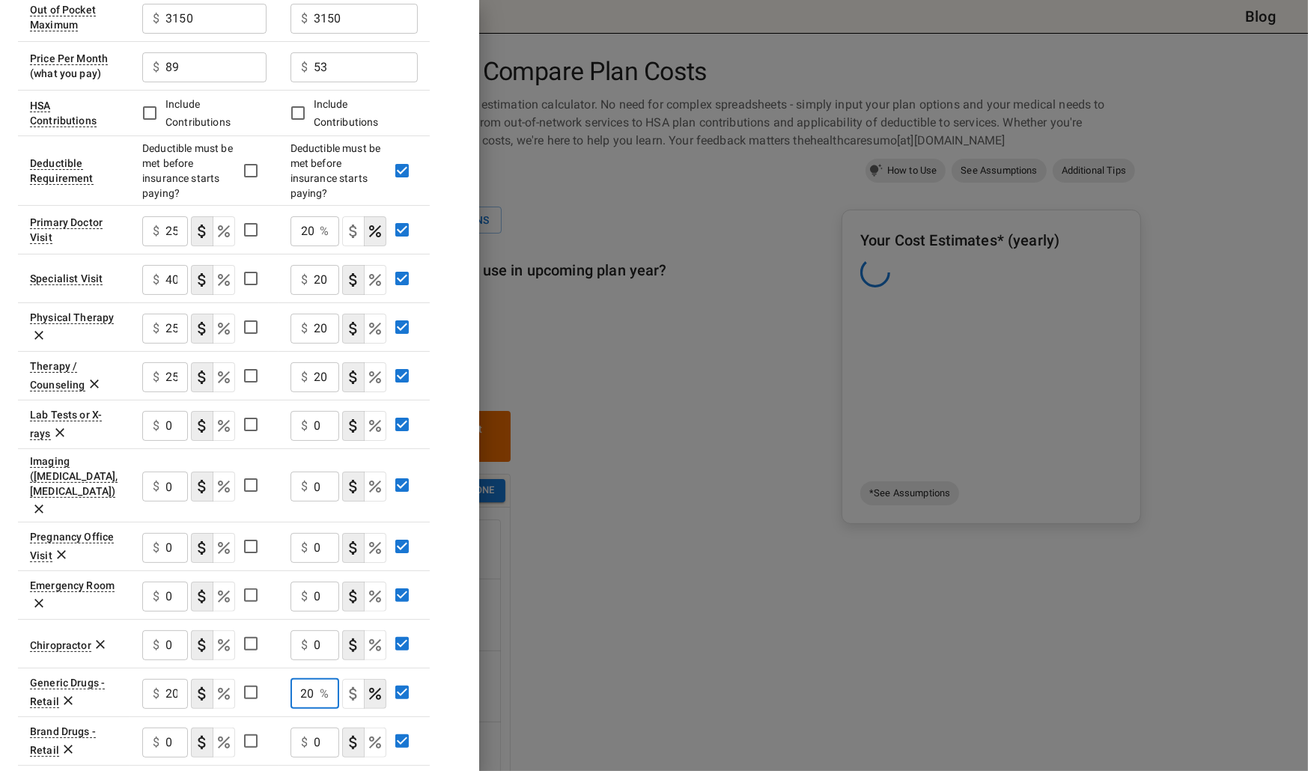
scroll to position [225, 0]
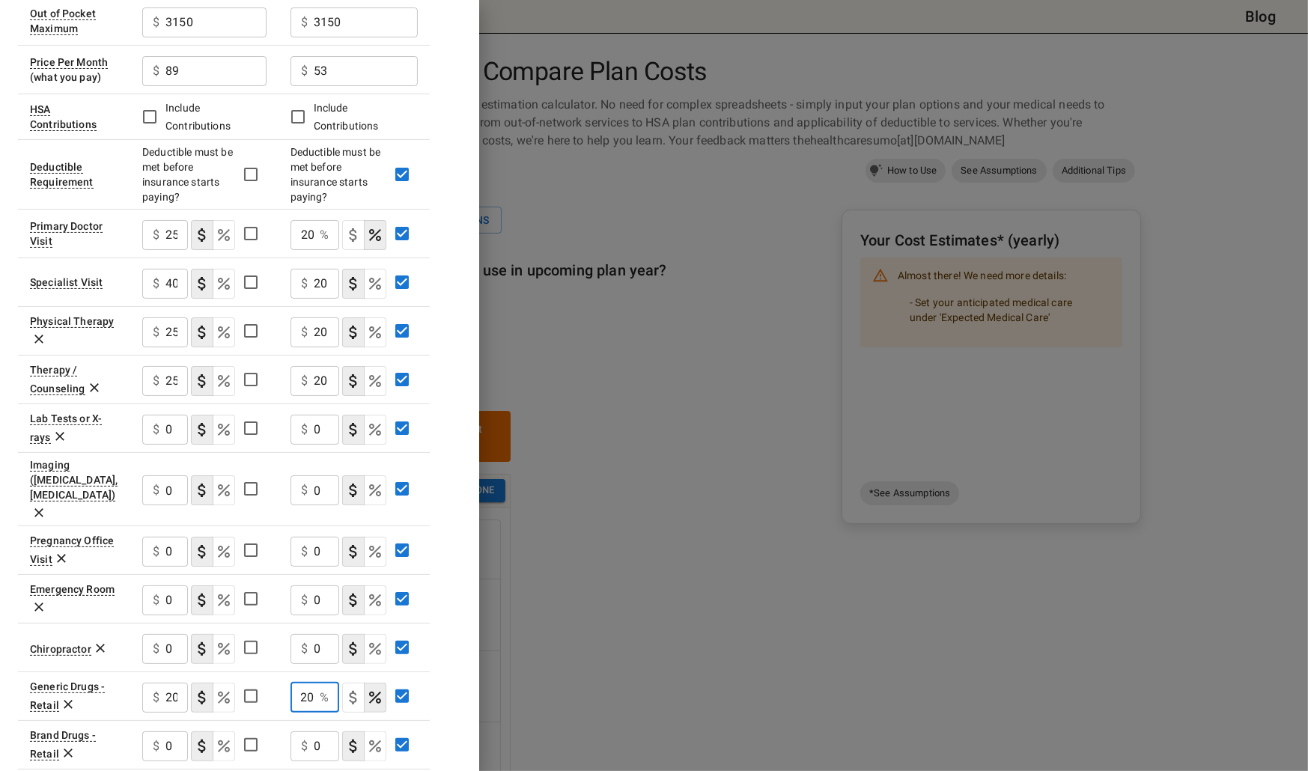
type input "20"
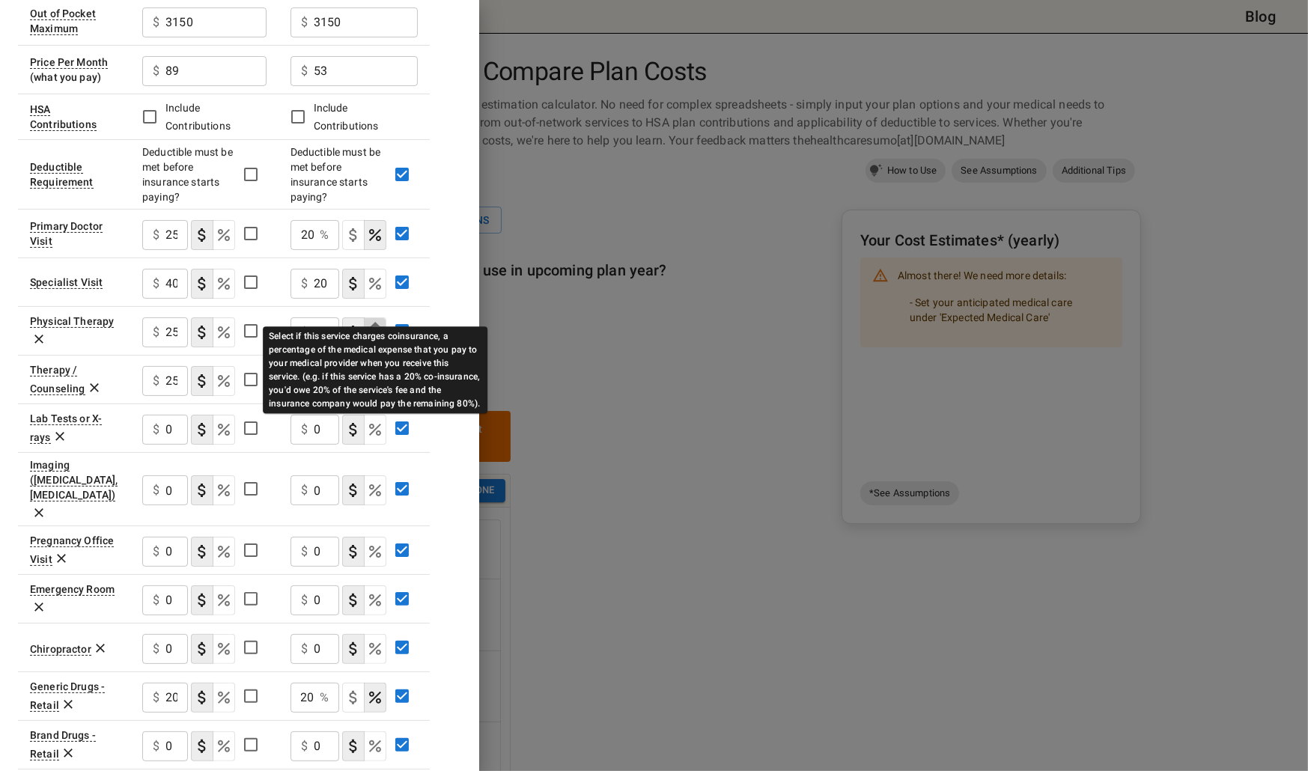
click at [377, 323] on icon "Select if this service charges coinsurance, a percentage of the medical expense…" at bounding box center [375, 332] width 18 height 18
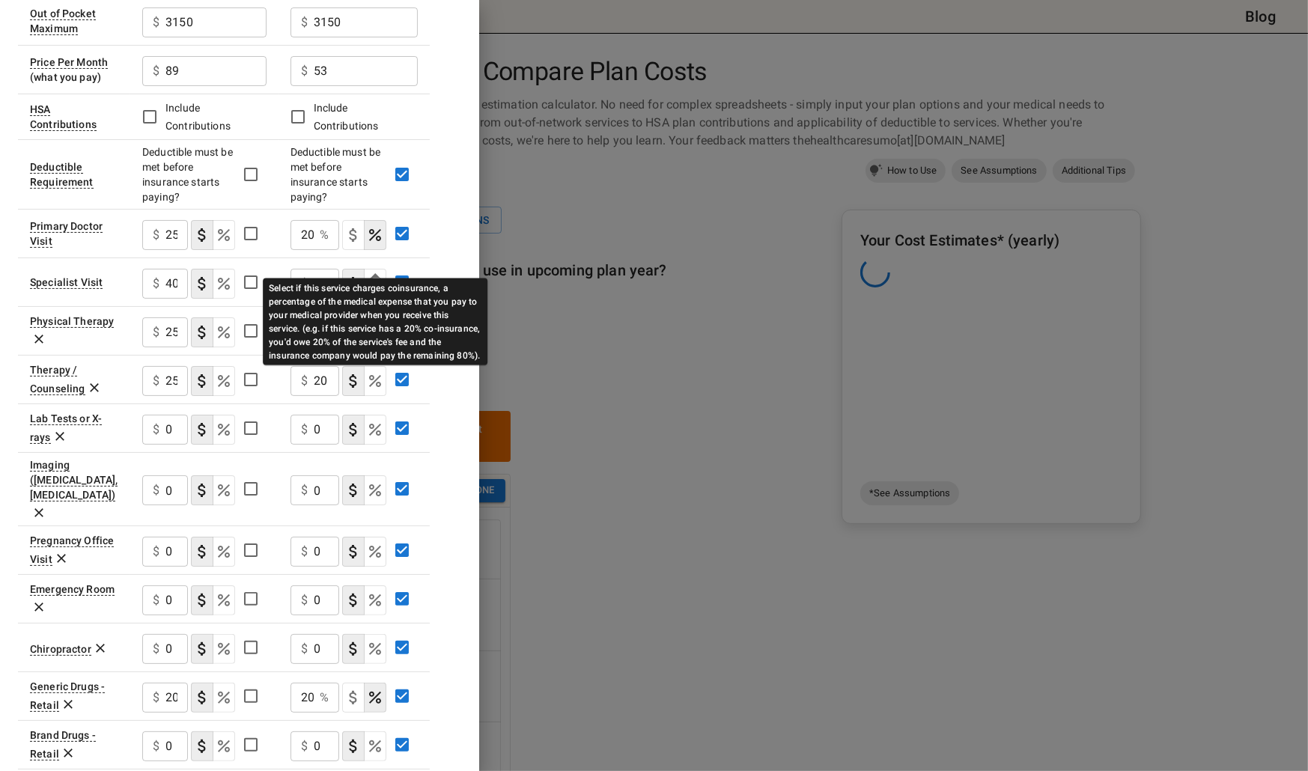
click at [366, 275] on icon "Select if this service charges coinsurance, a percentage of the medical expense…" at bounding box center [375, 284] width 18 height 18
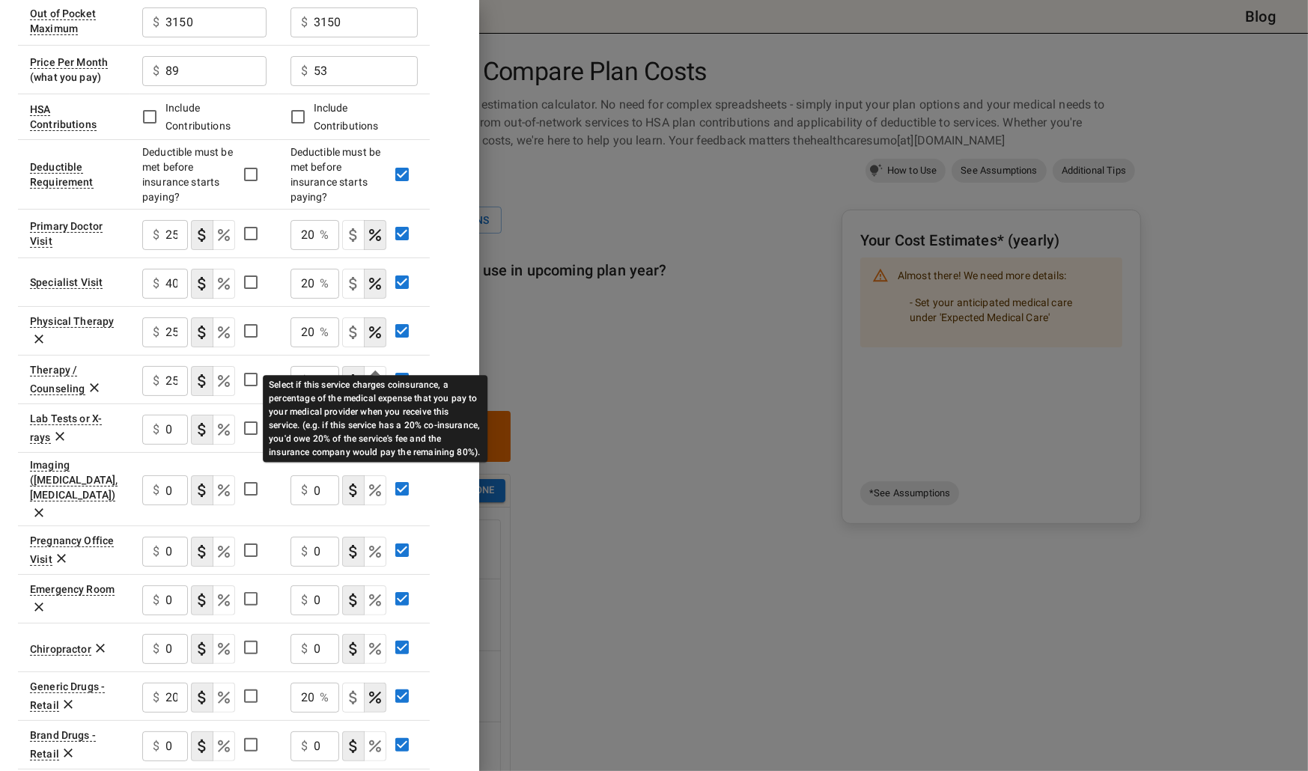
click at [369, 372] on icon "Select if this service charges coinsurance, a percentage of the medical expense…" at bounding box center [375, 381] width 18 height 18
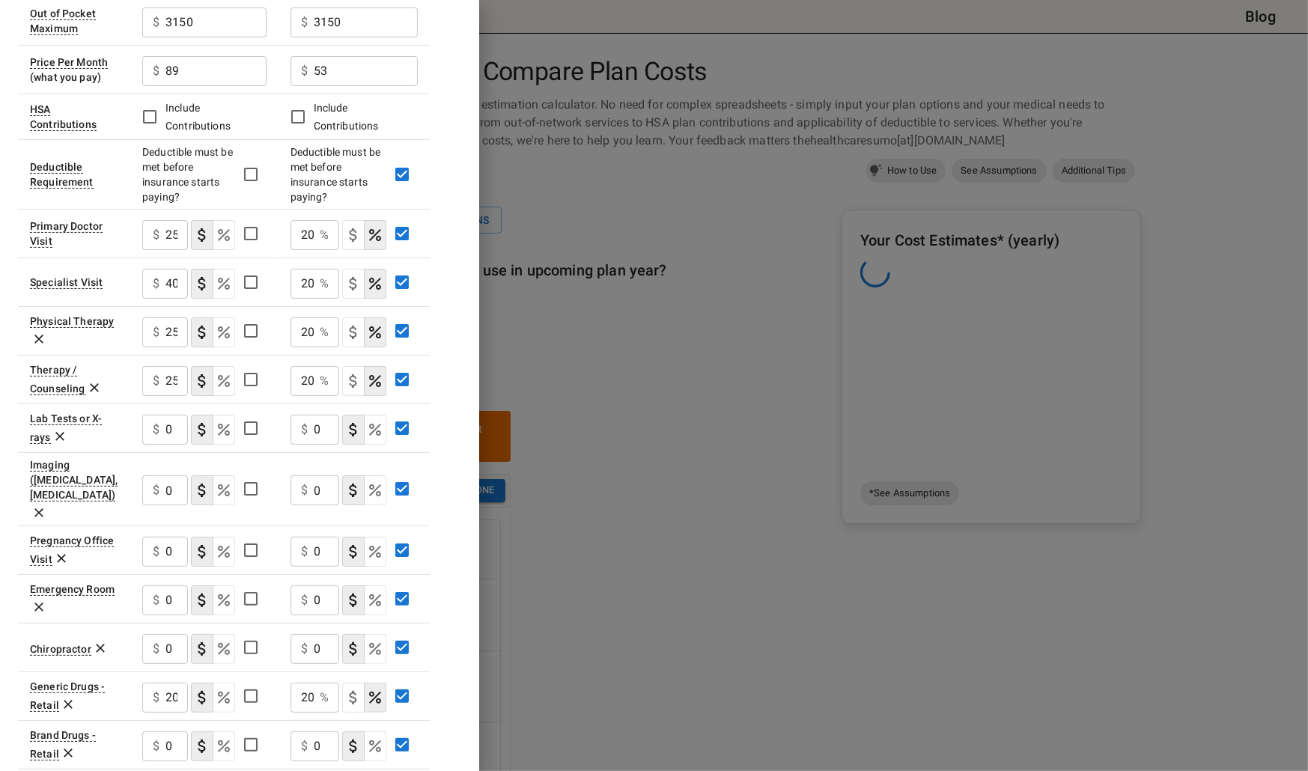
click at [461, 480] on div "Plan A [MEDICAL_DATA] In Network In Network Deductible $ 1050 ​ $ 1550 ​ Out of…" at bounding box center [239, 438] width 443 height 1150
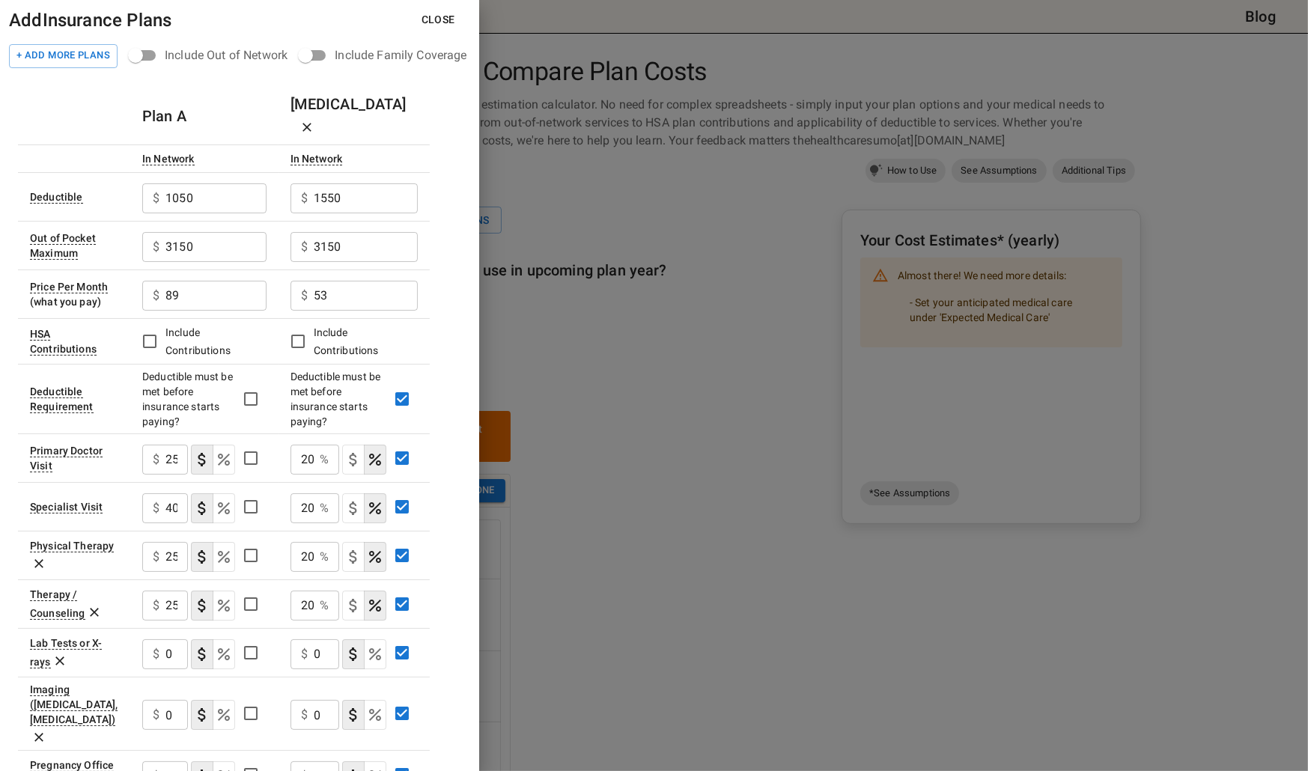
click at [439, 14] on button "Close" at bounding box center [438, 20] width 58 height 28
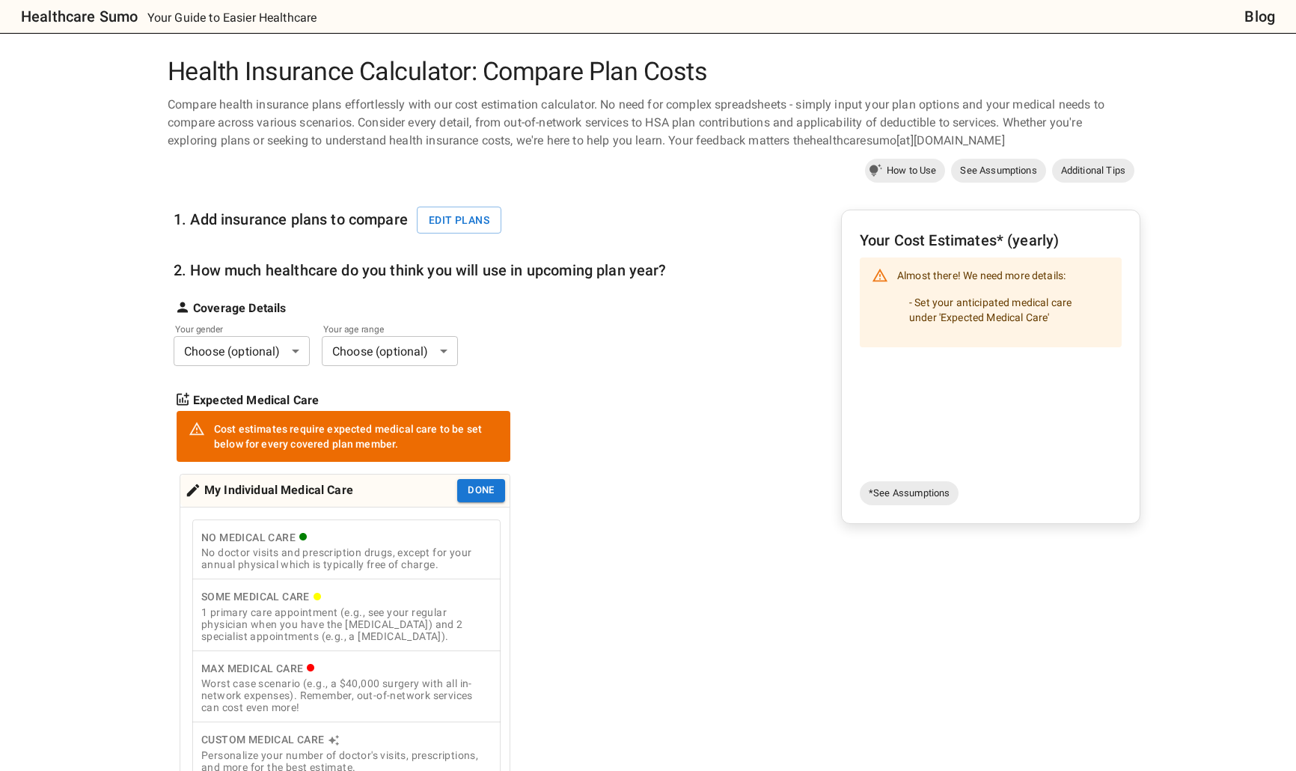
click at [278, 356] on body "Healthcare Sumo Your Guide to Easier Healthcare Blog Health Insurance Calculato…" at bounding box center [648, 702] width 1296 height 1404
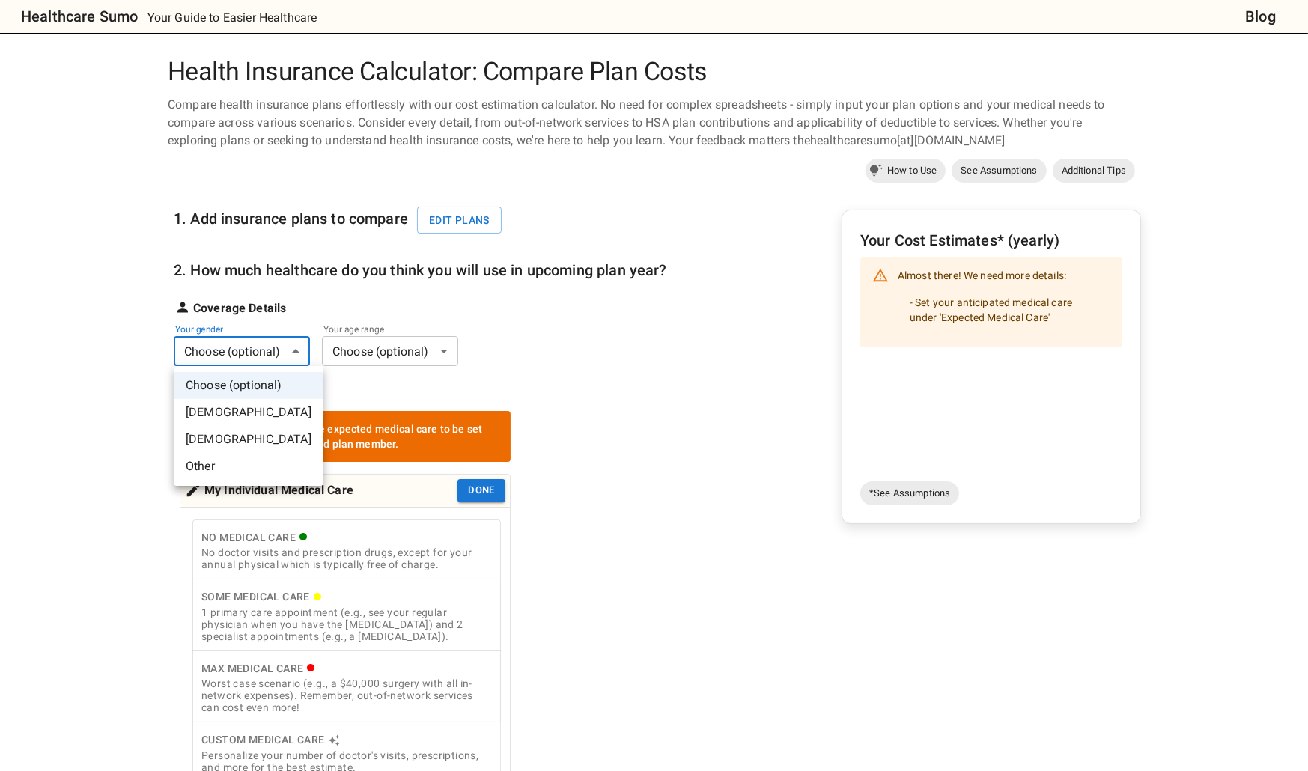
click at [266, 414] on li "[DEMOGRAPHIC_DATA]" at bounding box center [249, 412] width 150 height 27
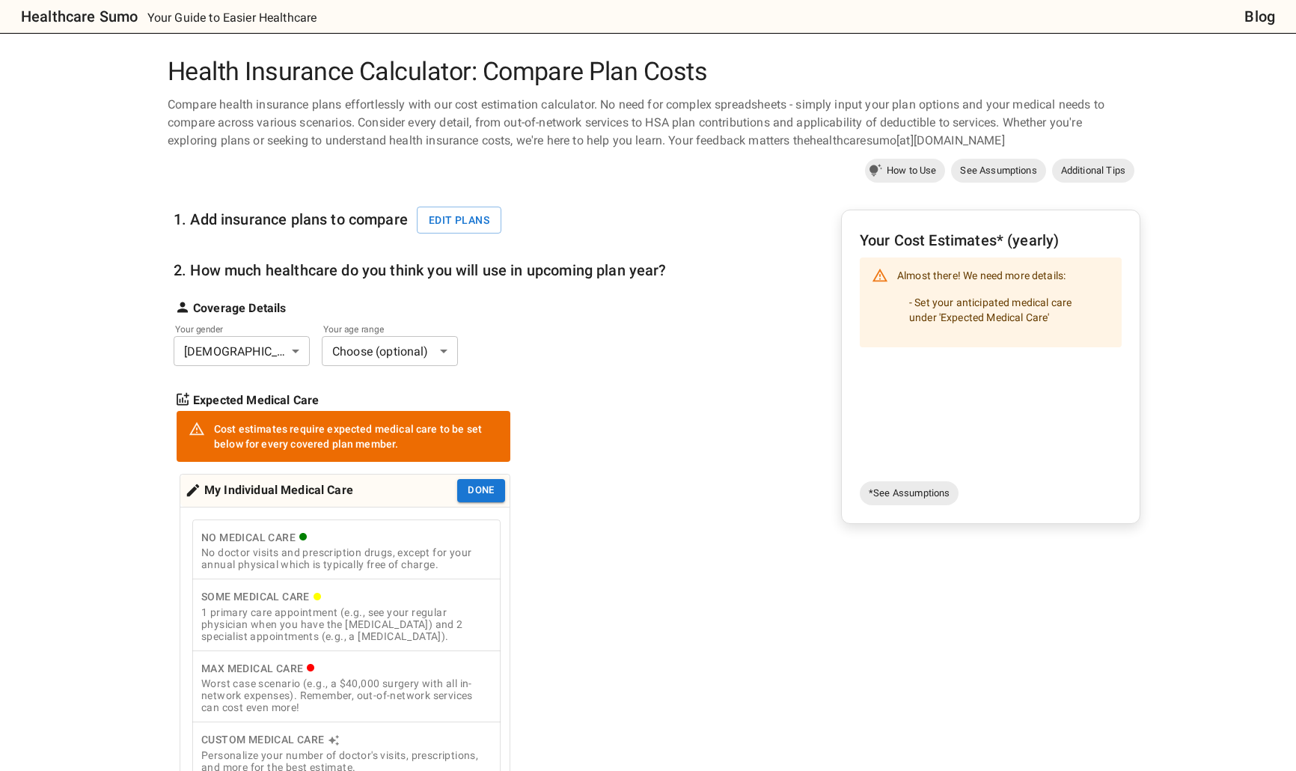
click at [347, 358] on body "Healthcare Sumo Your Guide to Easier Healthcare Blog Health Insurance Calculato…" at bounding box center [648, 702] width 1296 height 1404
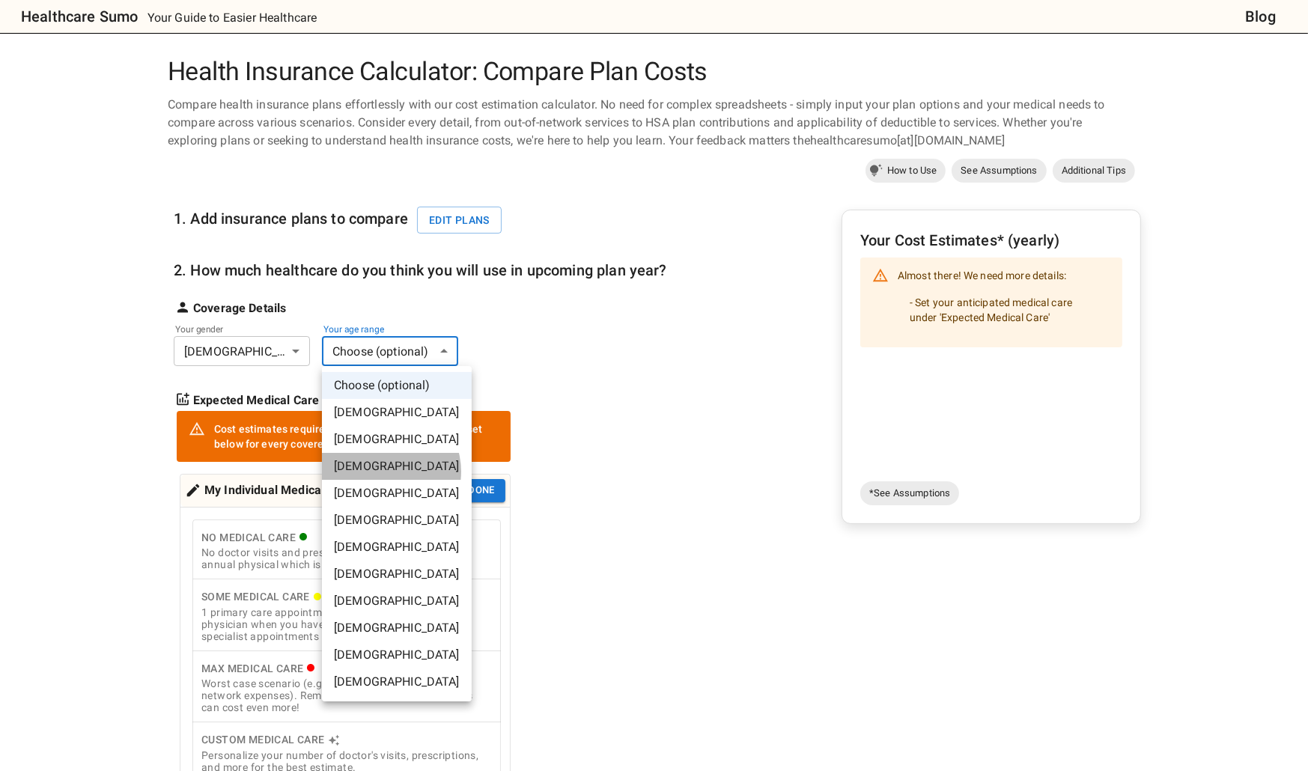
click at [382, 472] on li "[DEMOGRAPHIC_DATA]" at bounding box center [397, 466] width 150 height 27
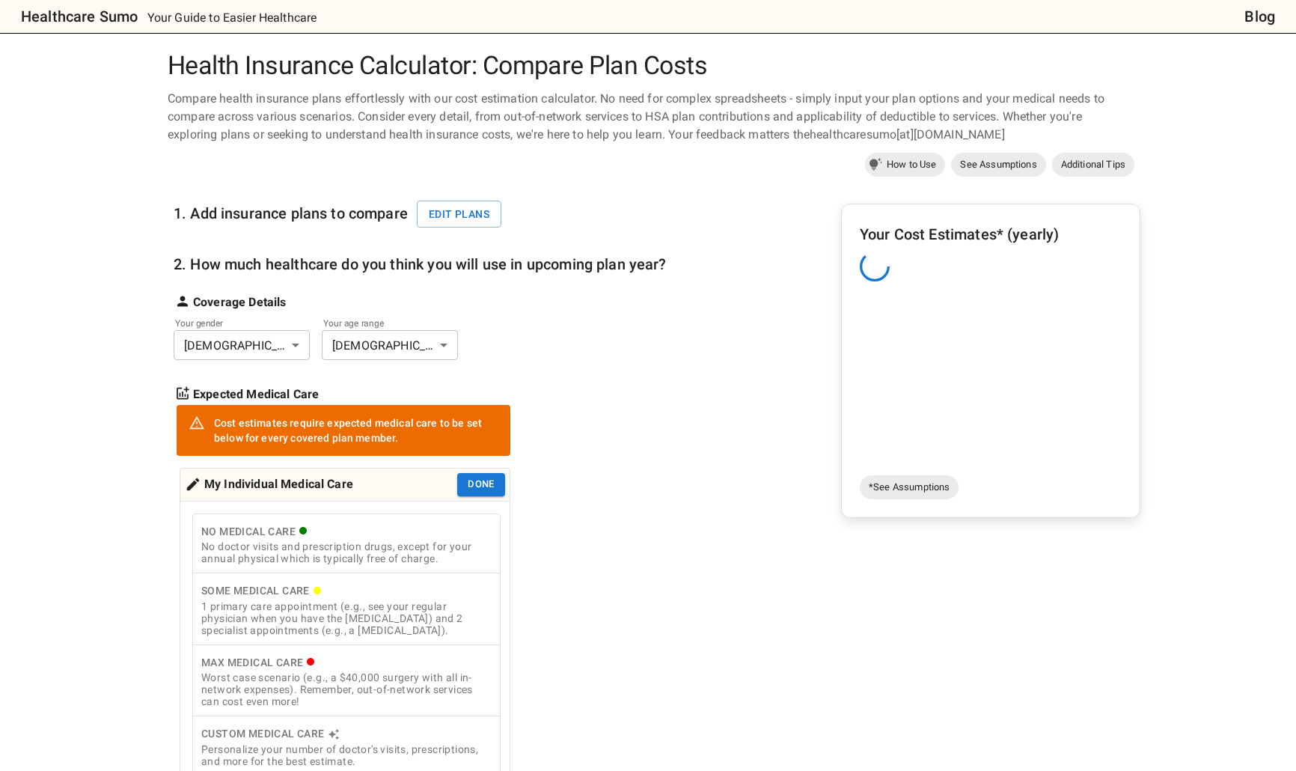
scroll to position [150, 0]
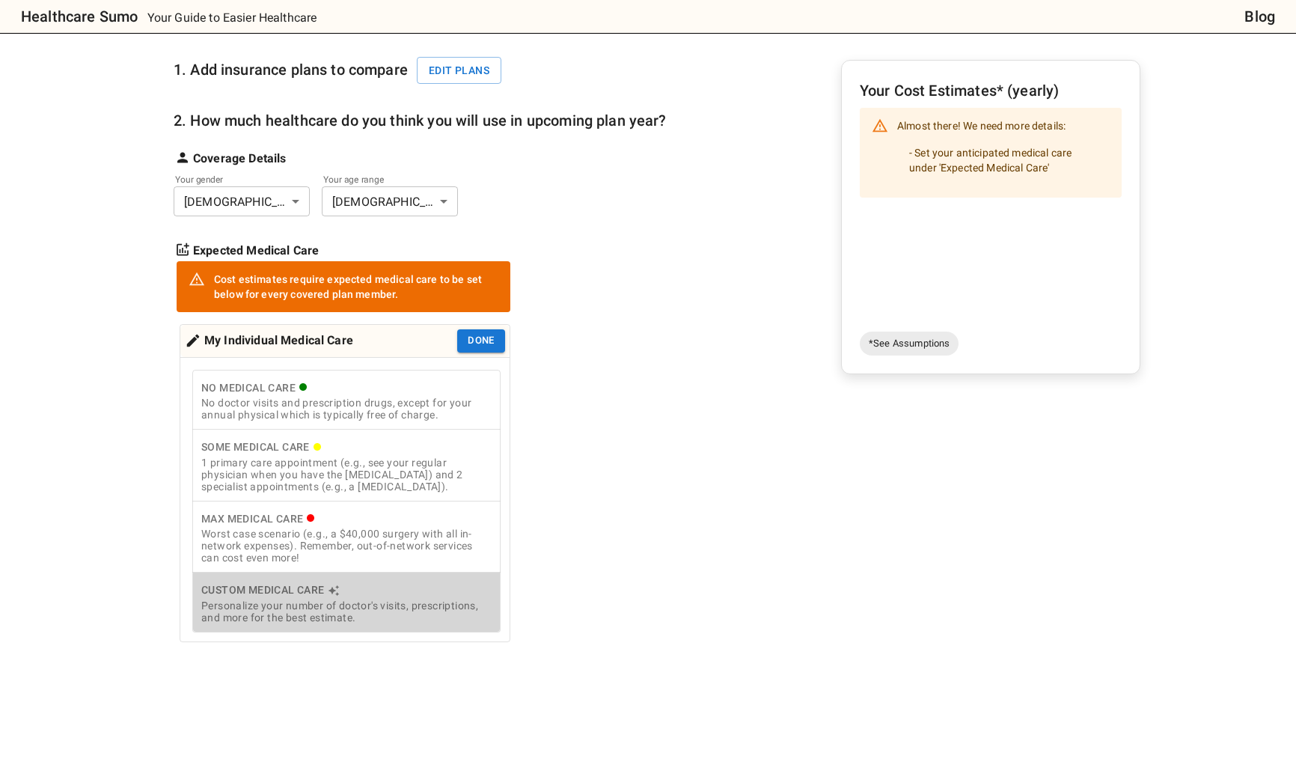
click at [305, 597] on div "Custom Medical Care" at bounding box center [346, 590] width 290 height 19
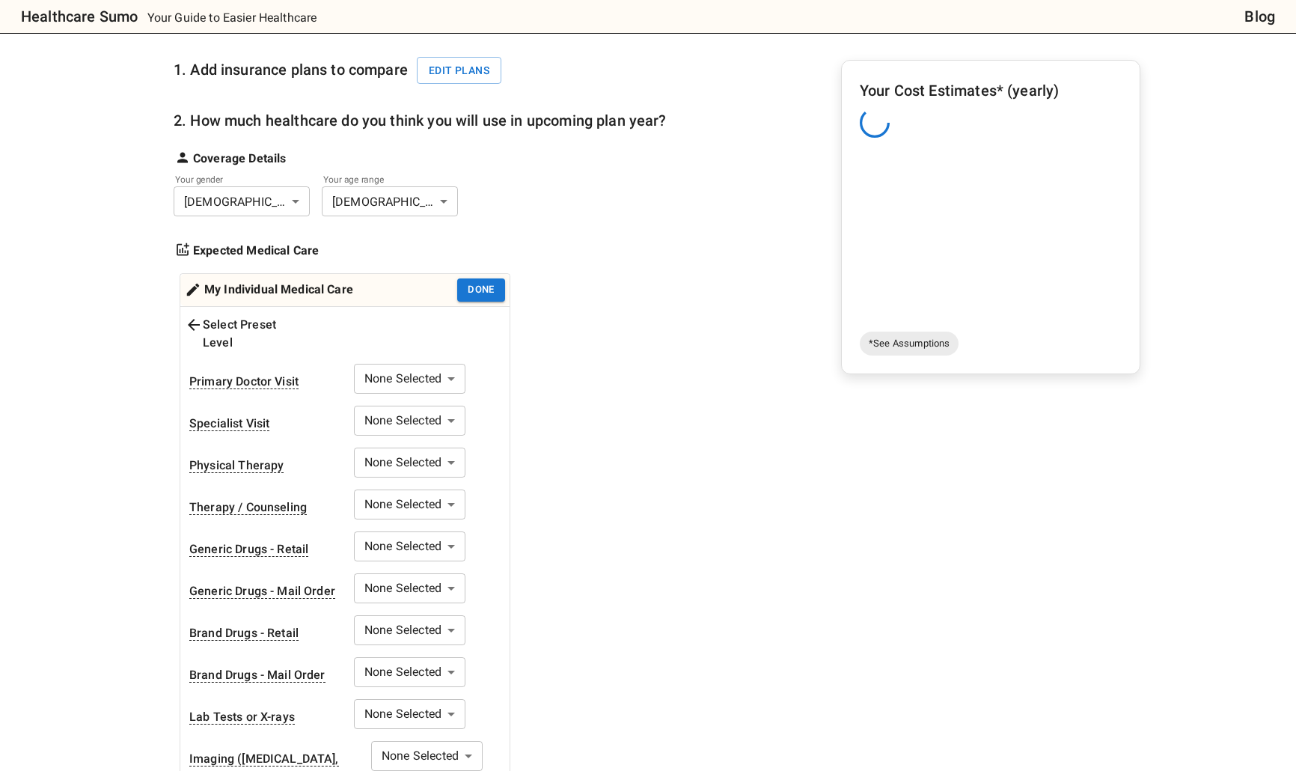
click at [392, 361] on body "Healthcare Sumo Your Guide to Easier Healthcare Blog Health Insurance Calculato…" at bounding box center [648, 726] width 1296 height 1752
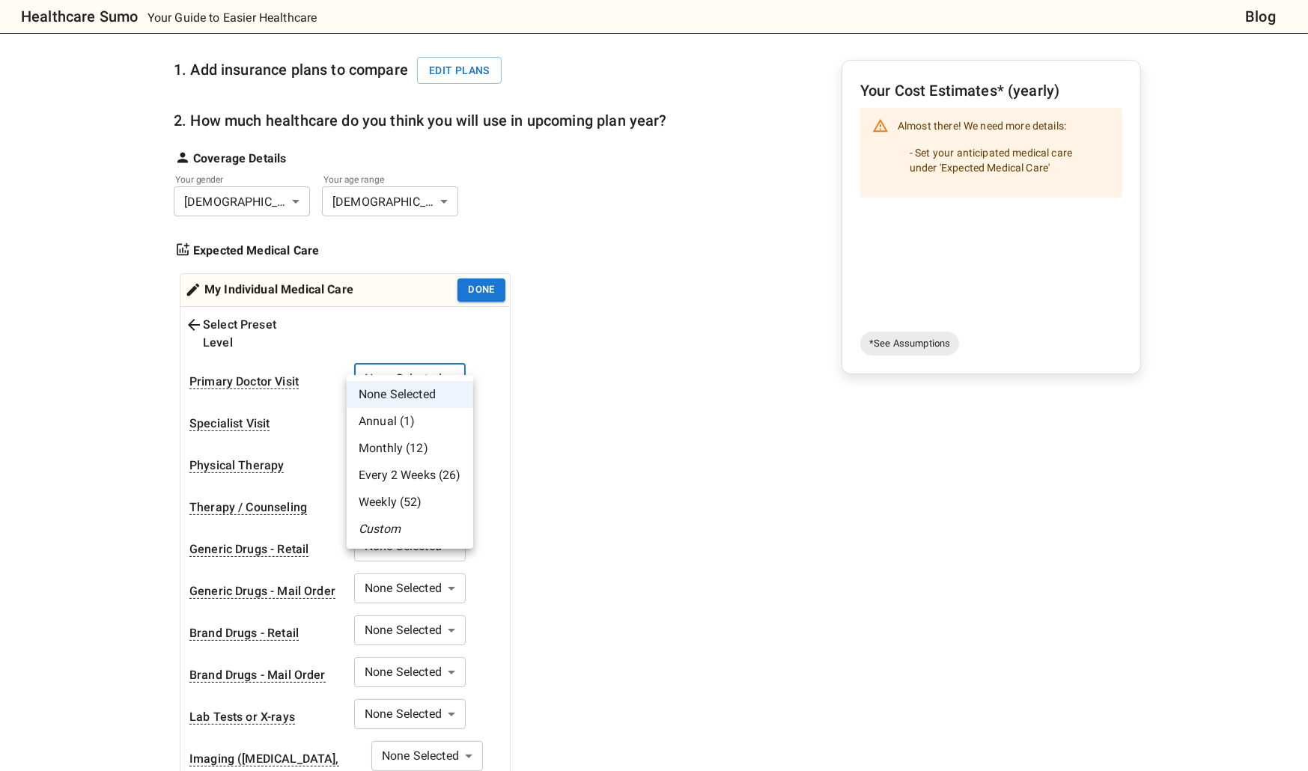
click at [401, 424] on li "Annual (1)" at bounding box center [410, 421] width 126 height 27
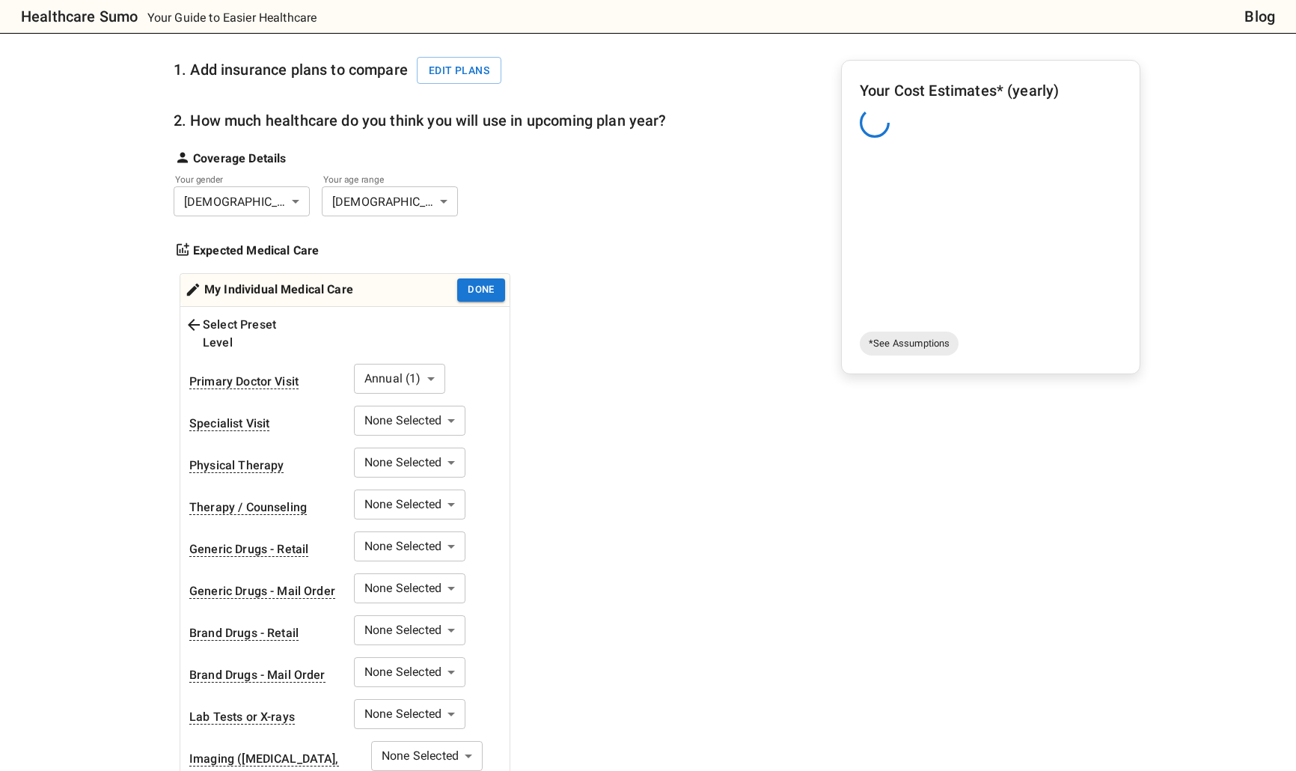
click at [401, 356] on body "Healthcare Sumo Your Guide to Easier Healthcare Blog Health Insurance Calculato…" at bounding box center [648, 726] width 1296 height 1752
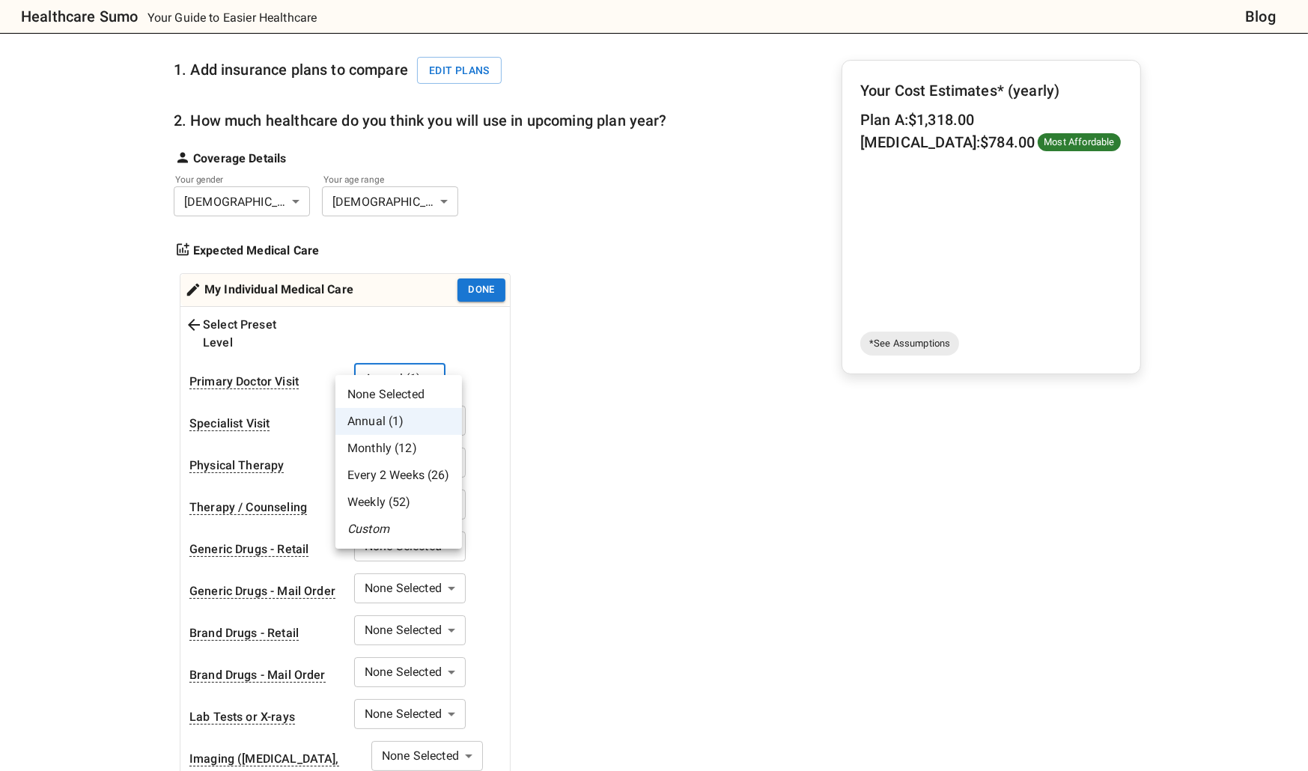
click at [550, 391] on div at bounding box center [654, 385] width 1308 height 771
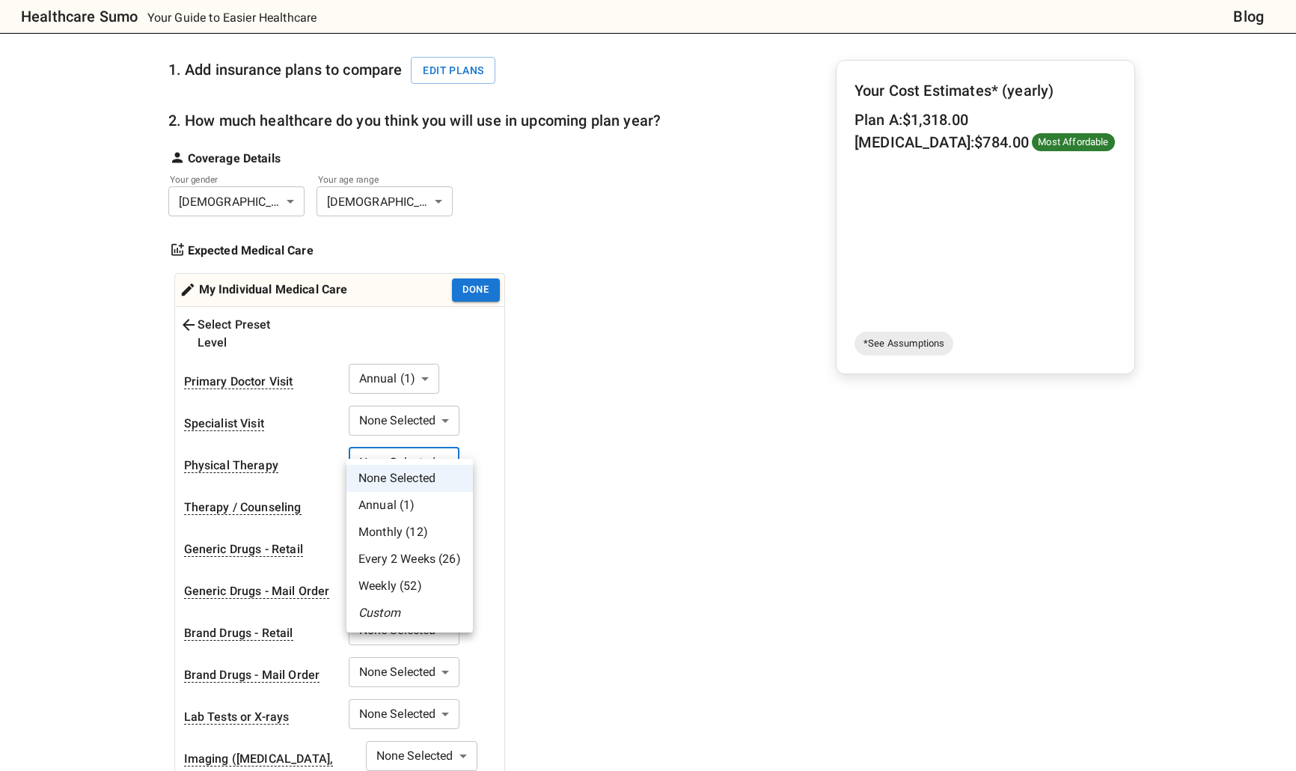
click at [388, 448] on body "Healthcare Sumo Your Guide to Easier Healthcare Blog Health Insurance Calculato…" at bounding box center [648, 726] width 1296 height 1752
click at [560, 458] on div at bounding box center [654, 385] width 1308 height 771
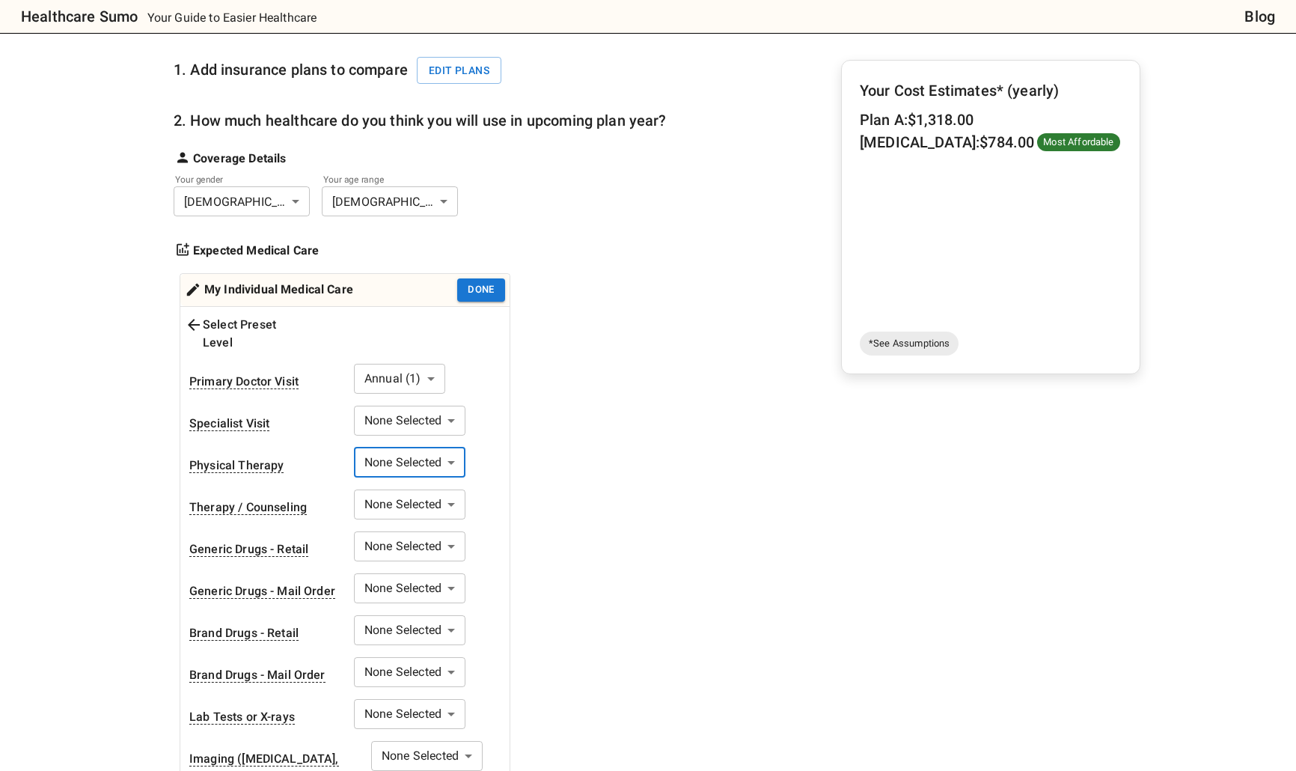
click at [403, 486] on body "Healthcare Sumo Your Guide to Easier Healthcare Blog Health Insurance Calculato…" at bounding box center [648, 726] width 1296 height 1752
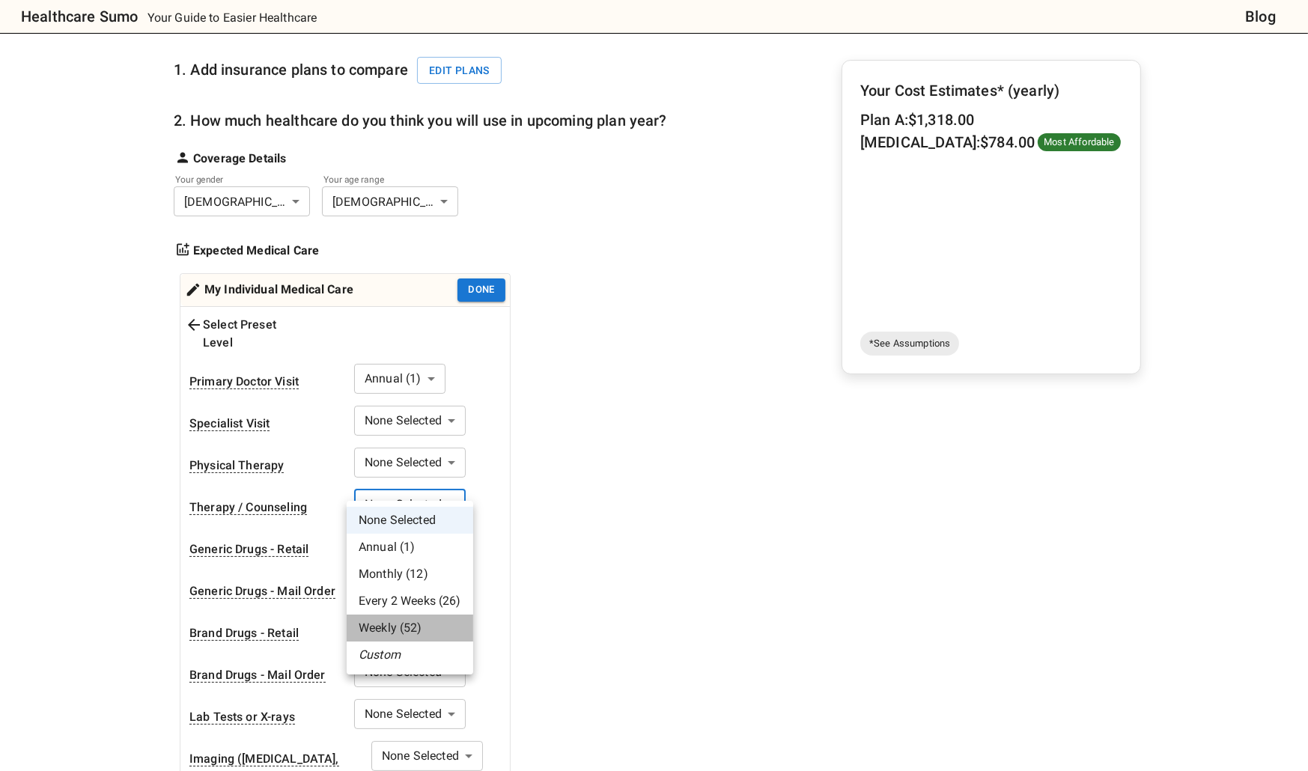
click at [418, 630] on li "Weekly (52)" at bounding box center [410, 628] width 126 height 27
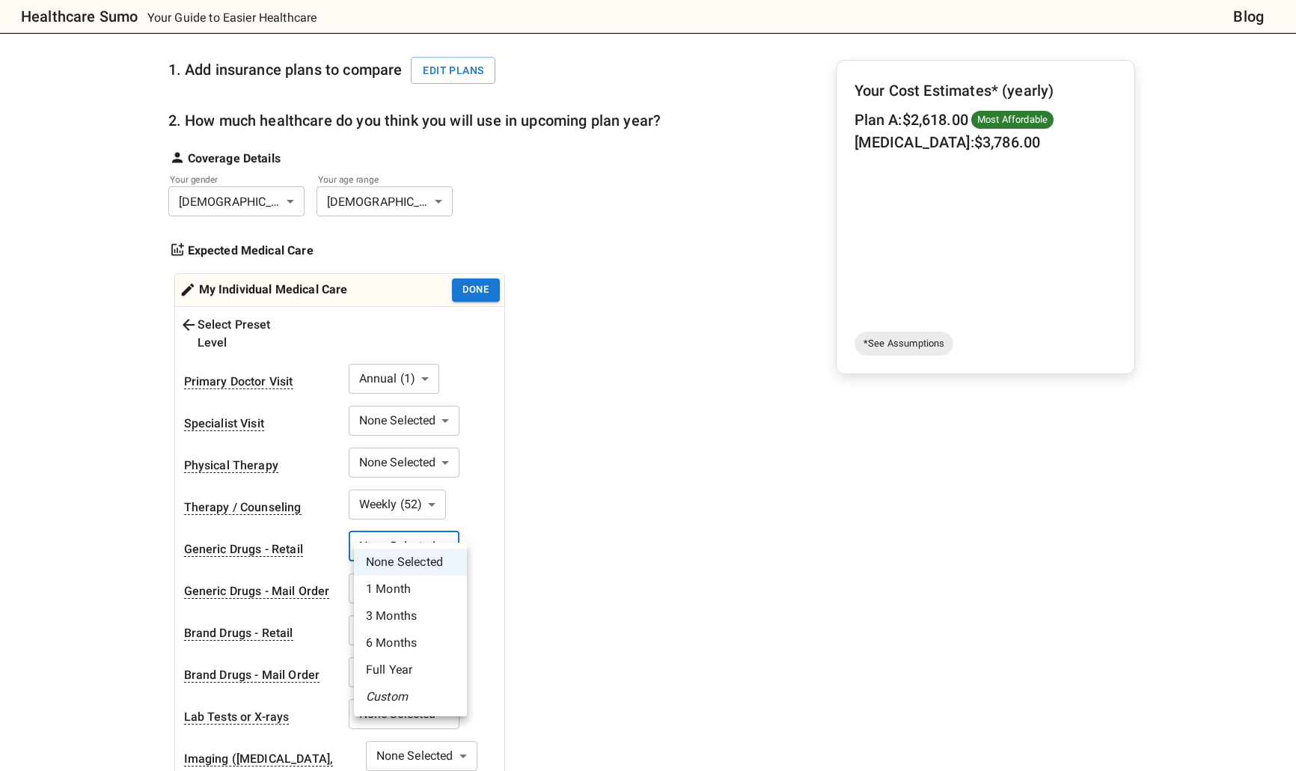
click at [427, 525] on body "Healthcare Sumo Your Guide to Easier Healthcare Blog Health Insurance Calculato…" at bounding box center [648, 726] width 1296 height 1752
click at [418, 676] on li "Full Year" at bounding box center [410, 669] width 113 height 27
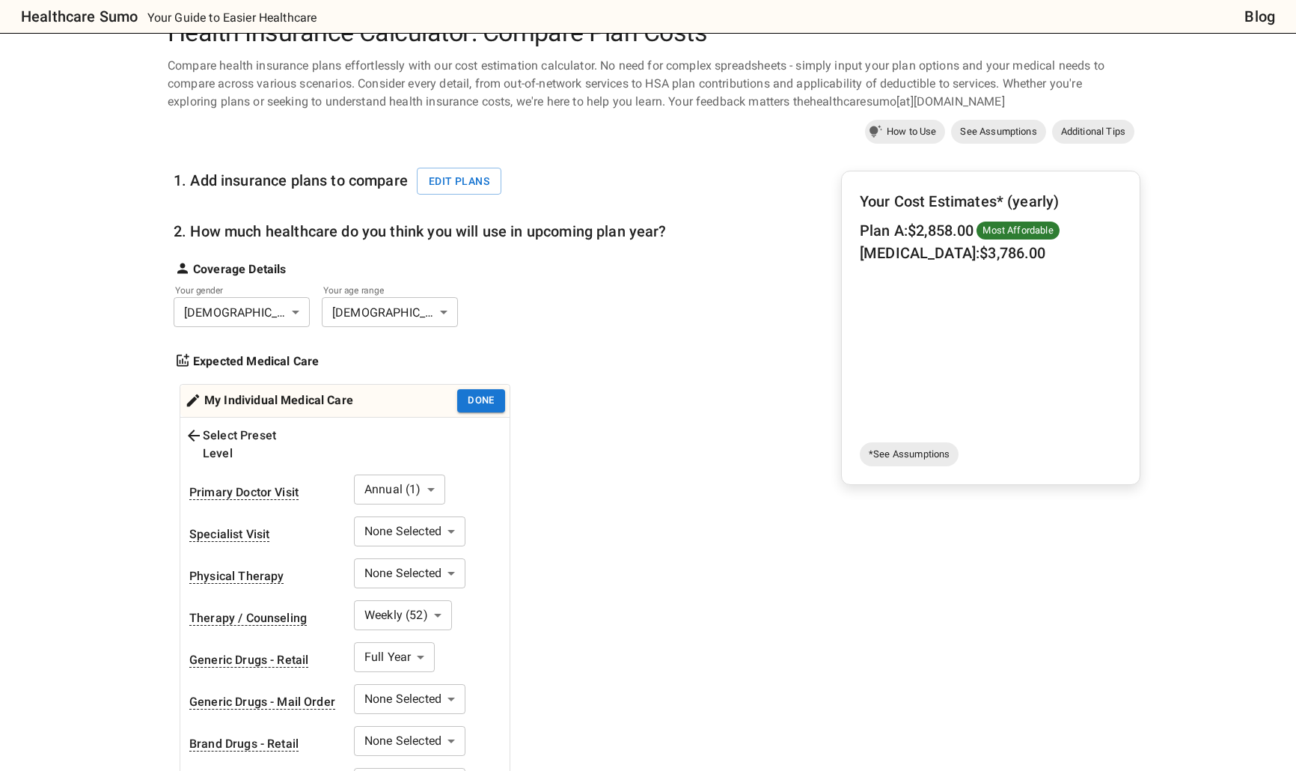
scroll to position [0, 0]
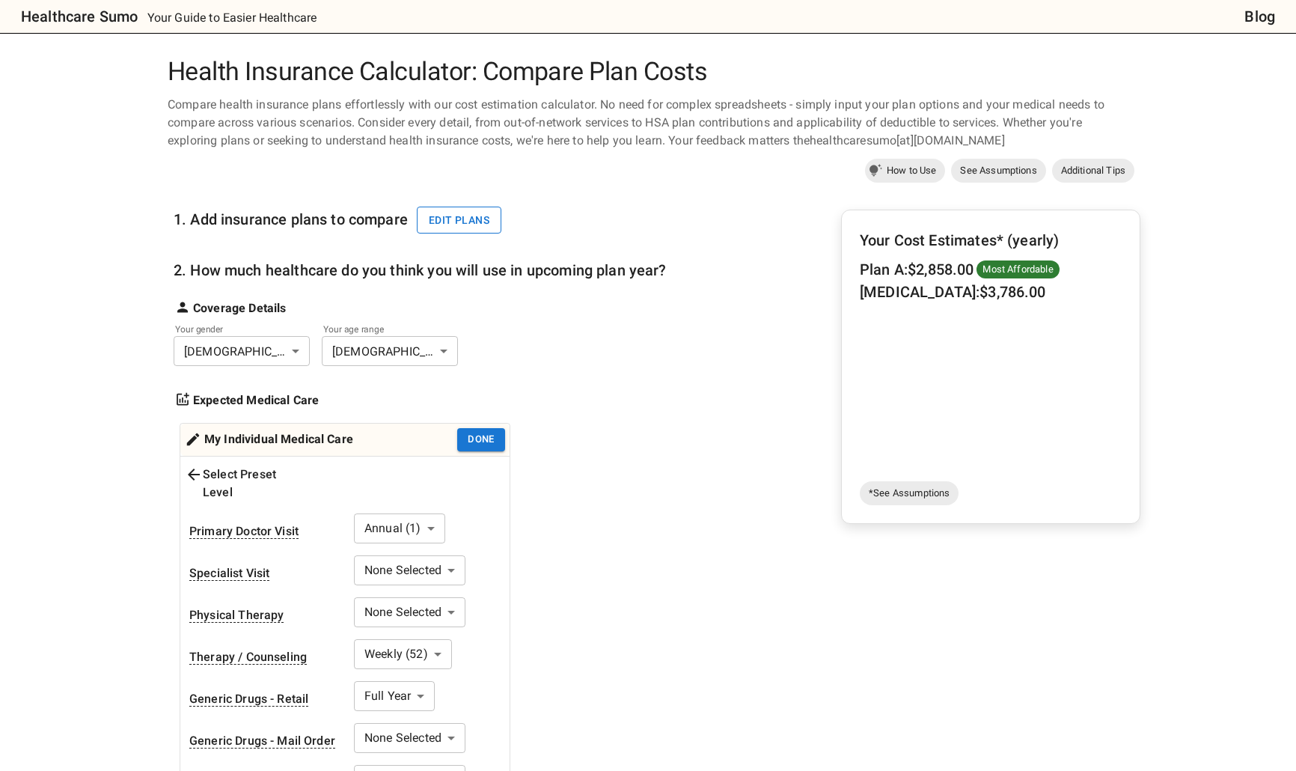
click at [448, 219] on button "Edit plans" at bounding box center [459, 221] width 85 height 28
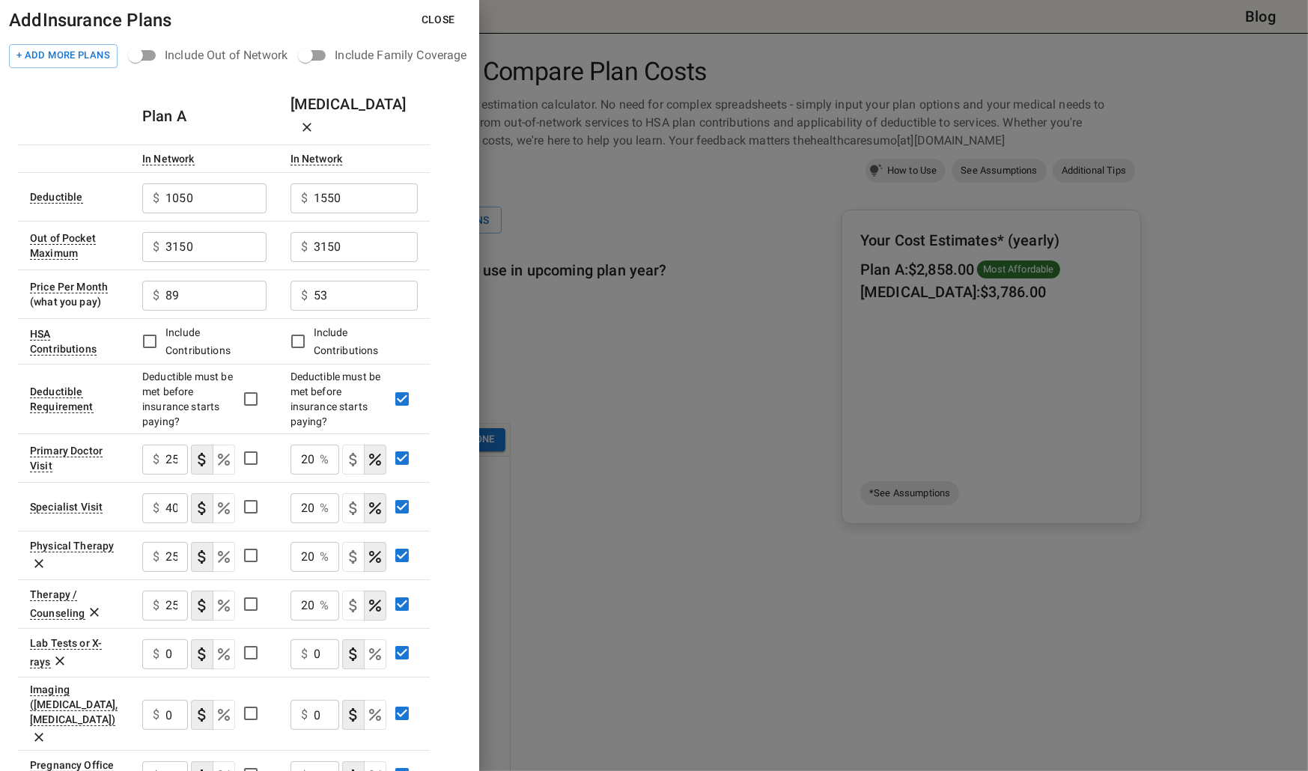
click at [317, 100] on h6 "[MEDICAL_DATA]" at bounding box center [353, 116] width 127 height 48
click at [440, 17] on button "Close" at bounding box center [438, 20] width 58 height 28
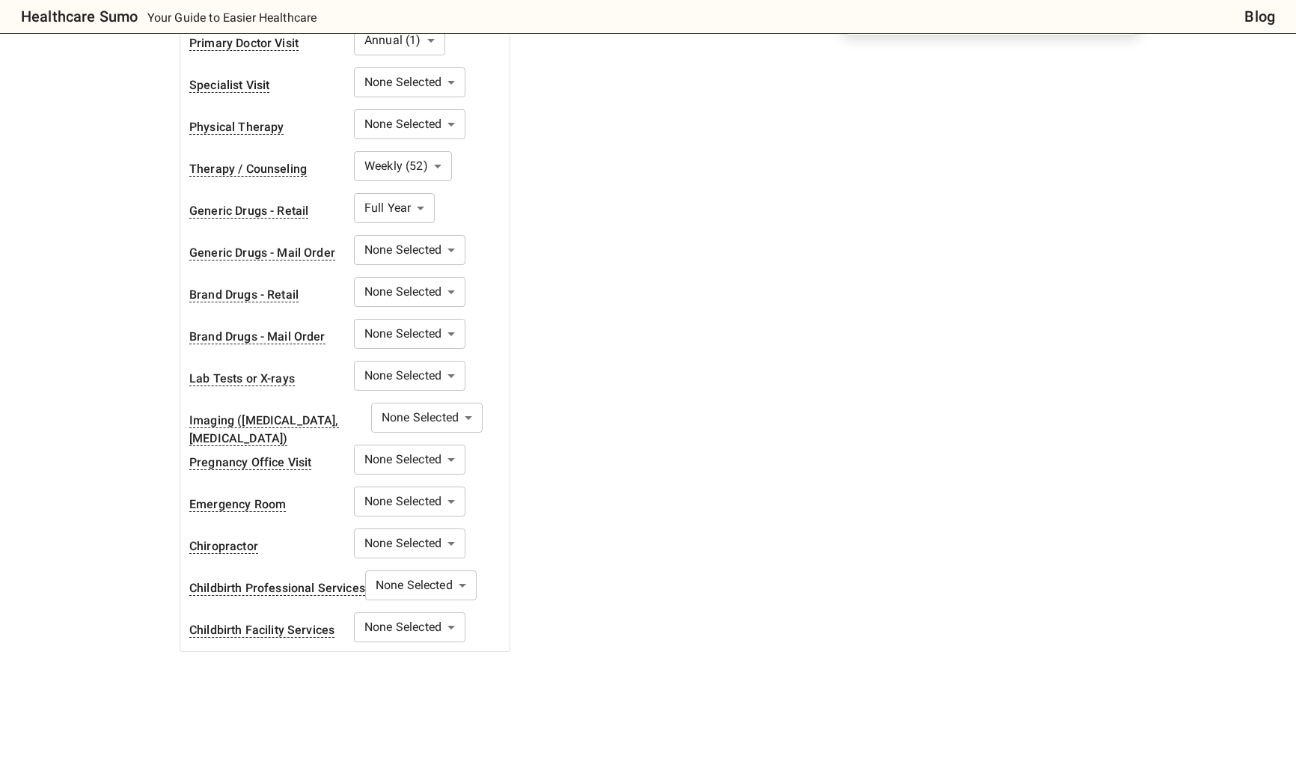
scroll to position [524, 0]
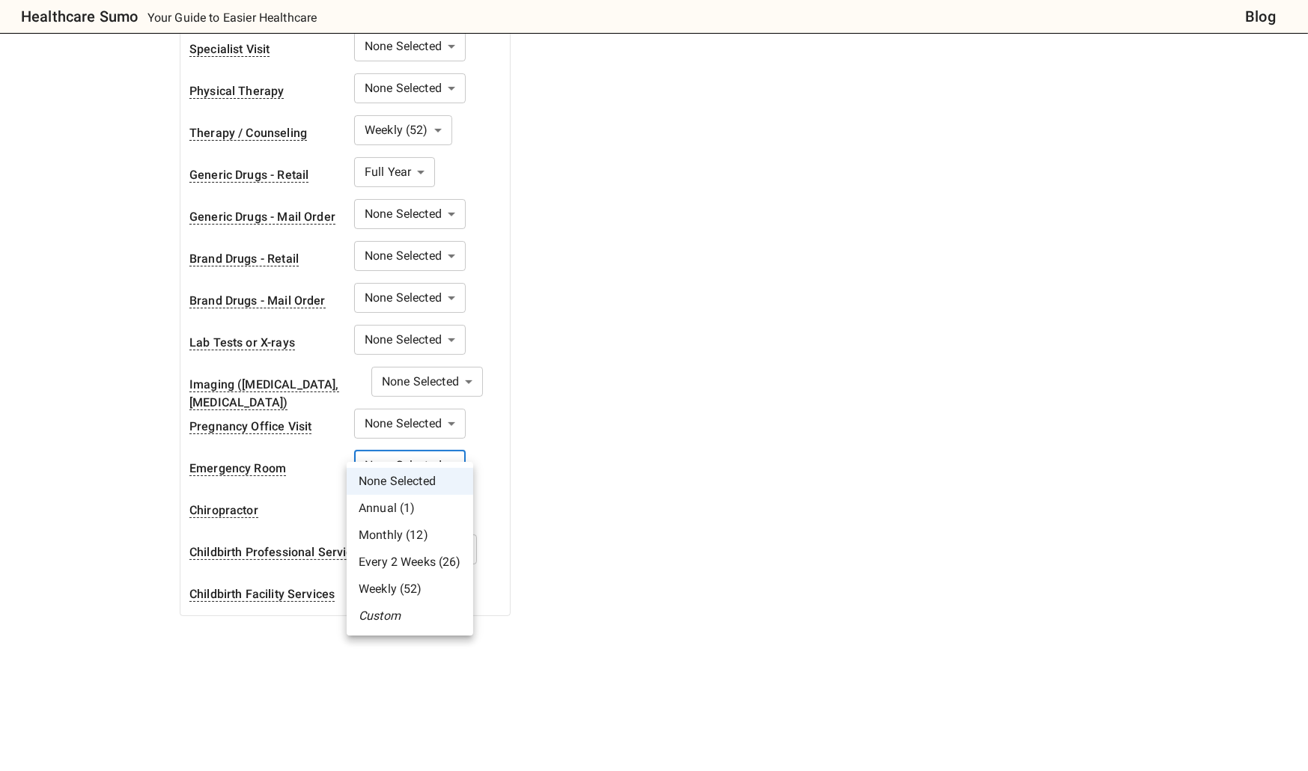
click at [432, 459] on body "Healthcare Sumo Your Guide to Easier Healthcare Blog Health Insurance Calculato…" at bounding box center [654, 352] width 1308 height 1752
click at [432, 508] on li "Annual (1)" at bounding box center [410, 508] width 126 height 27
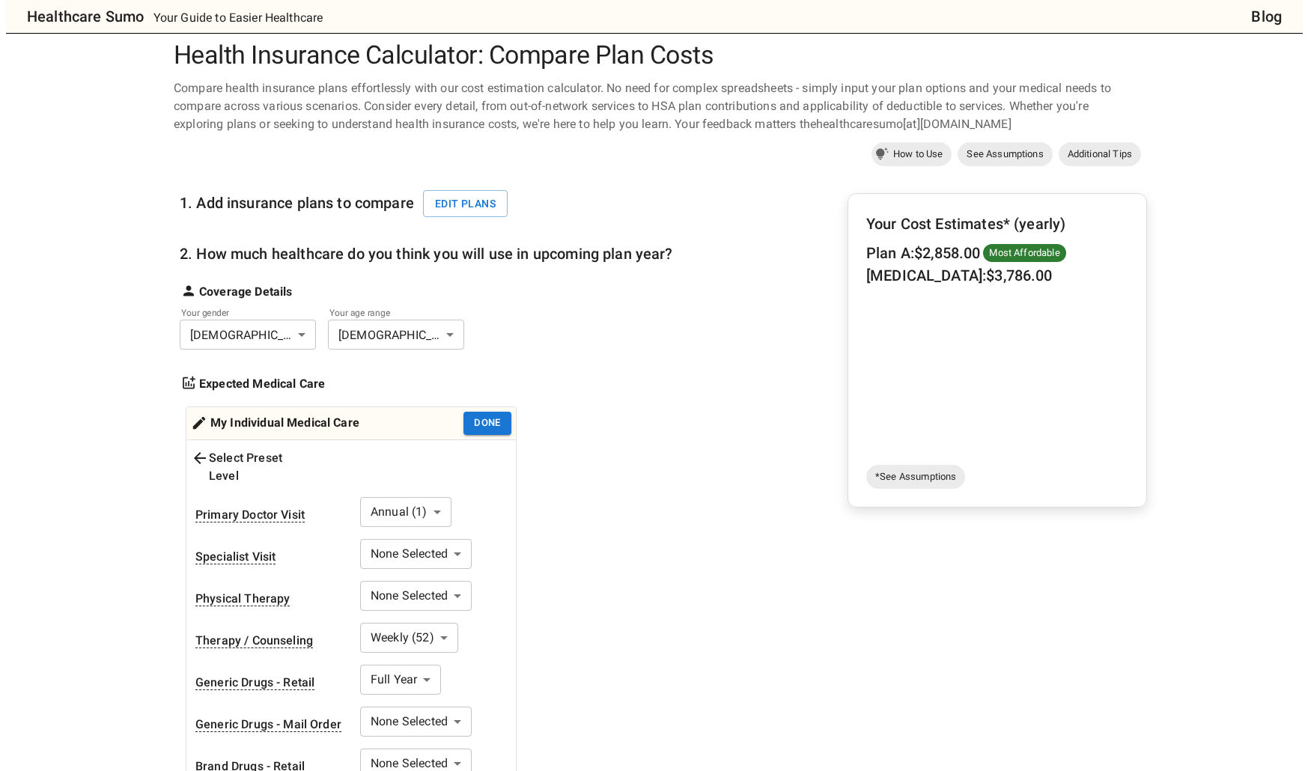
scroll to position [0, 0]
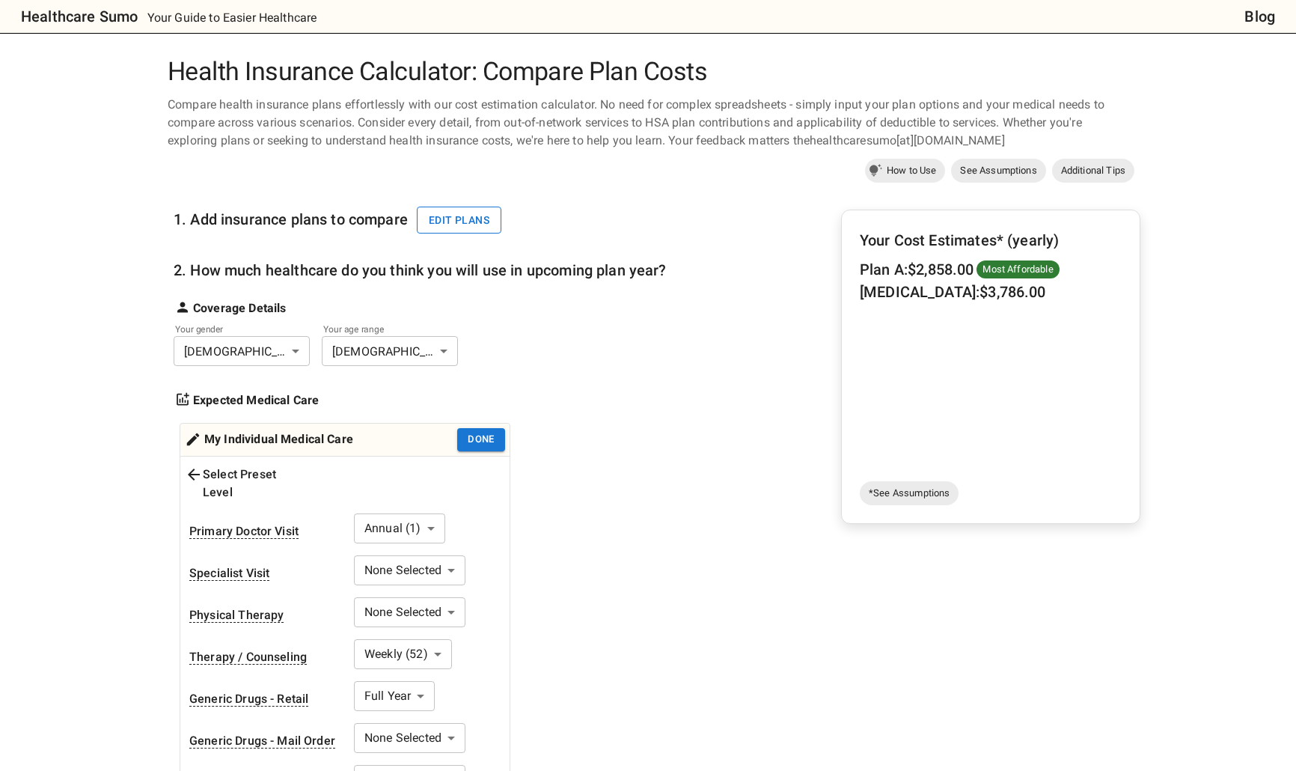
click at [476, 222] on button "Edit plans" at bounding box center [459, 221] width 85 height 28
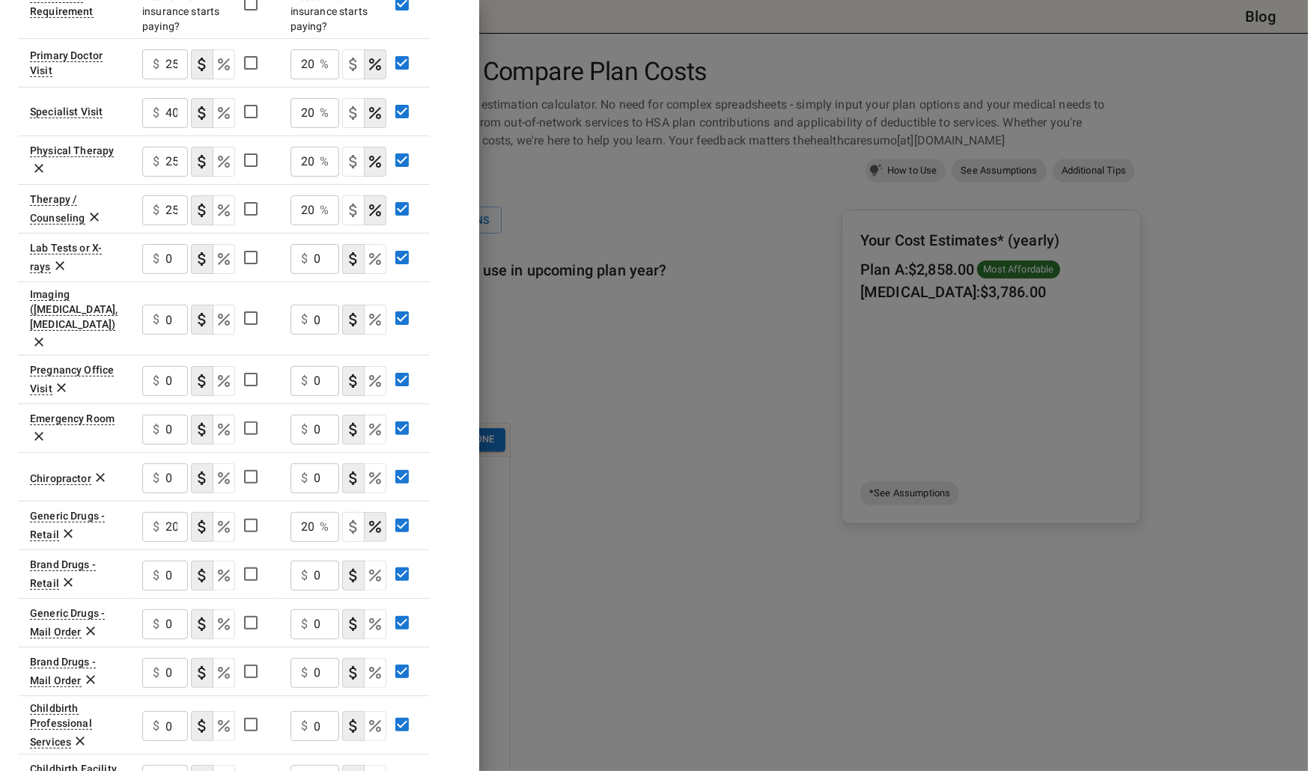
scroll to position [431, 0]
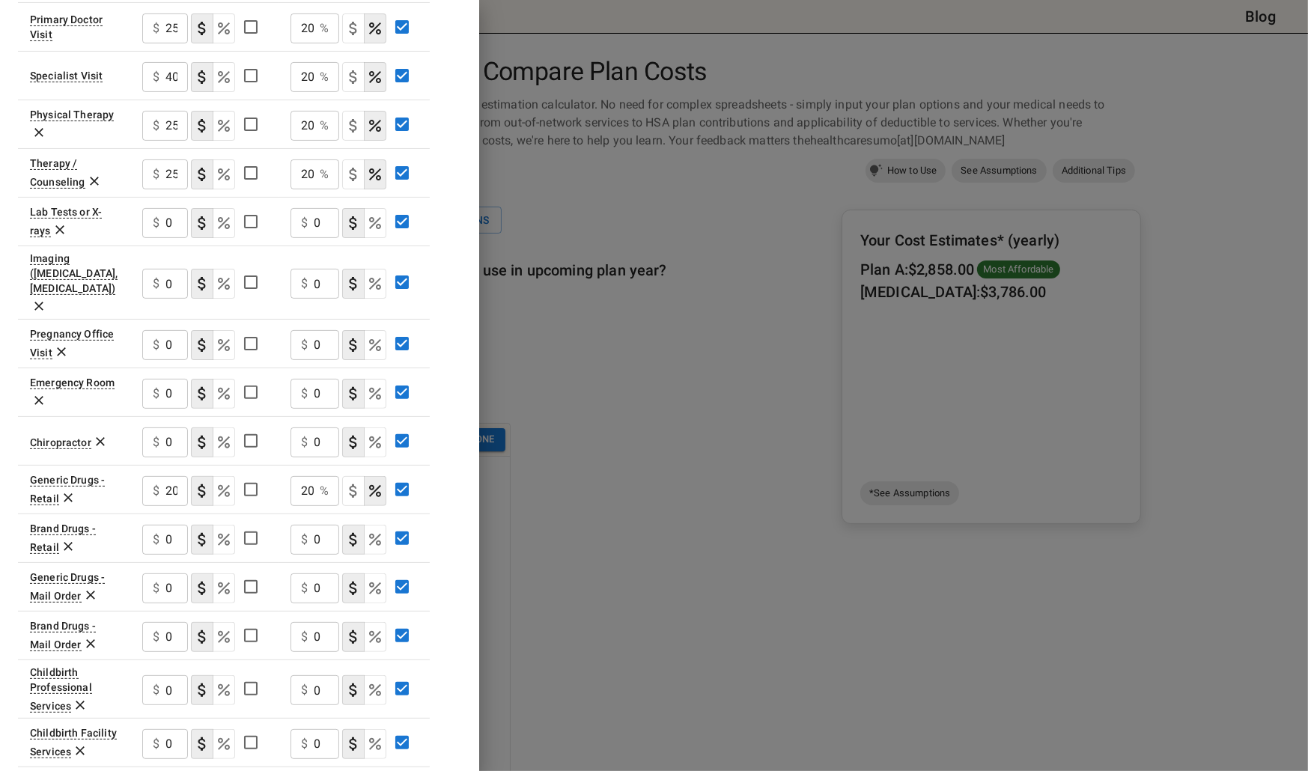
click at [176, 379] on input "0" at bounding box center [176, 394] width 22 height 30
drag, startPoint x: 168, startPoint y: 344, endPoint x: 144, endPoint y: 341, distance: 24.1
click at [144, 379] on div "$ 250 ​" at bounding box center [165, 394] width 46 height 30
click at [176, 379] on input "250" at bounding box center [176, 394] width 22 height 30
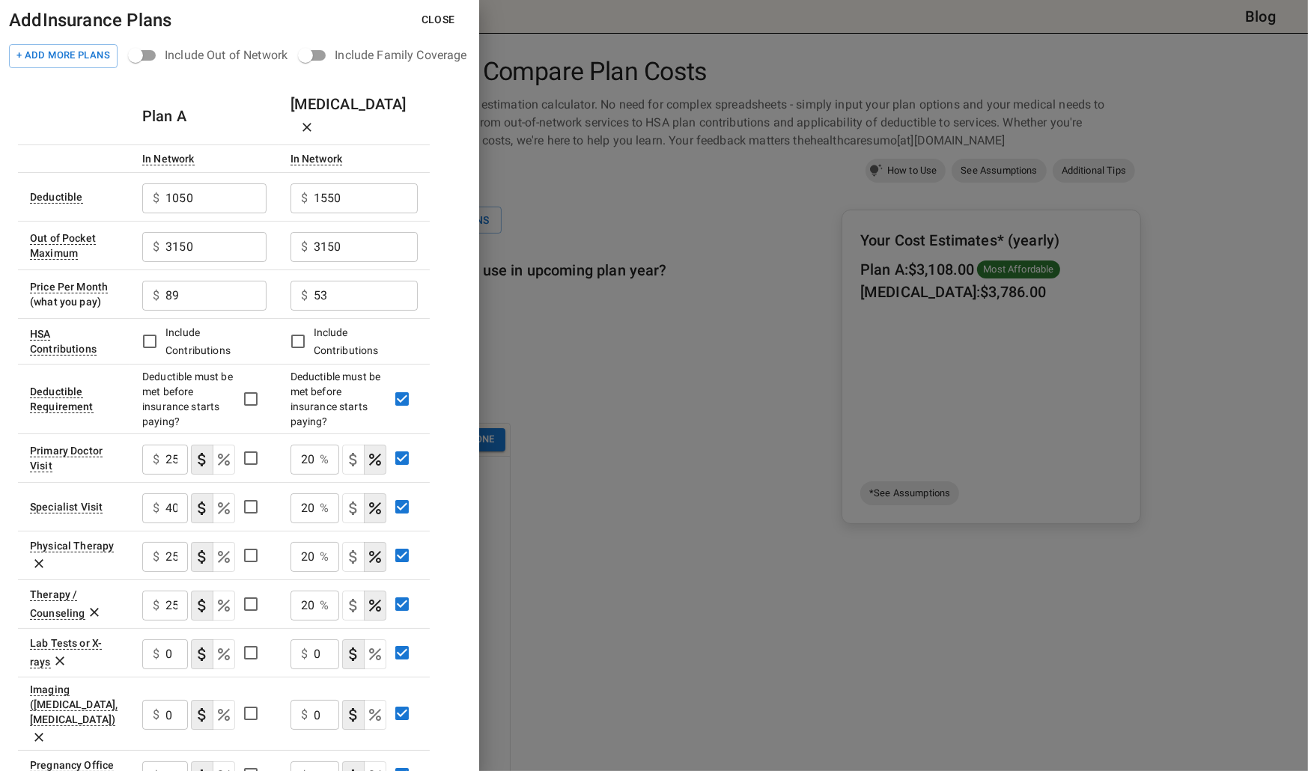
type input "250"
click at [459, 13] on button "Close" at bounding box center [438, 20] width 58 height 28
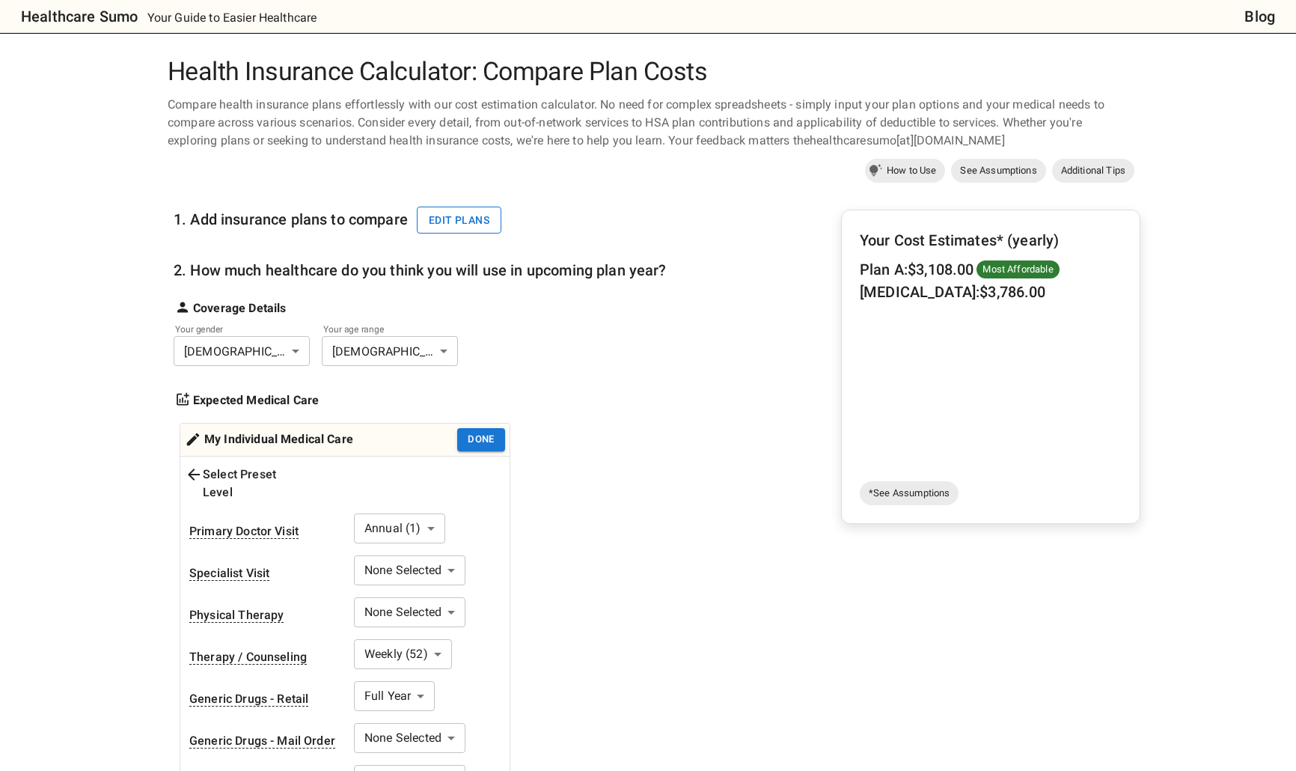
click at [471, 220] on button "Edit plans" at bounding box center [459, 221] width 85 height 28
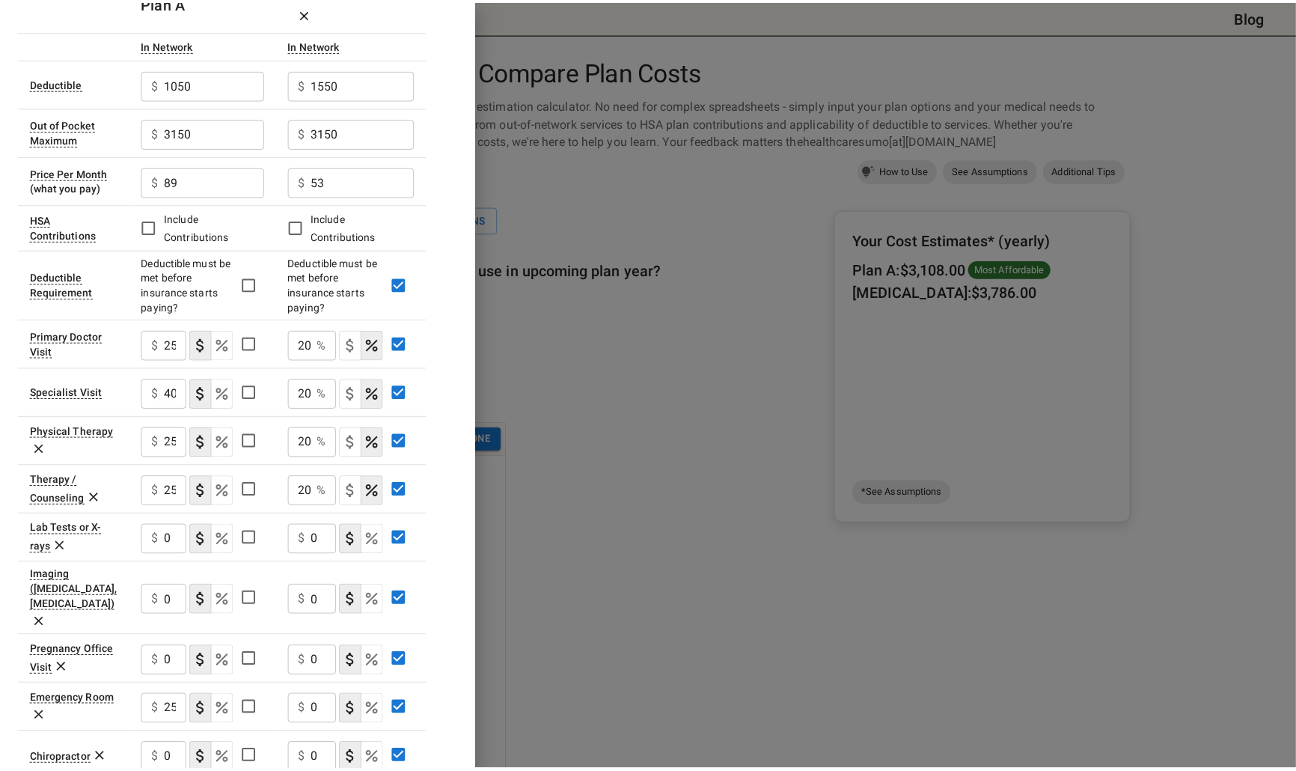
scroll to position [75, 0]
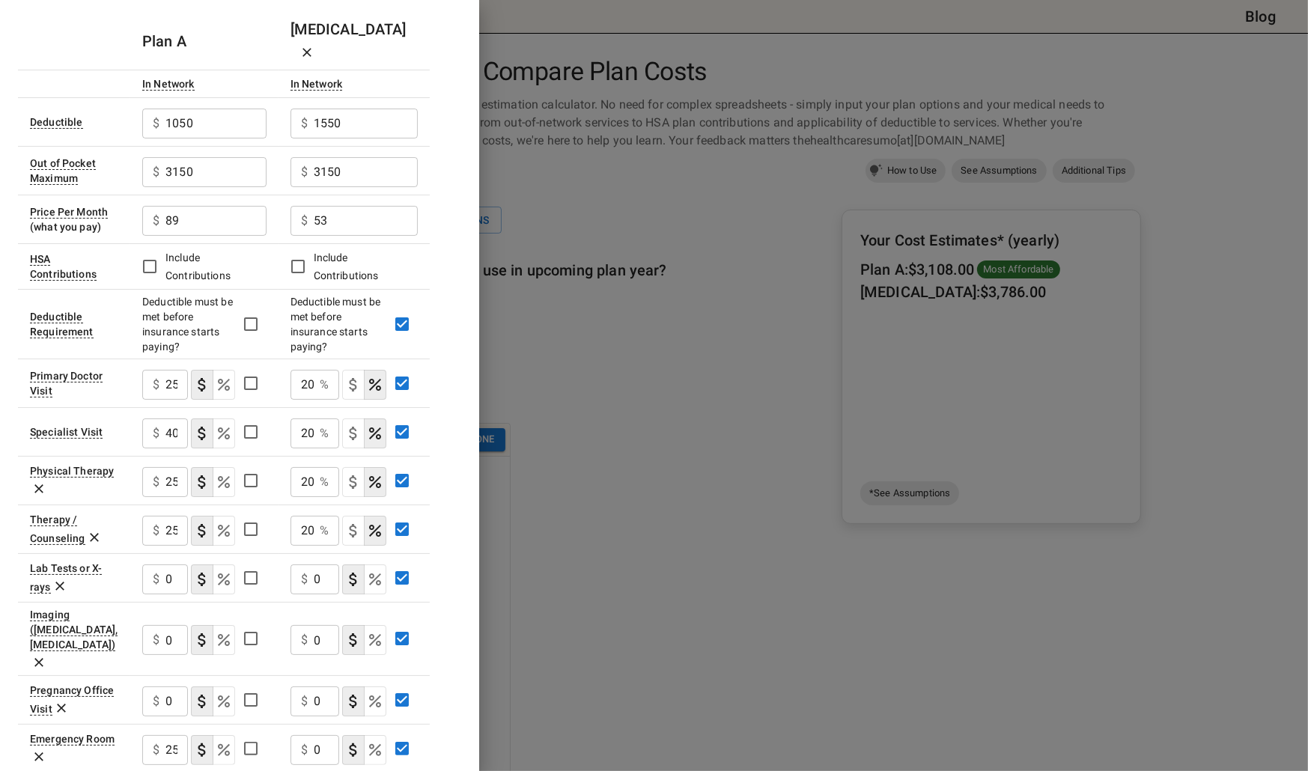
click at [599, 316] on div at bounding box center [654, 385] width 1308 height 771
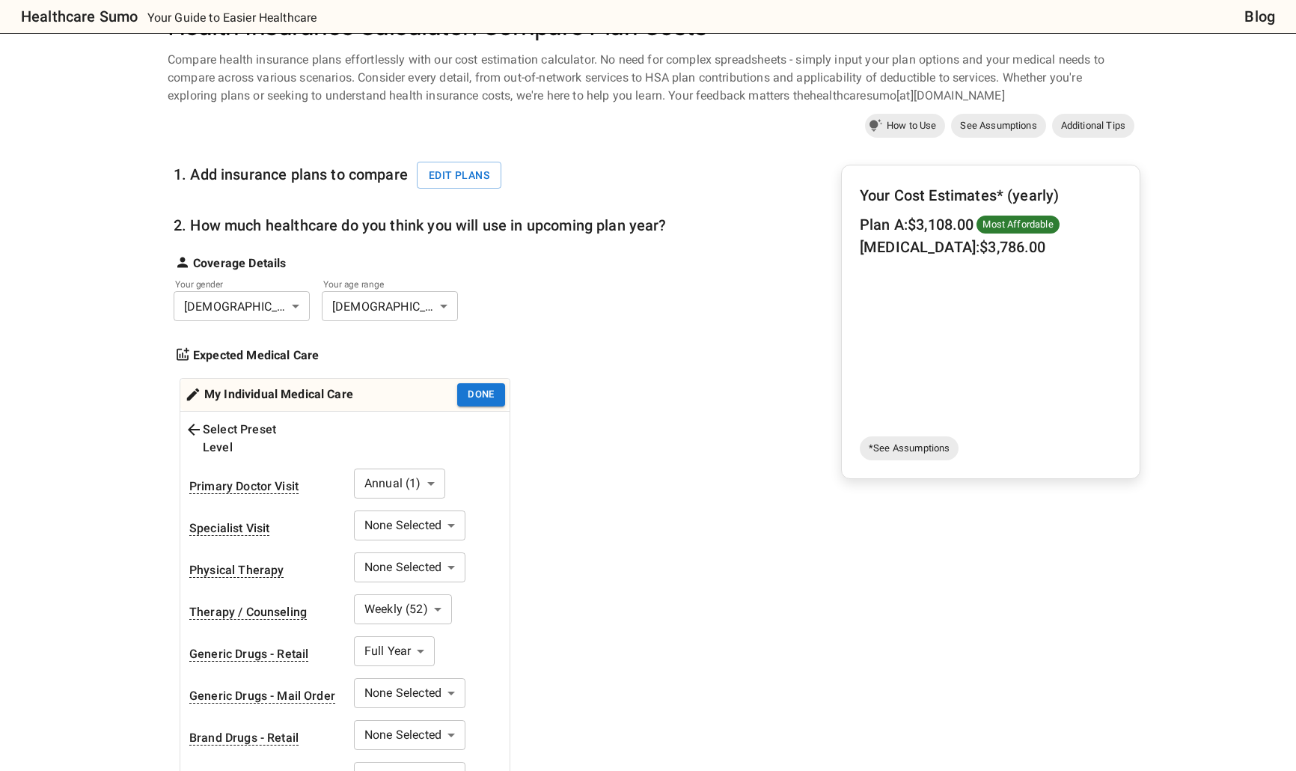
scroll to position [225, 0]
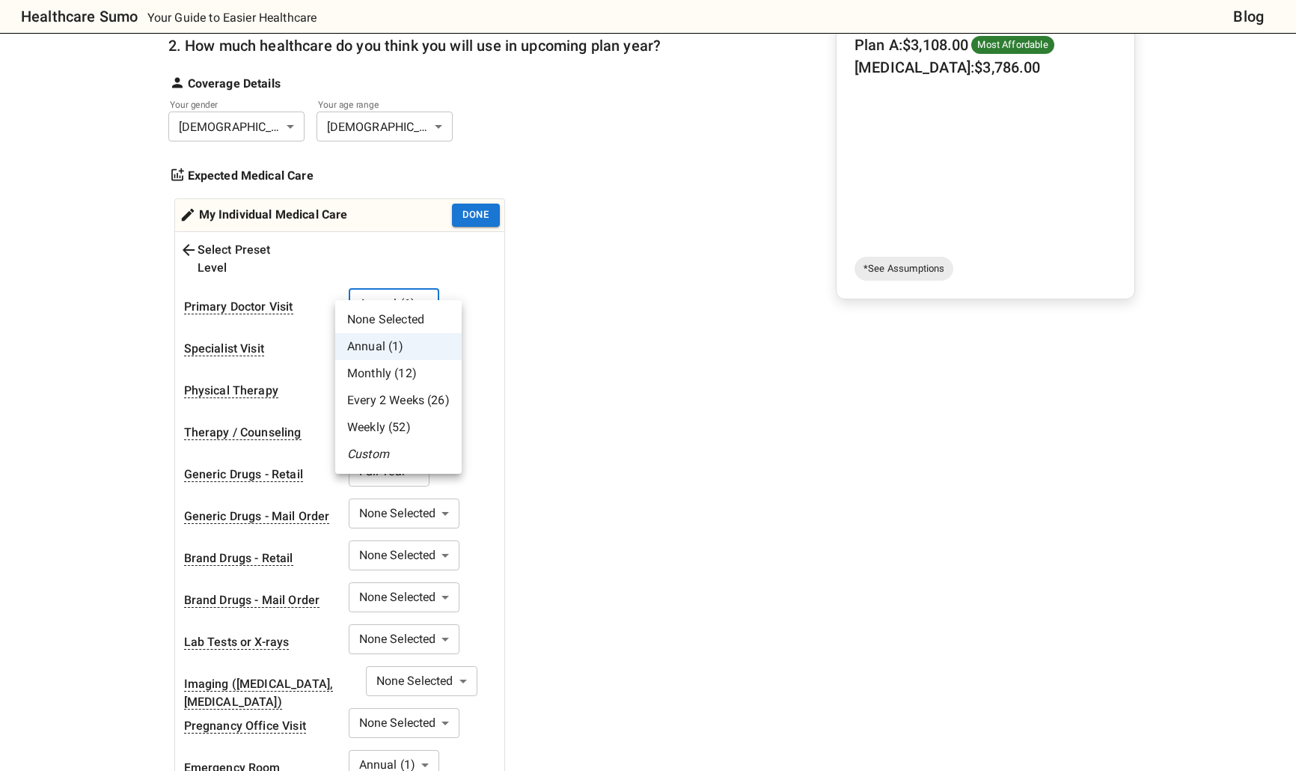
click at [378, 292] on body "Healthcare Sumo Your Guide to Easier Healthcare Blog Health Insurance Calculato…" at bounding box center [648, 651] width 1296 height 1752
click at [438, 429] on li "Weekly (52)" at bounding box center [398, 427] width 126 height 27
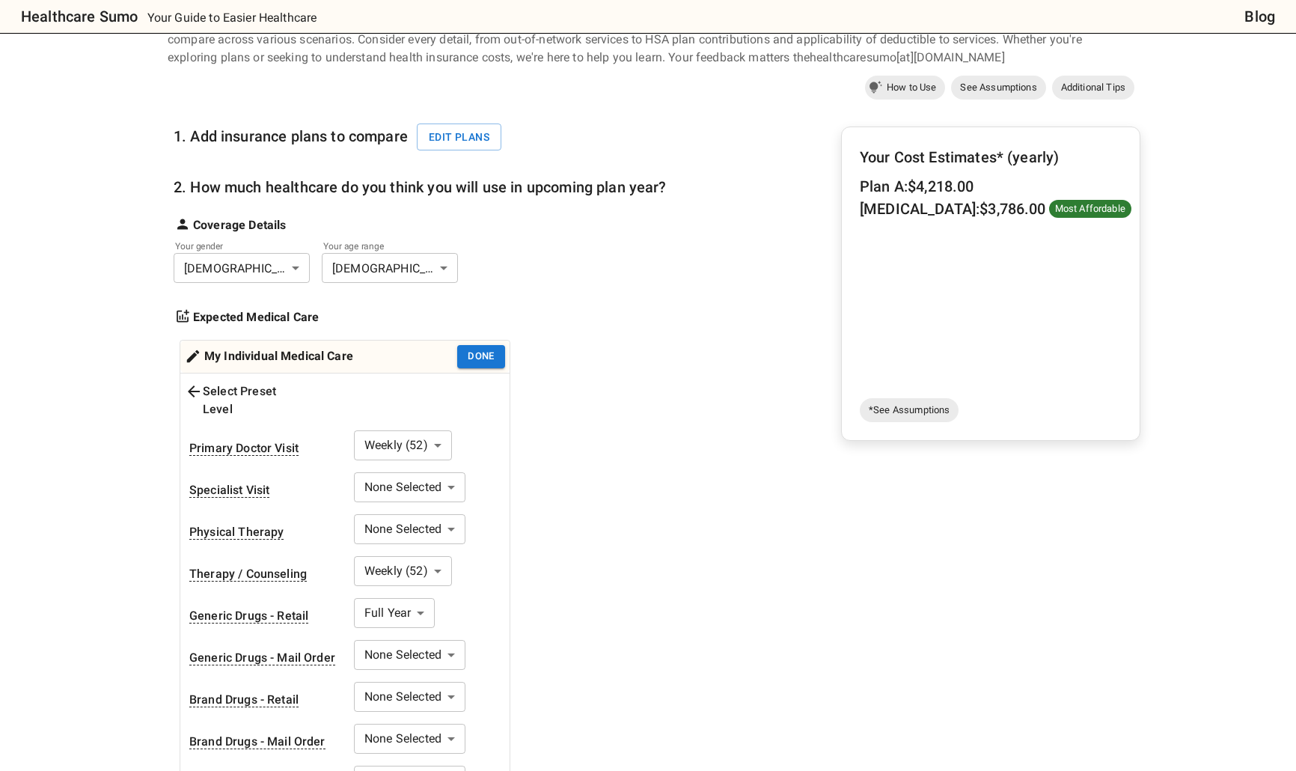
scroll to position [75, 0]
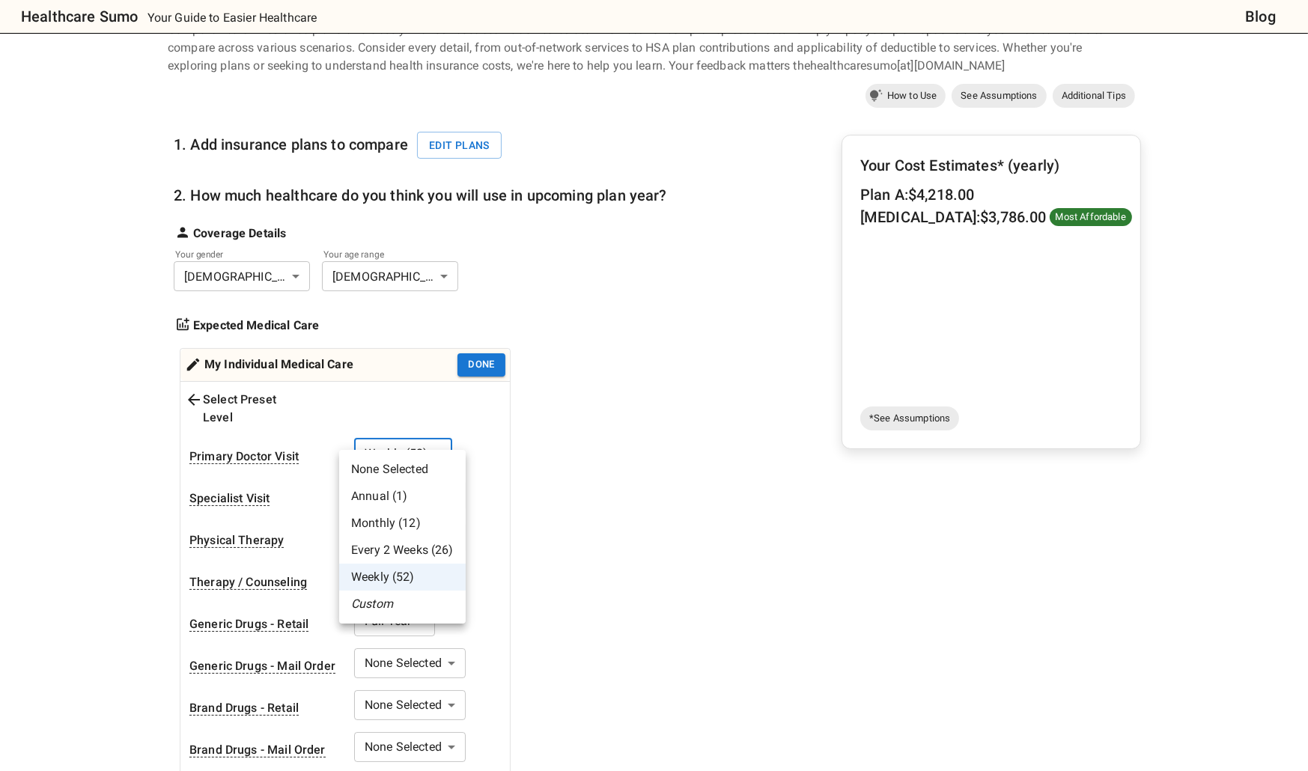
click at [421, 475] on li "None Selected" at bounding box center [402, 469] width 126 height 27
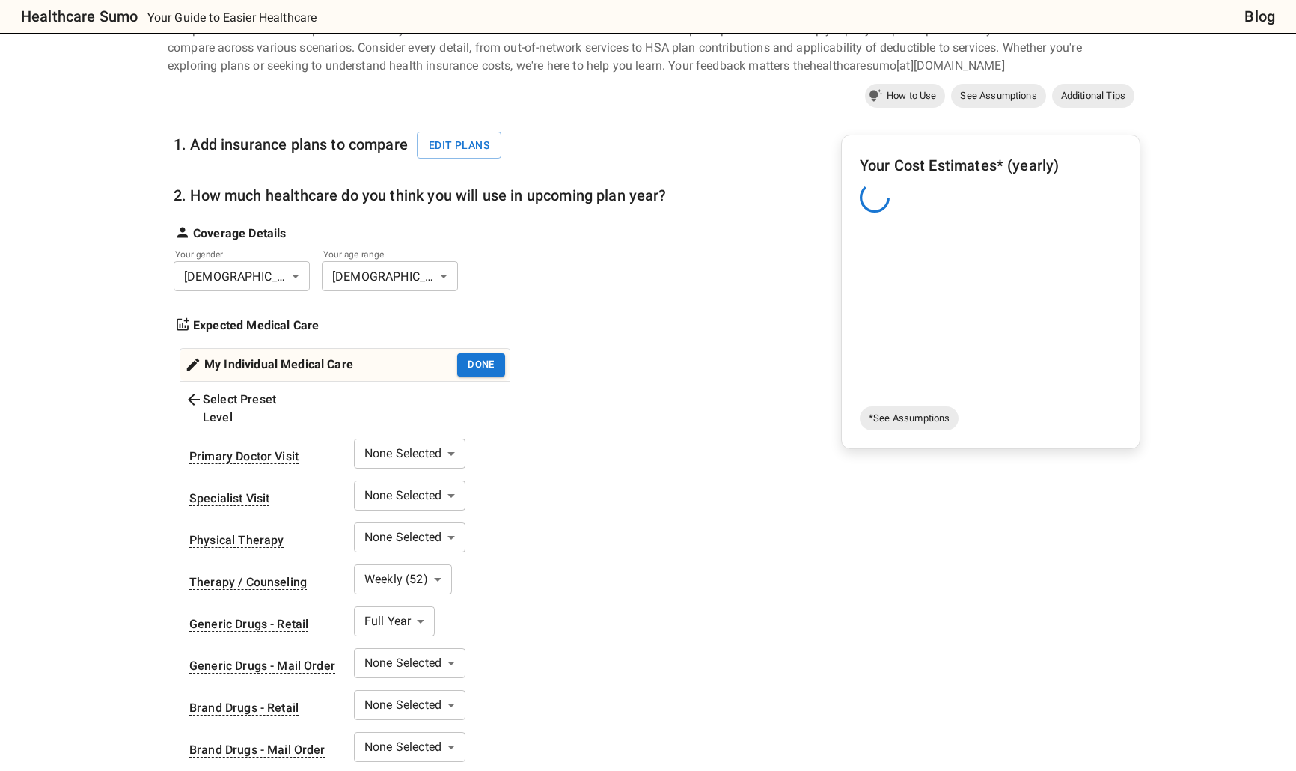
click at [594, 490] on div "1. Add insurance plans to compare Edit plans 2. How much healthcare do you thin…" at bounding box center [420, 588] width 493 height 953
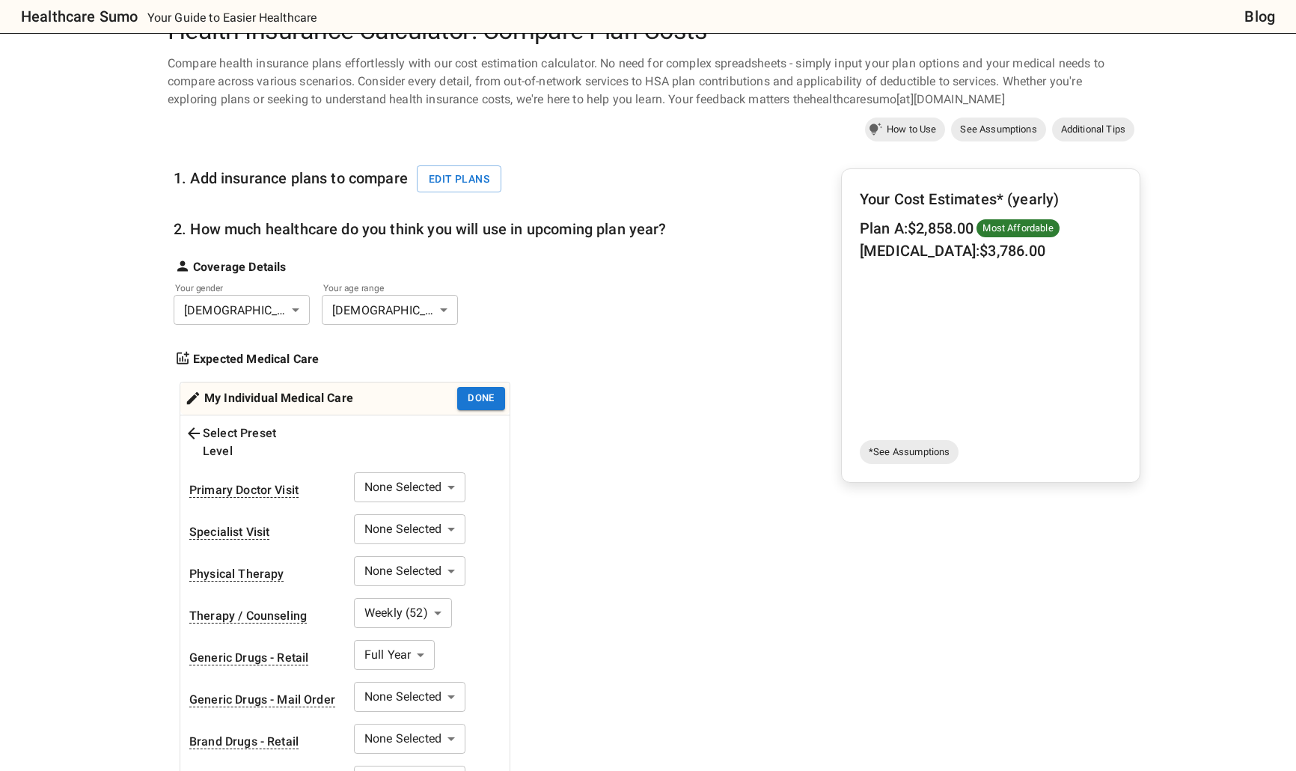
scroll to position [0, 0]
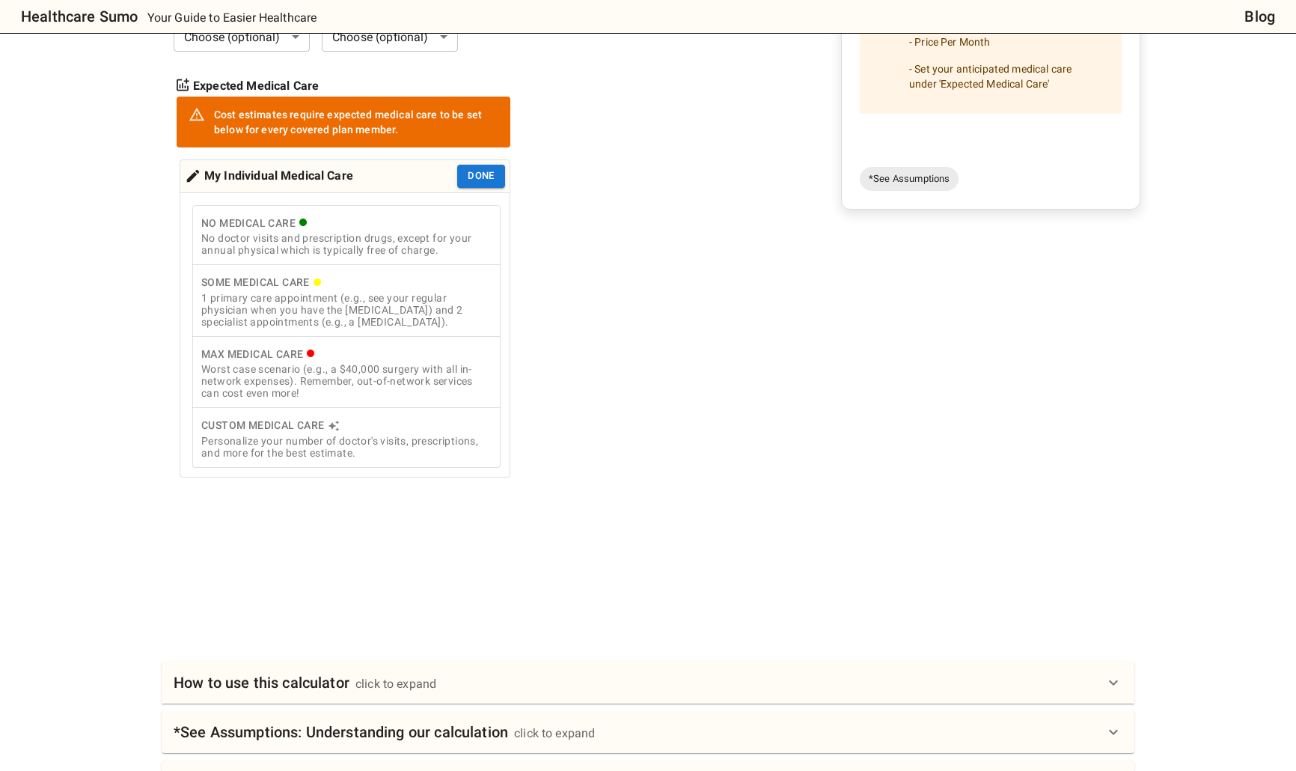
scroll to position [299, 0]
